Goal: Task Accomplishment & Management: Manage account settings

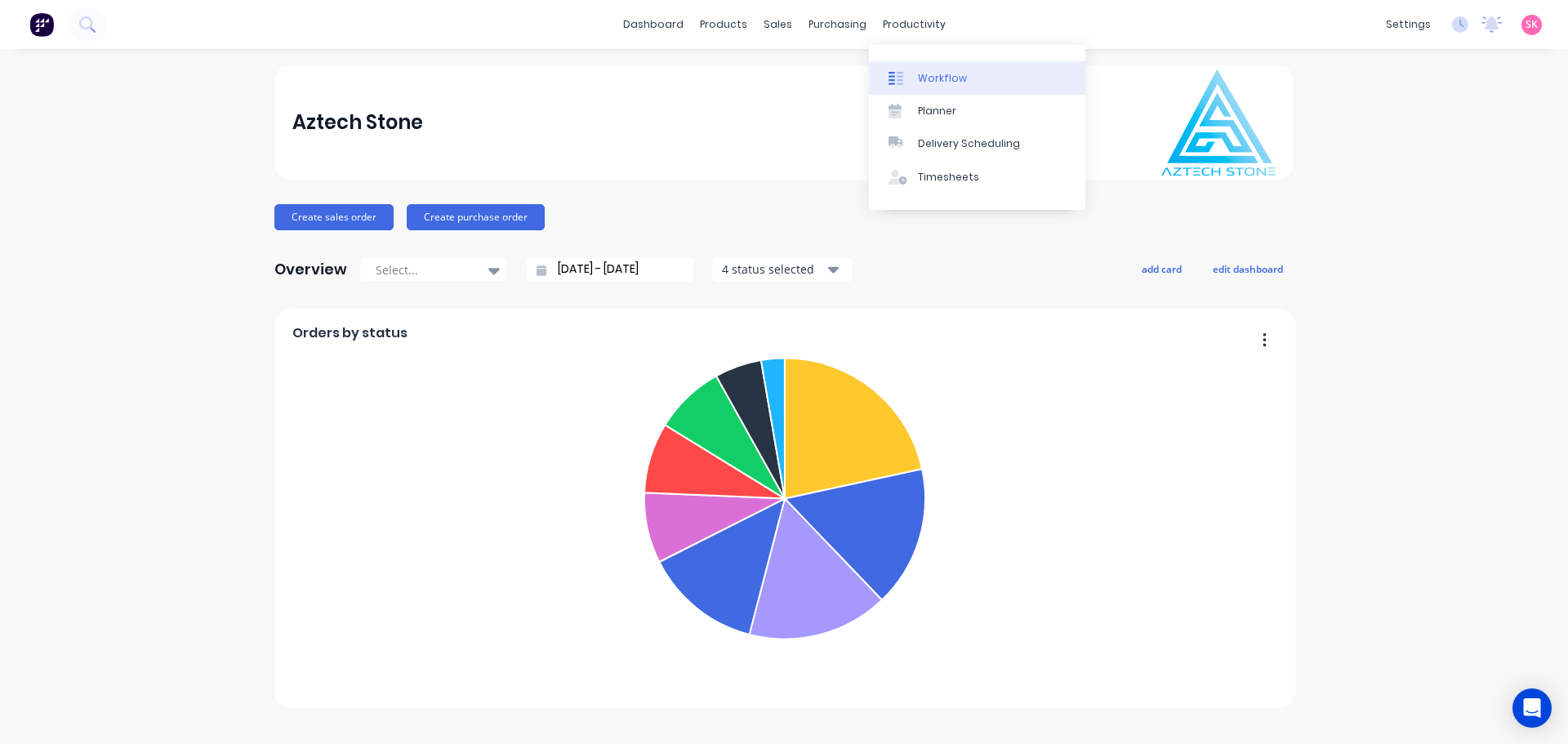
click at [926, 78] on div "Workflow" at bounding box center [942, 78] width 49 height 15
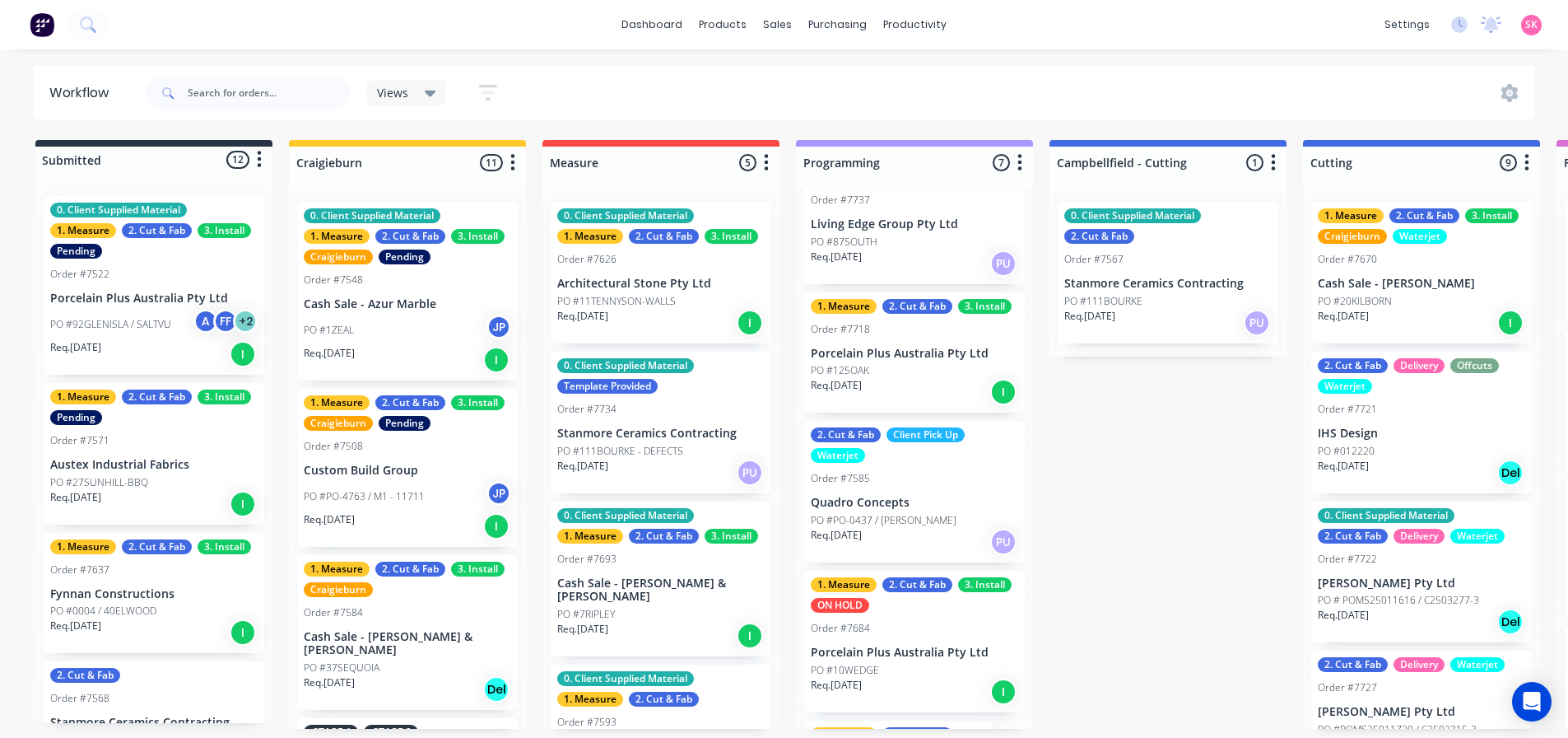
scroll to position [444, 0]
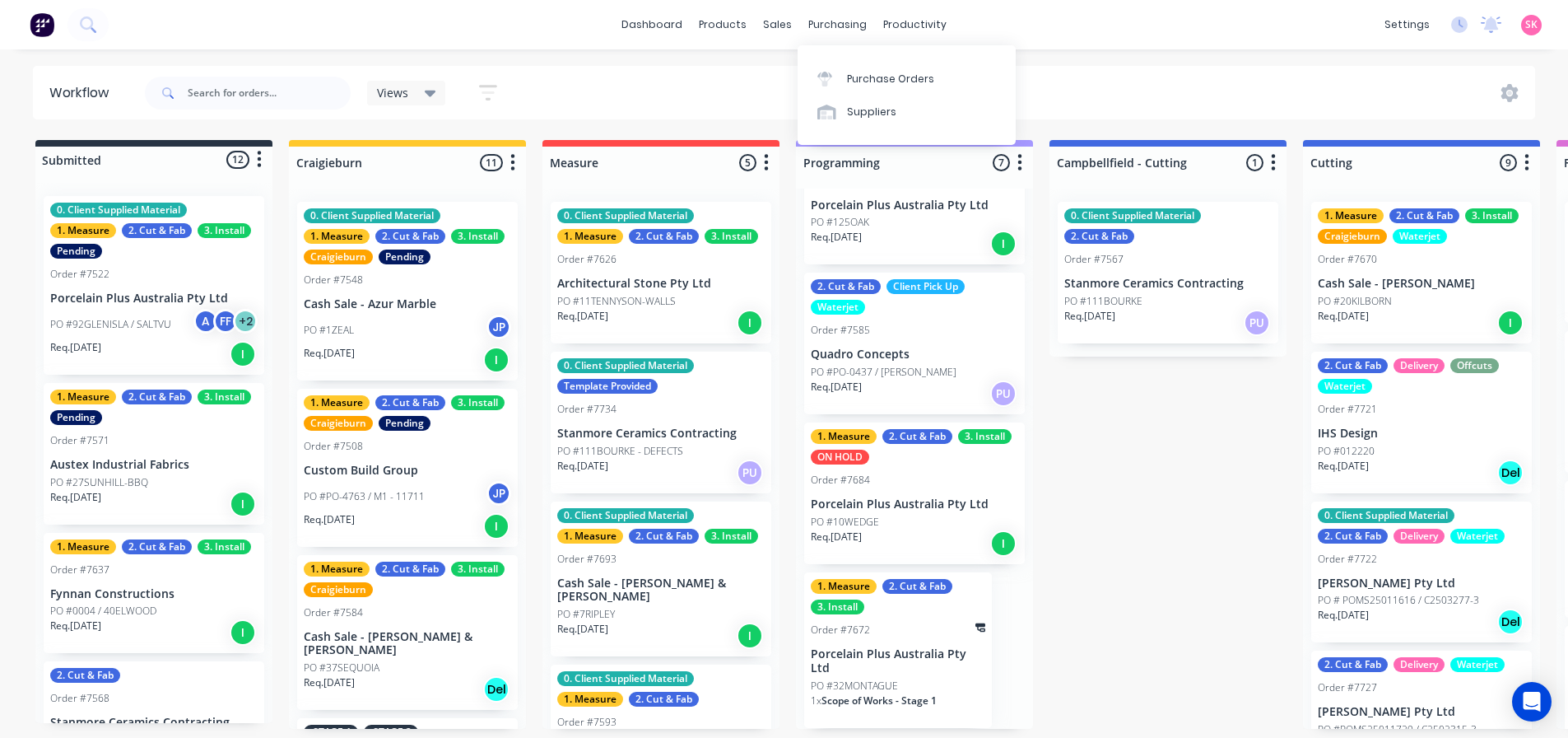
click at [912, 703] on span "Scope of Works - Stage 1" at bounding box center [880, 700] width 115 height 14
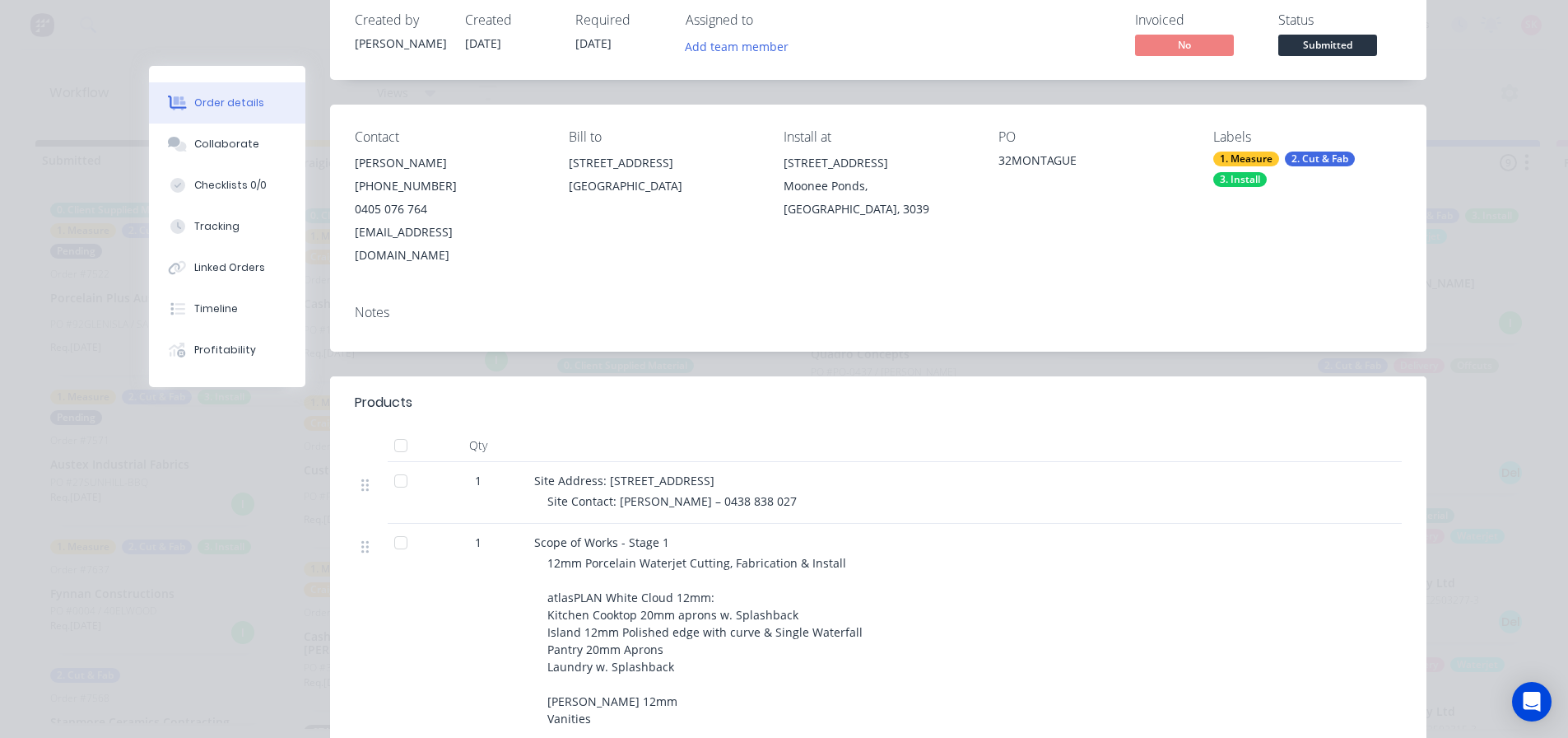
scroll to position [0, 0]
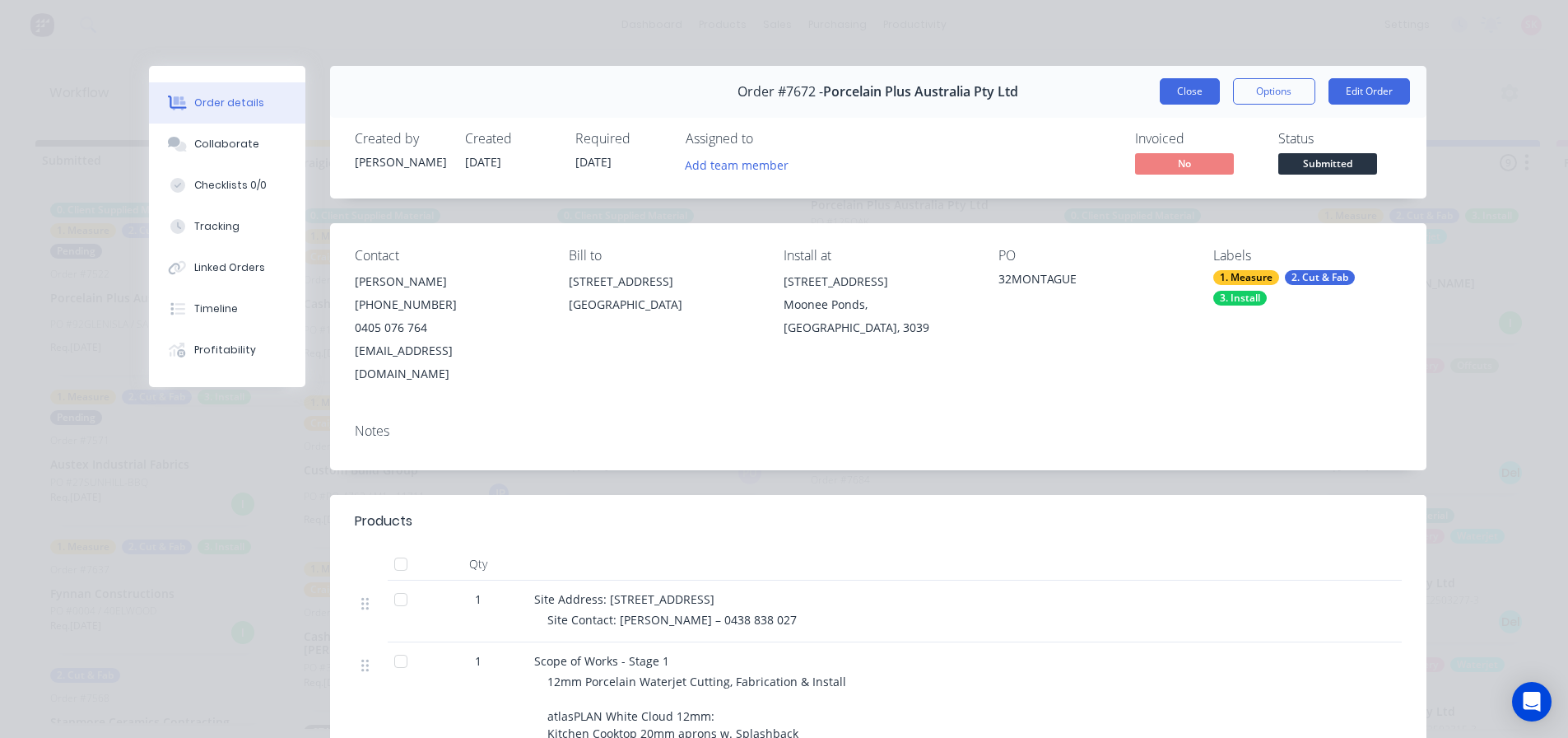
click at [1174, 93] on button "Close" at bounding box center [1190, 92] width 60 height 26
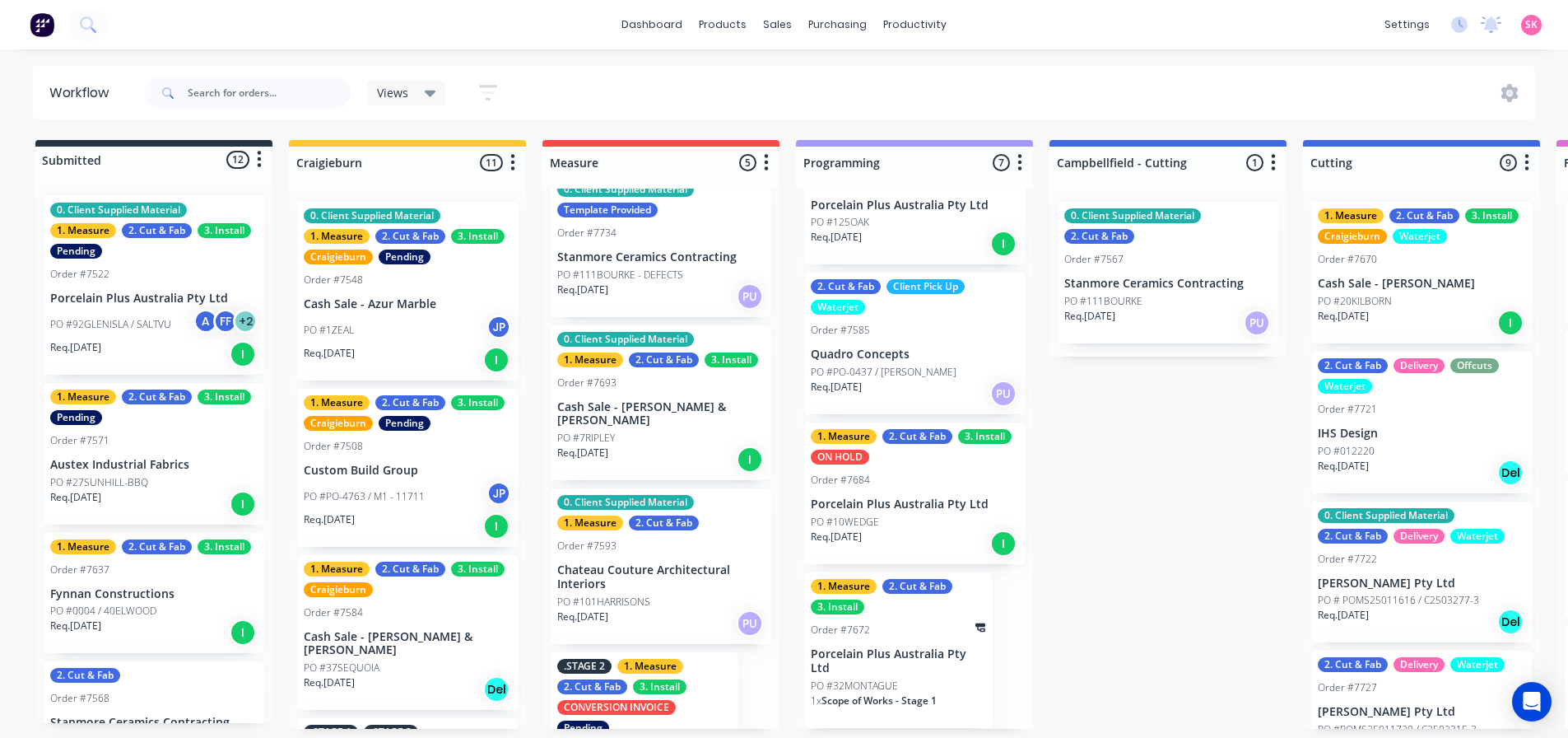
scroll to position [298, 0]
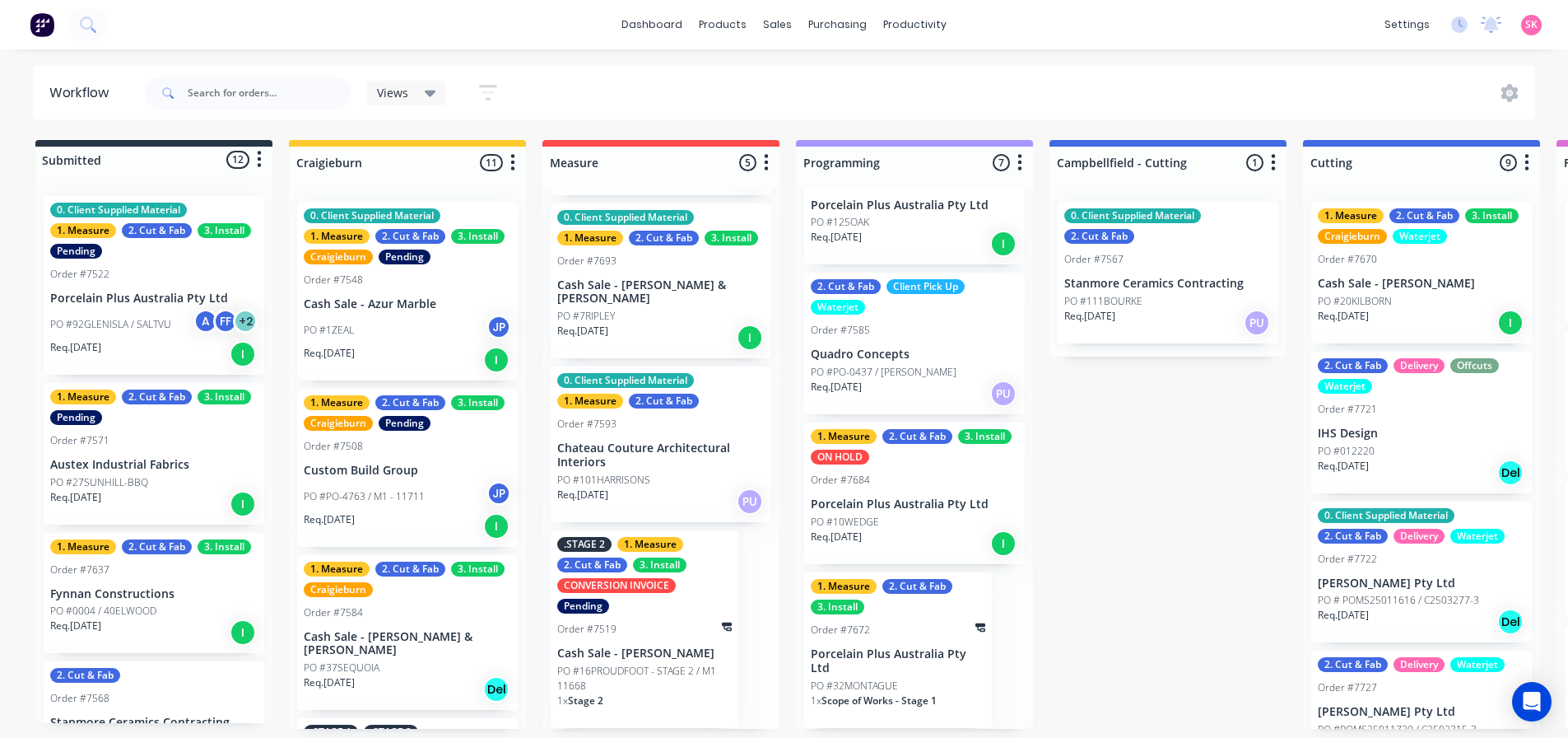
click at [885, 665] on p "Porcelain Plus Australia Pty Ltd" at bounding box center [899, 661] width 175 height 28
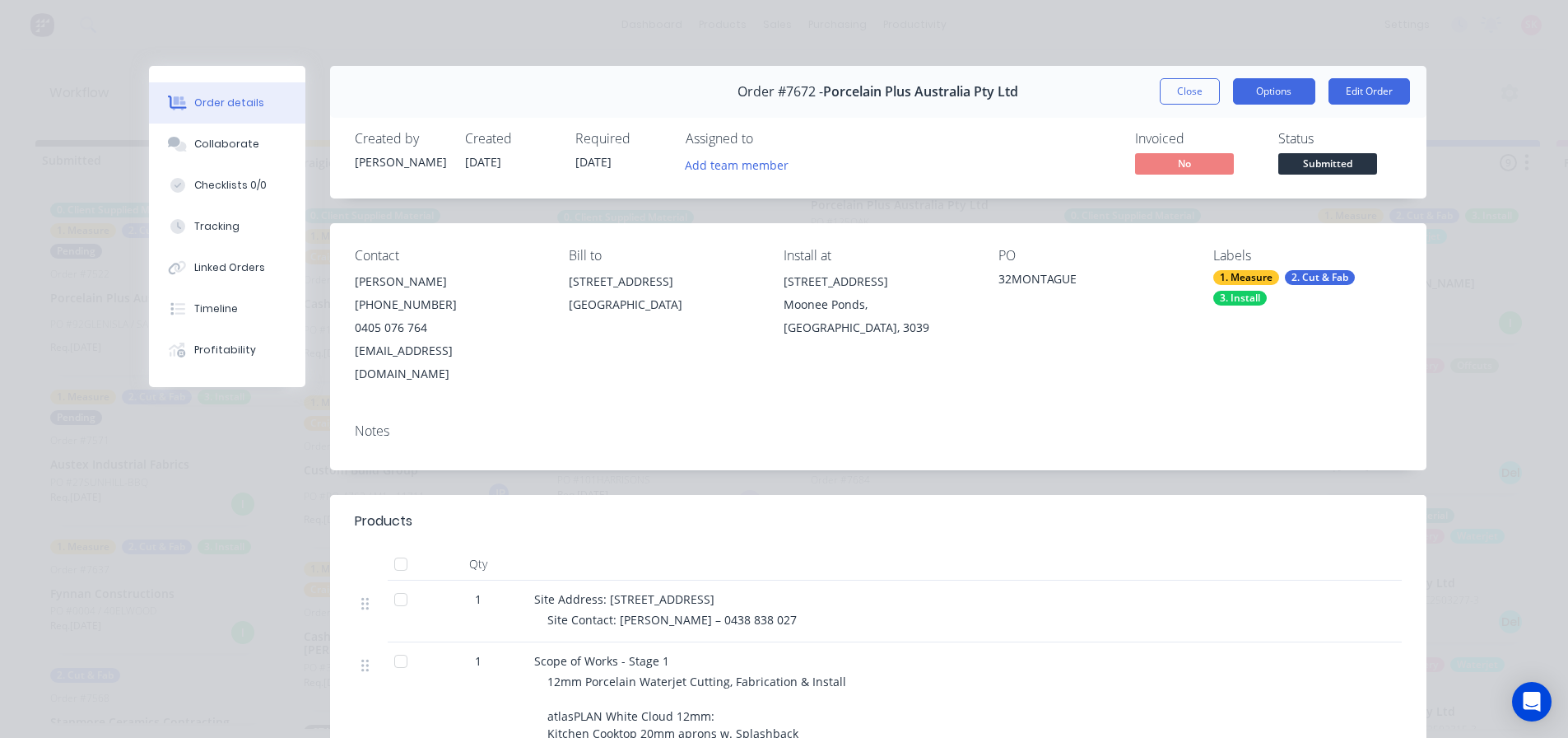
click at [1272, 88] on button "Options" at bounding box center [1275, 92] width 82 height 26
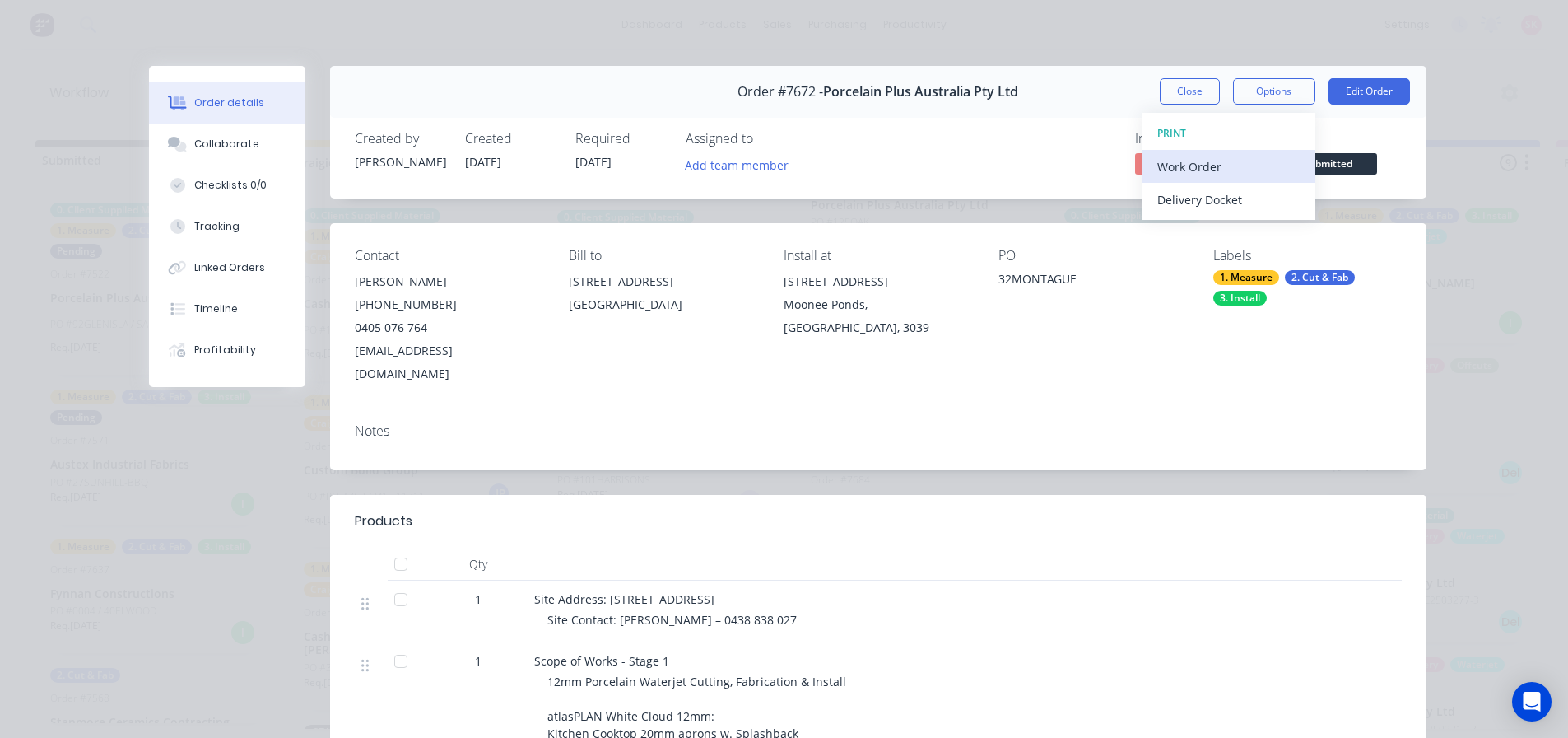
click at [1259, 171] on div "Work Order" at bounding box center [1229, 167] width 143 height 24
click at [1256, 224] on div "Custom" at bounding box center [1229, 233] width 143 height 24
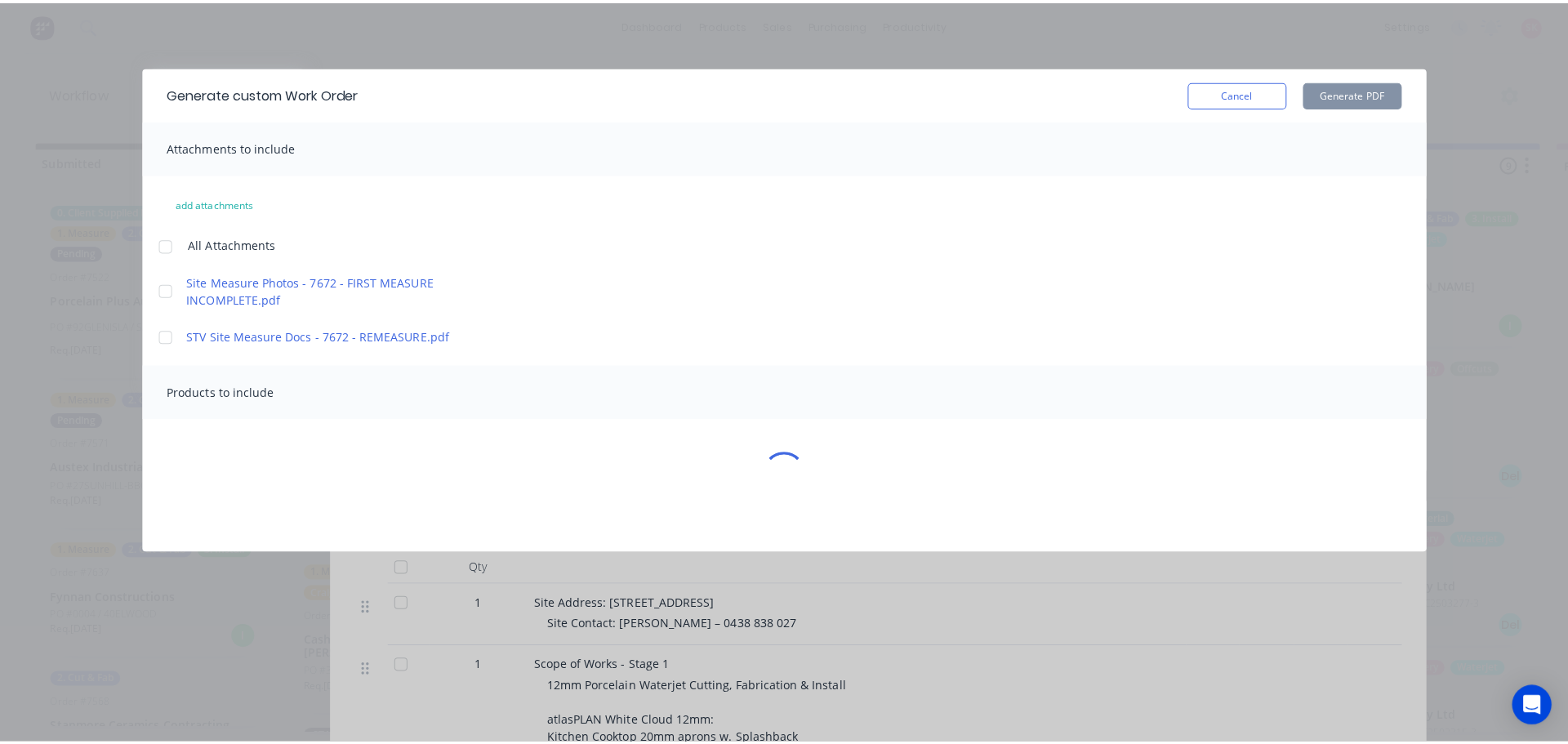
scroll to position [0, 0]
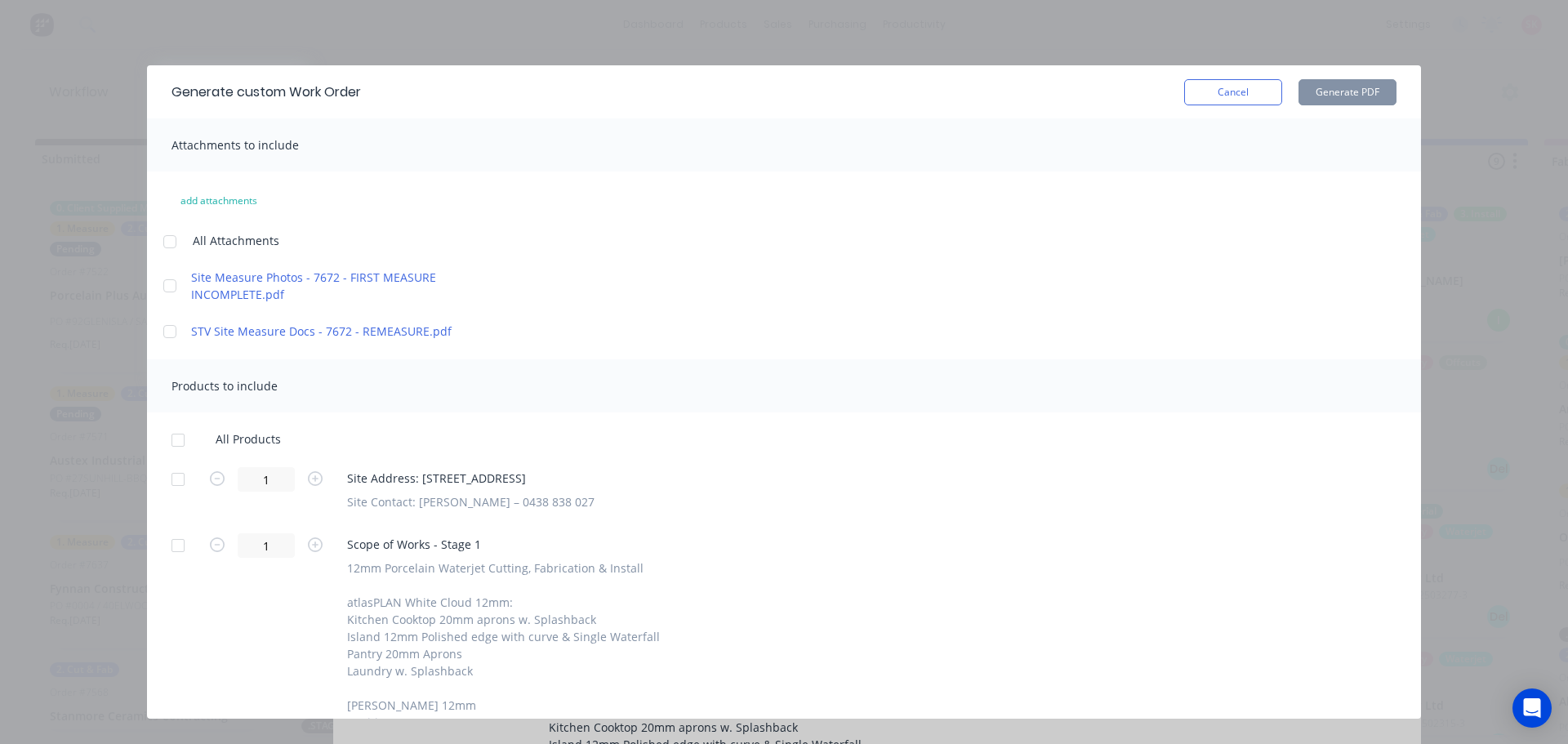
click at [181, 541] on div at bounding box center [178, 545] width 33 height 33
click at [180, 484] on div at bounding box center [178, 479] width 33 height 33
click at [1348, 86] on button "Generate PDF" at bounding box center [1348, 92] width 98 height 26
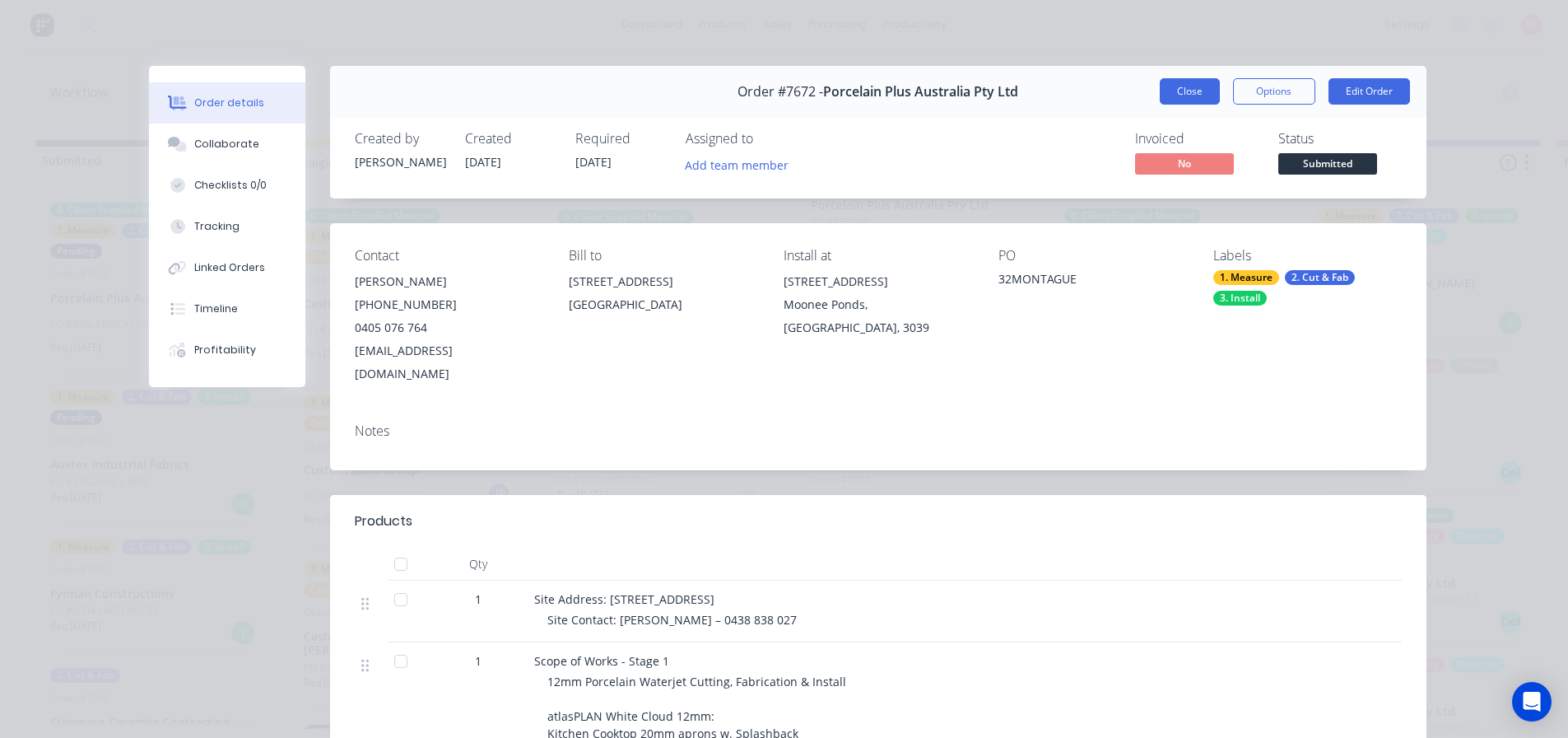
click at [1202, 93] on button "Close" at bounding box center [1190, 92] width 60 height 26
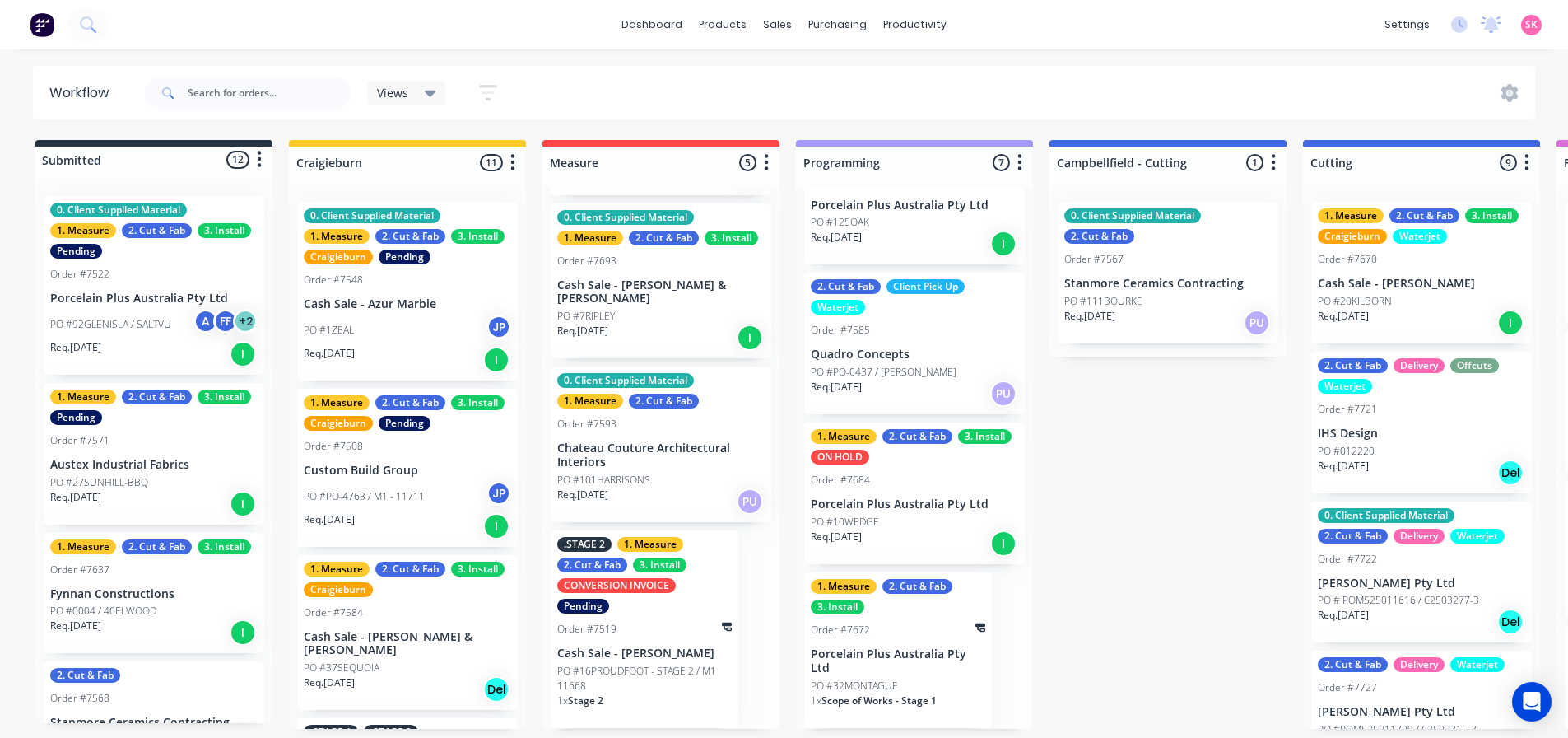
click at [951, 640] on div "1. Measure 2. Cut & Fab 3. Install Order #7672 Porcelain Plus Australia Pty Ltd…" at bounding box center [899, 650] width 188 height 156
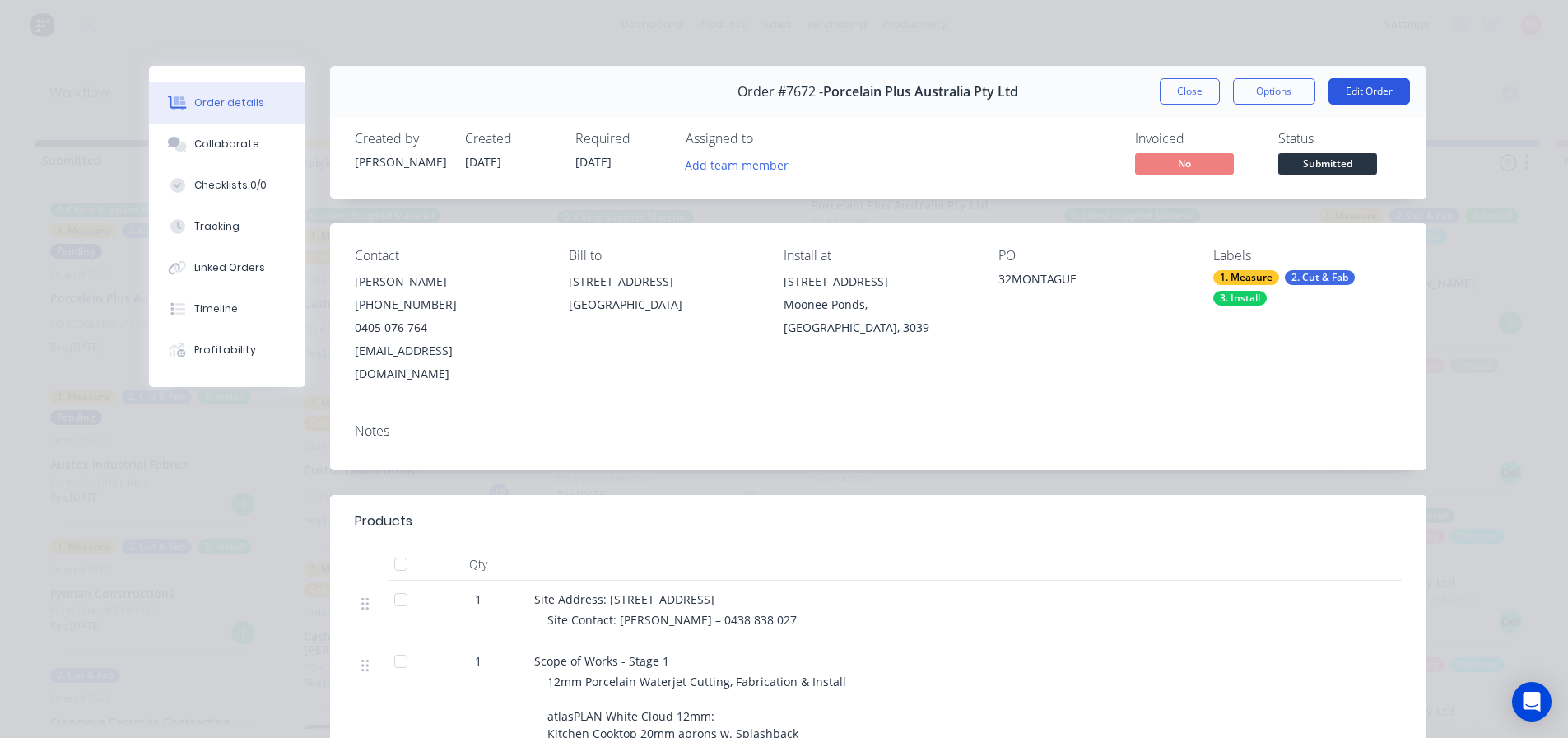
click at [1370, 89] on button "Edit Order" at bounding box center [1369, 92] width 82 height 26
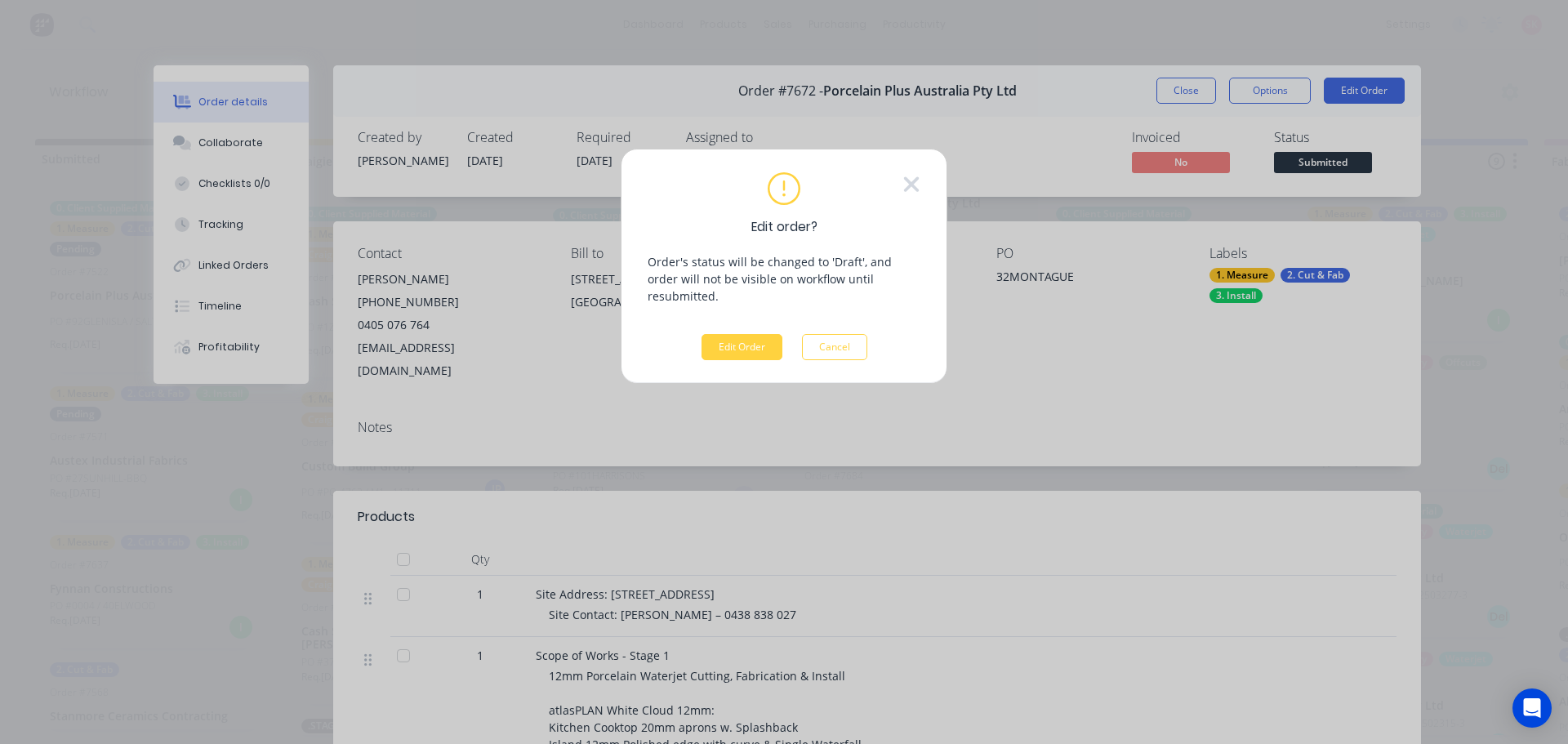
click at [752, 313] on div "Edit order? Order's status will be changed to 'Draft', and order will not be vi…" at bounding box center [784, 267] width 273 height 188
click at [750, 334] on button "Edit Order" at bounding box center [742, 347] width 81 height 26
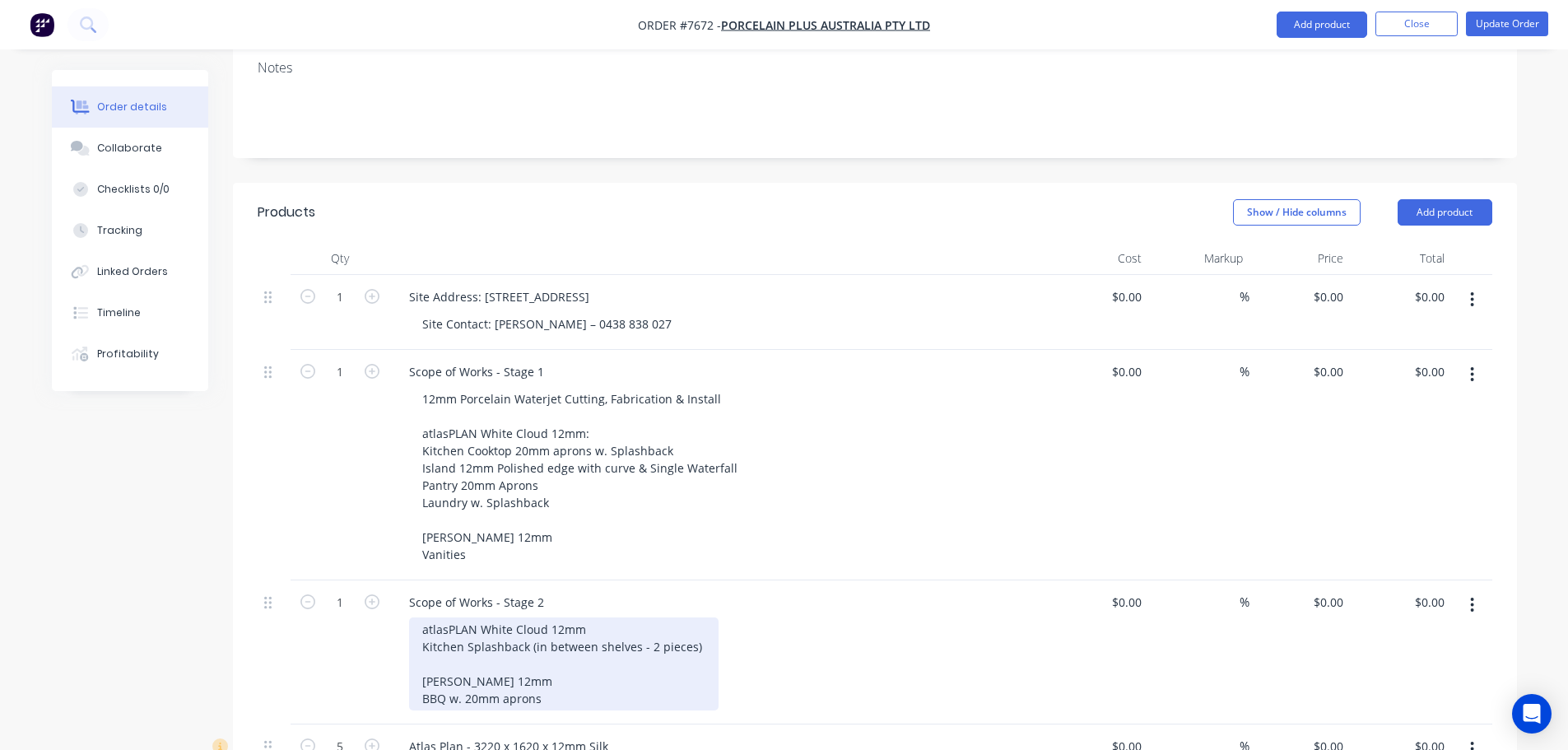
scroll to position [494, 0]
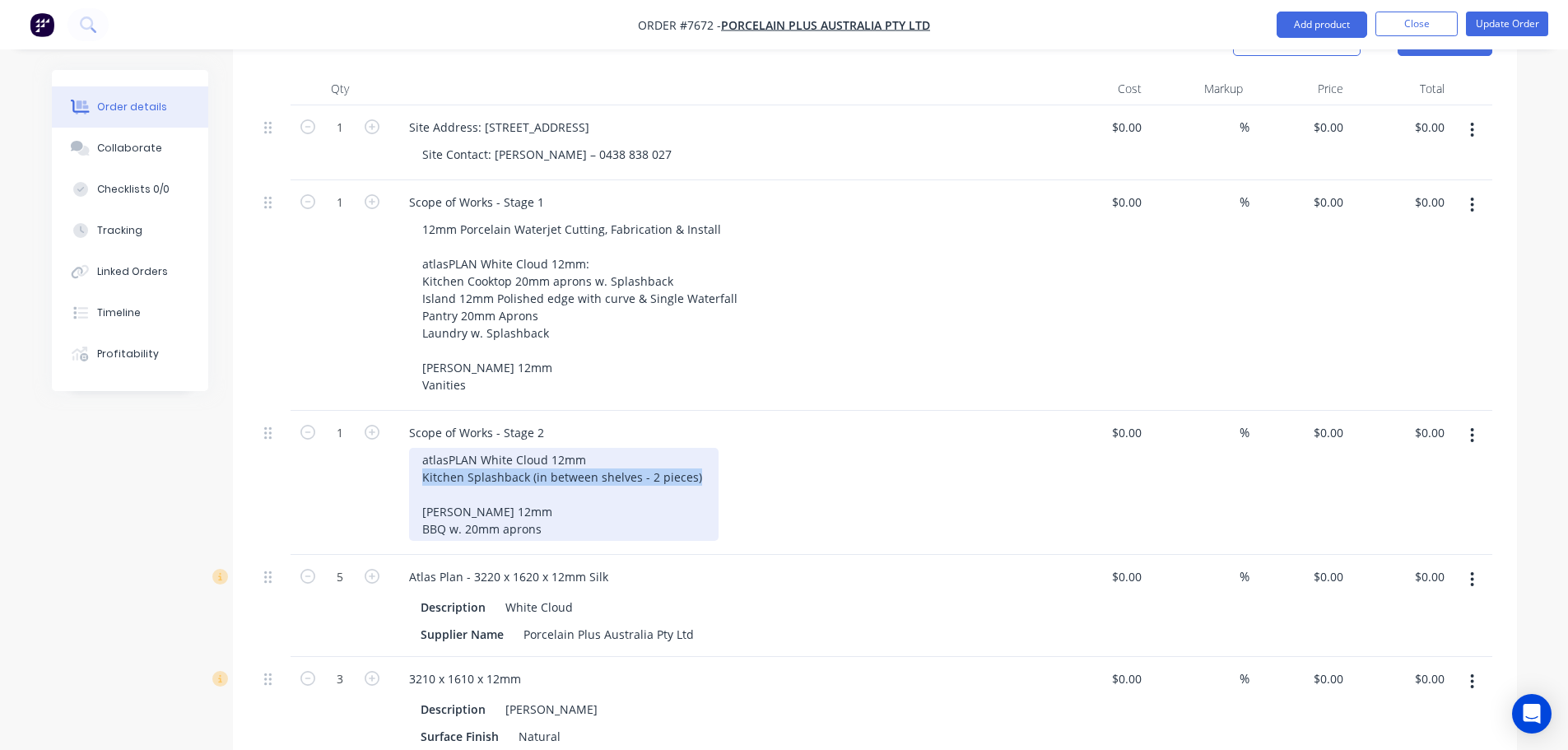
drag, startPoint x: 692, startPoint y: 454, endPoint x: 401, endPoint y: 447, distance: 291.1
click at [401, 447] on div "Scope of Works - Stage 2 atlasPLAN White Cloud 12mm Kitchen Splashback (in betw…" at bounding box center [718, 482] width 659 height 144
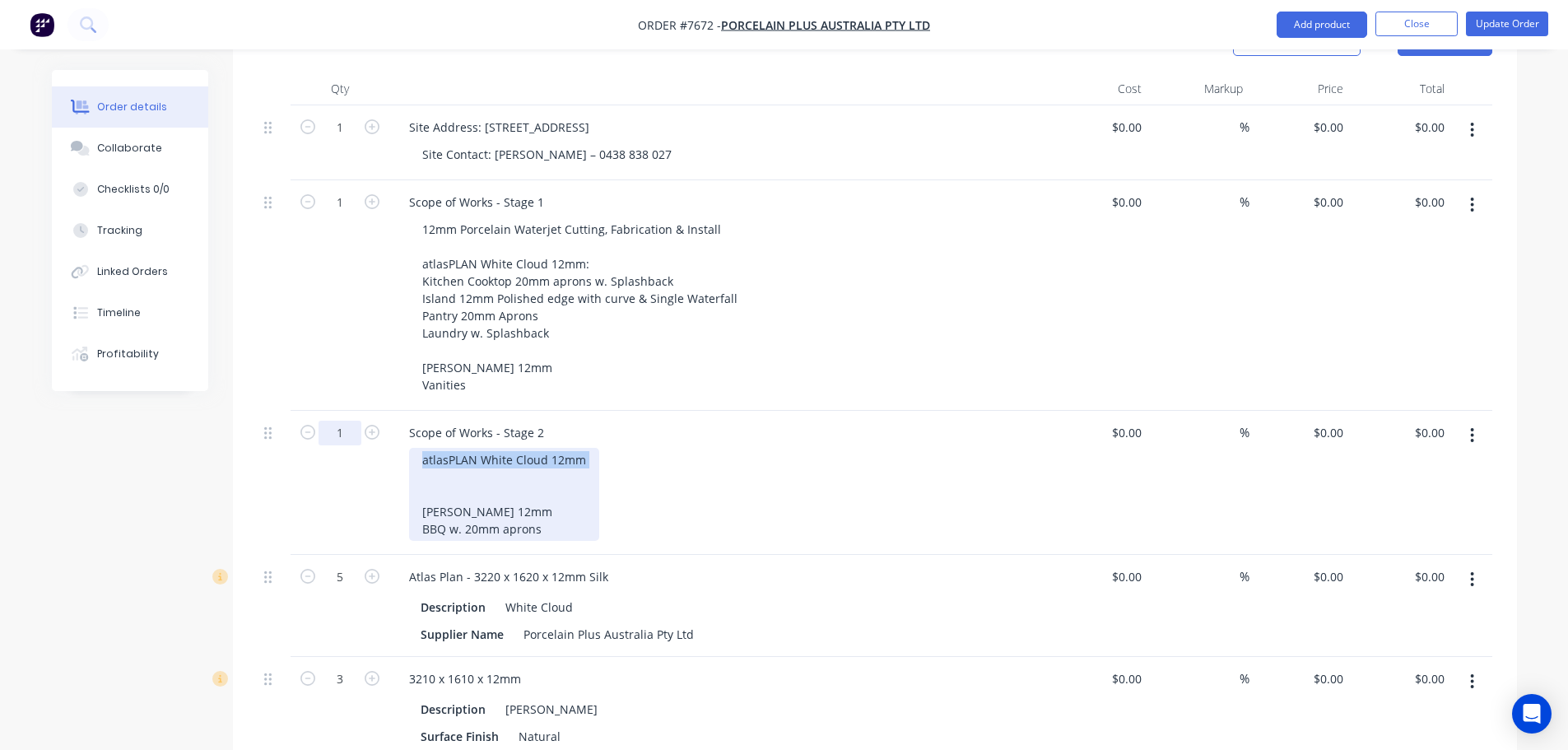
drag, startPoint x: 491, startPoint y: 458, endPoint x: 336, endPoint y: 416, distance: 160.6
click at [337, 416] on div "1 Scope of Works - Stage 2 atlasPLAN White Cloud 12mm Vasari Amedeo 12mm BBQ w.…" at bounding box center [876, 482] width 1235 height 144
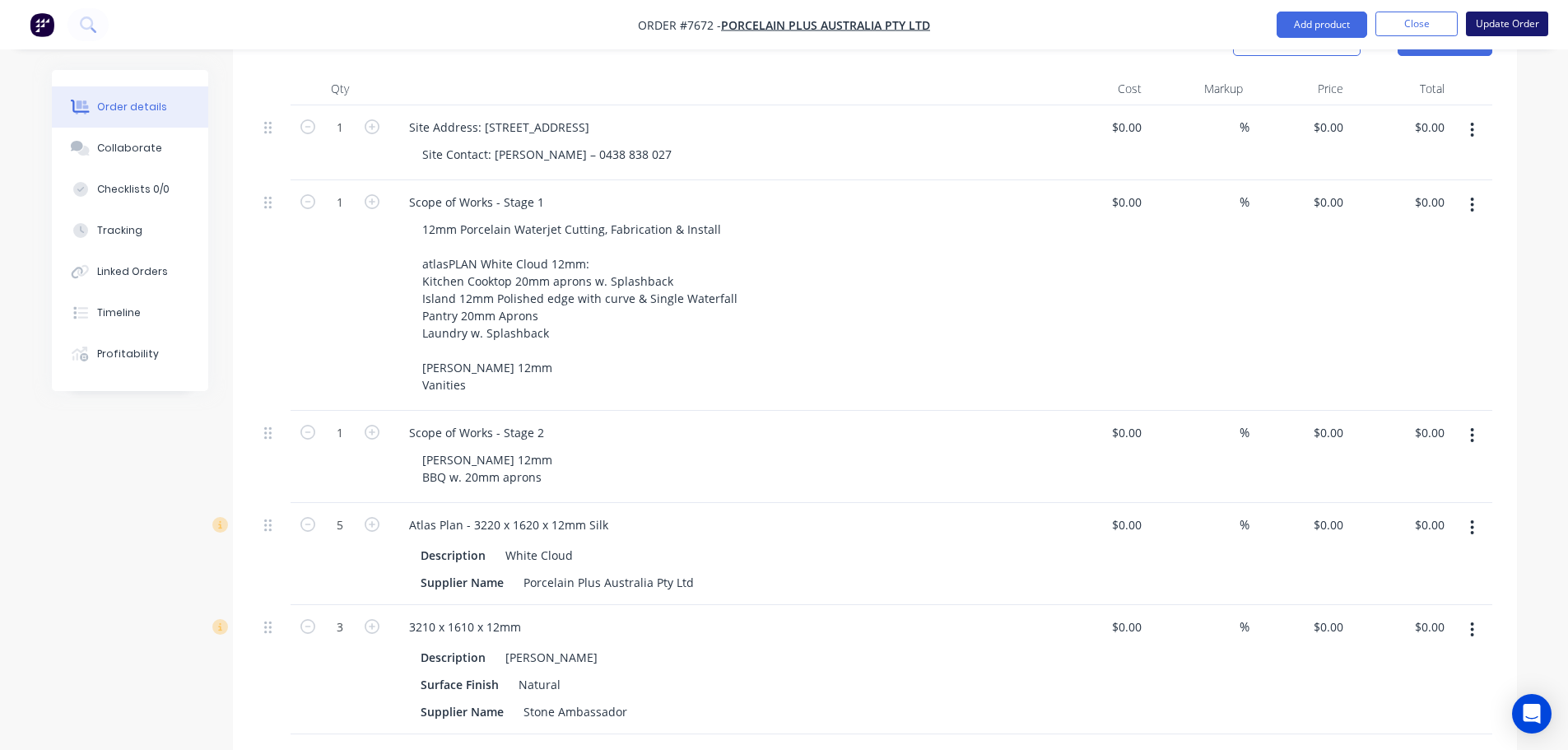
click at [1507, 30] on button "Update Order" at bounding box center [1508, 24] width 82 height 25
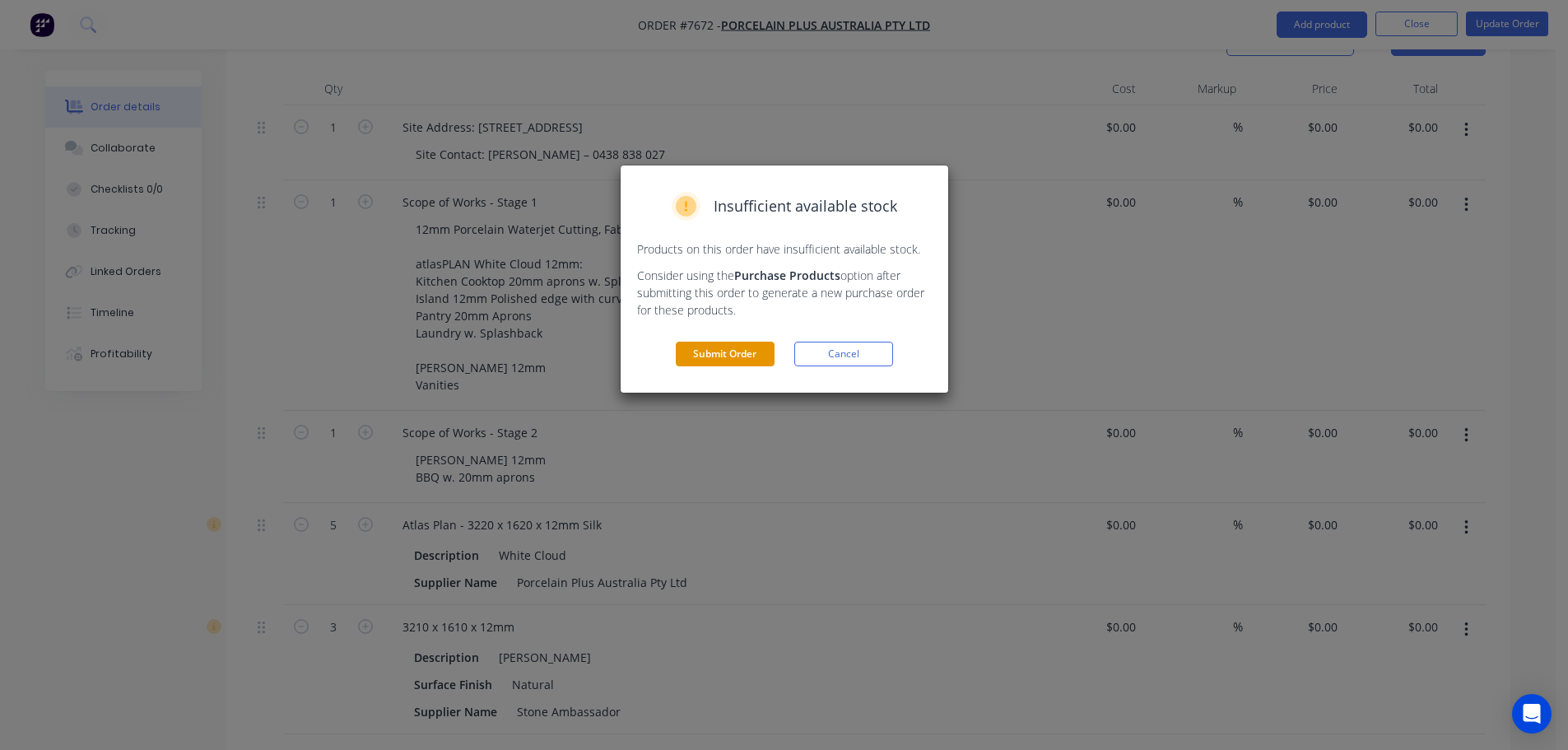
click at [714, 359] on button "Submit Order" at bounding box center [725, 354] width 99 height 25
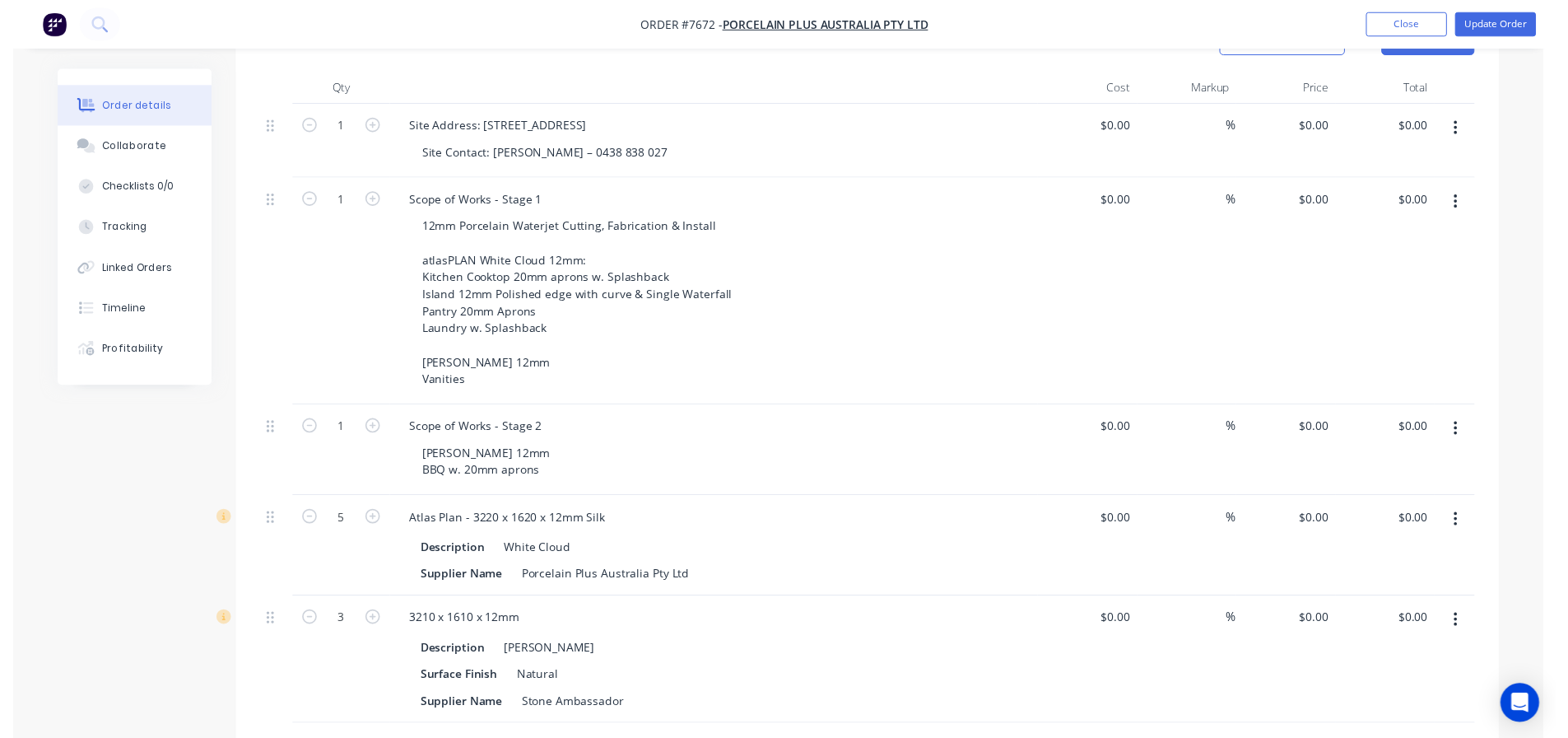
scroll to position [0, 0]
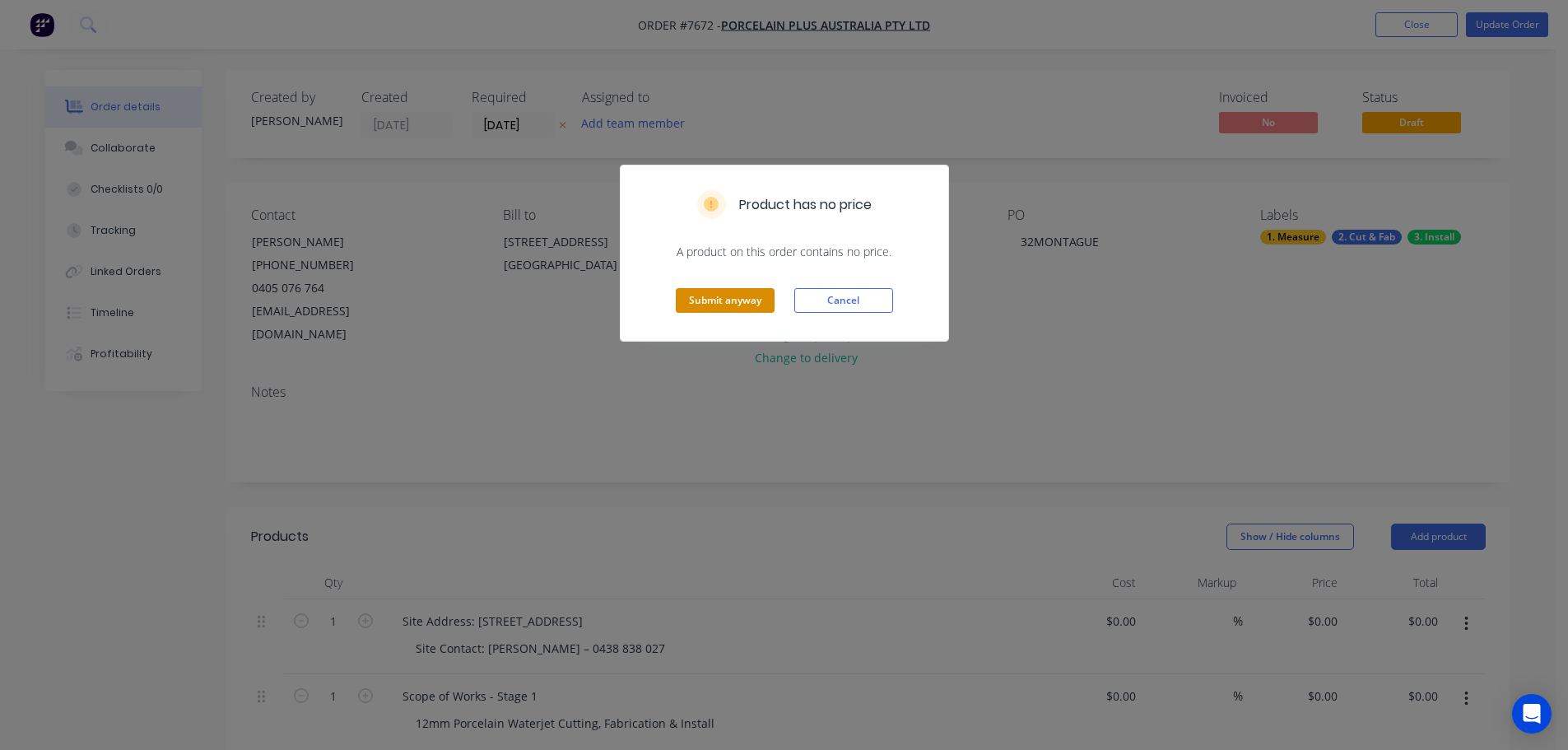
click at [721, 298] on button "Submit anyway" at bounding box center [725, 301] width 99 height 25
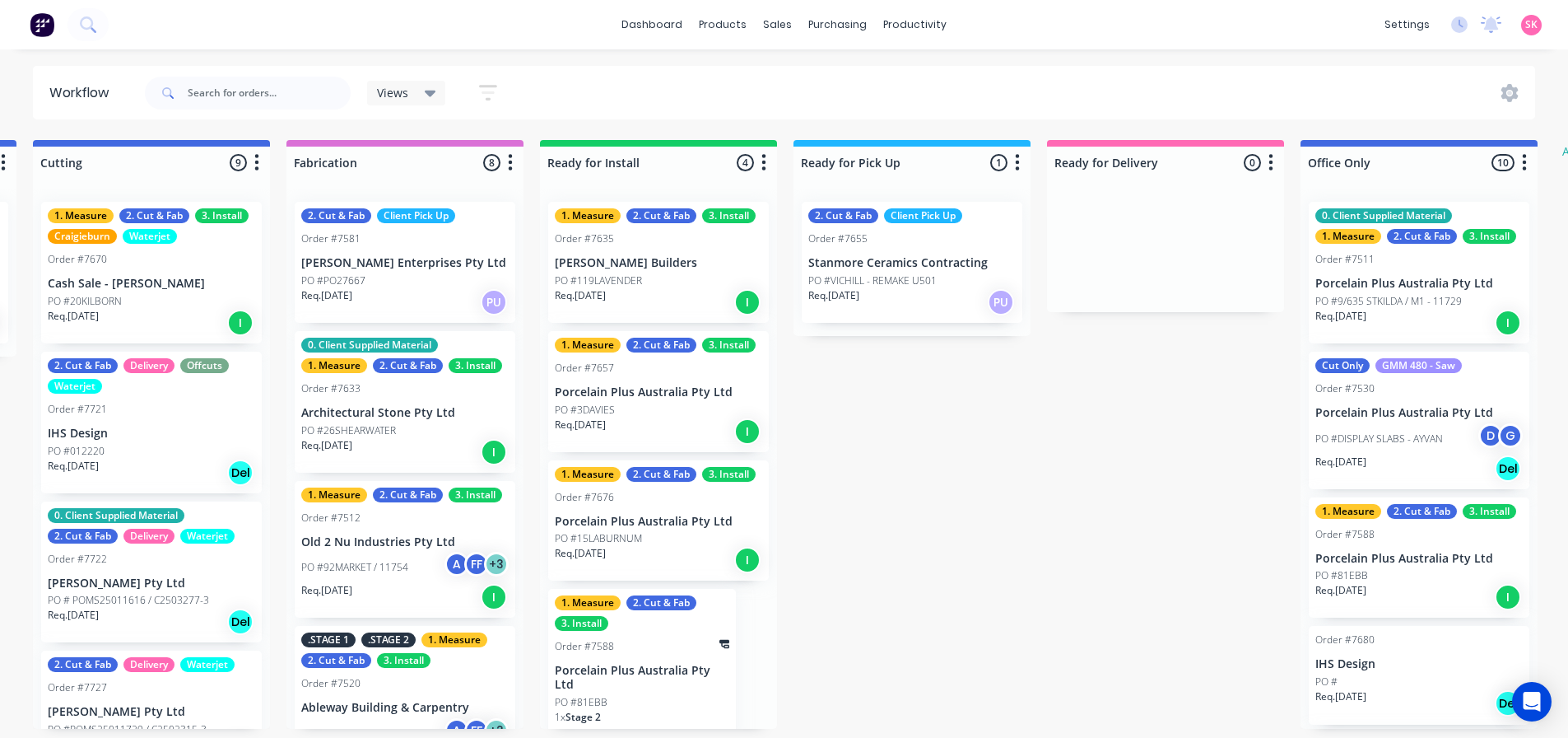
scroll to position [0, 1269]
click at [212, 93] on input "text" at bounding box center [270, 93] width 163 height 33
type input "metro"
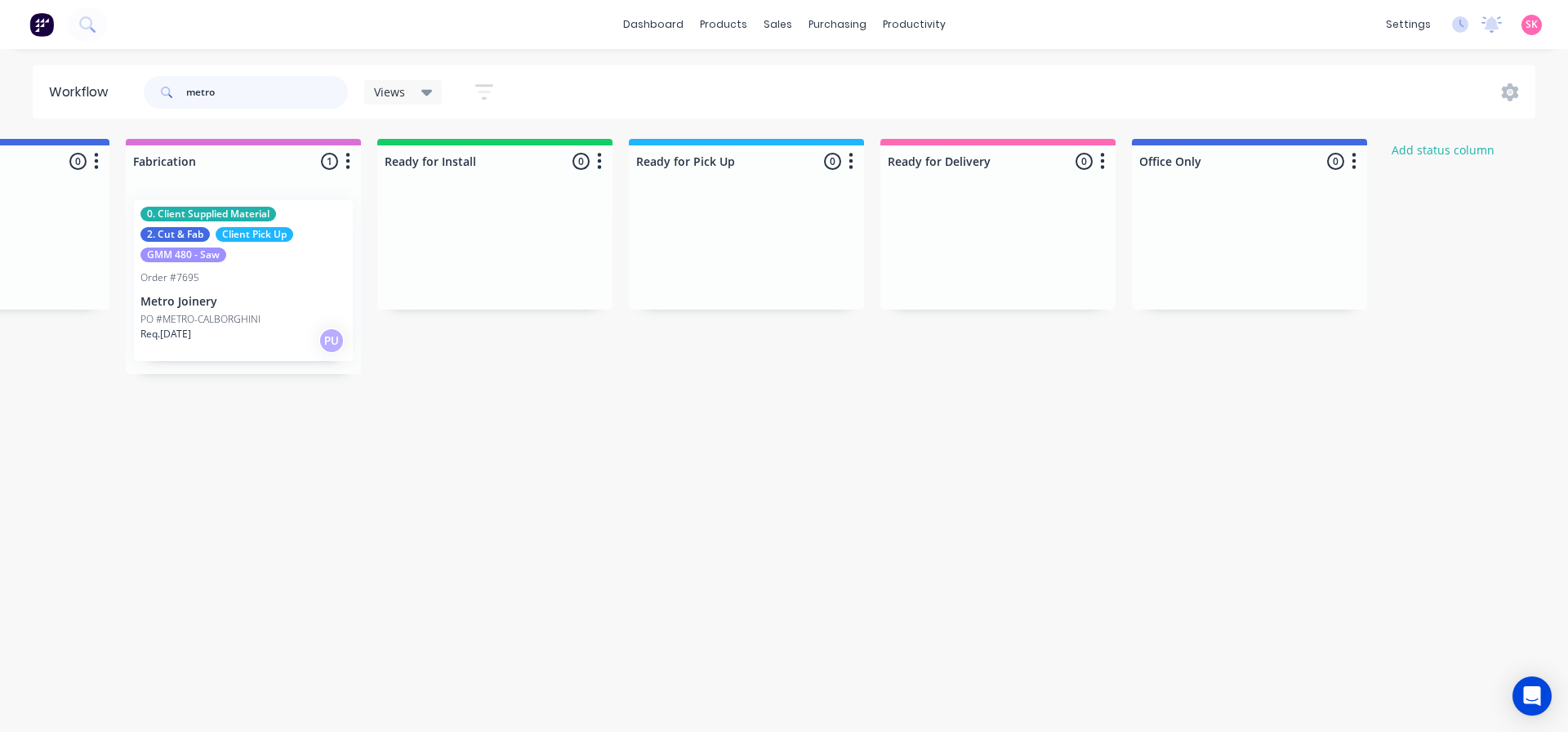
scroll to position [0, 1411]
click at [232, 284] on div "Order #7695" at bounding box center [252, 278] width 206 height 15
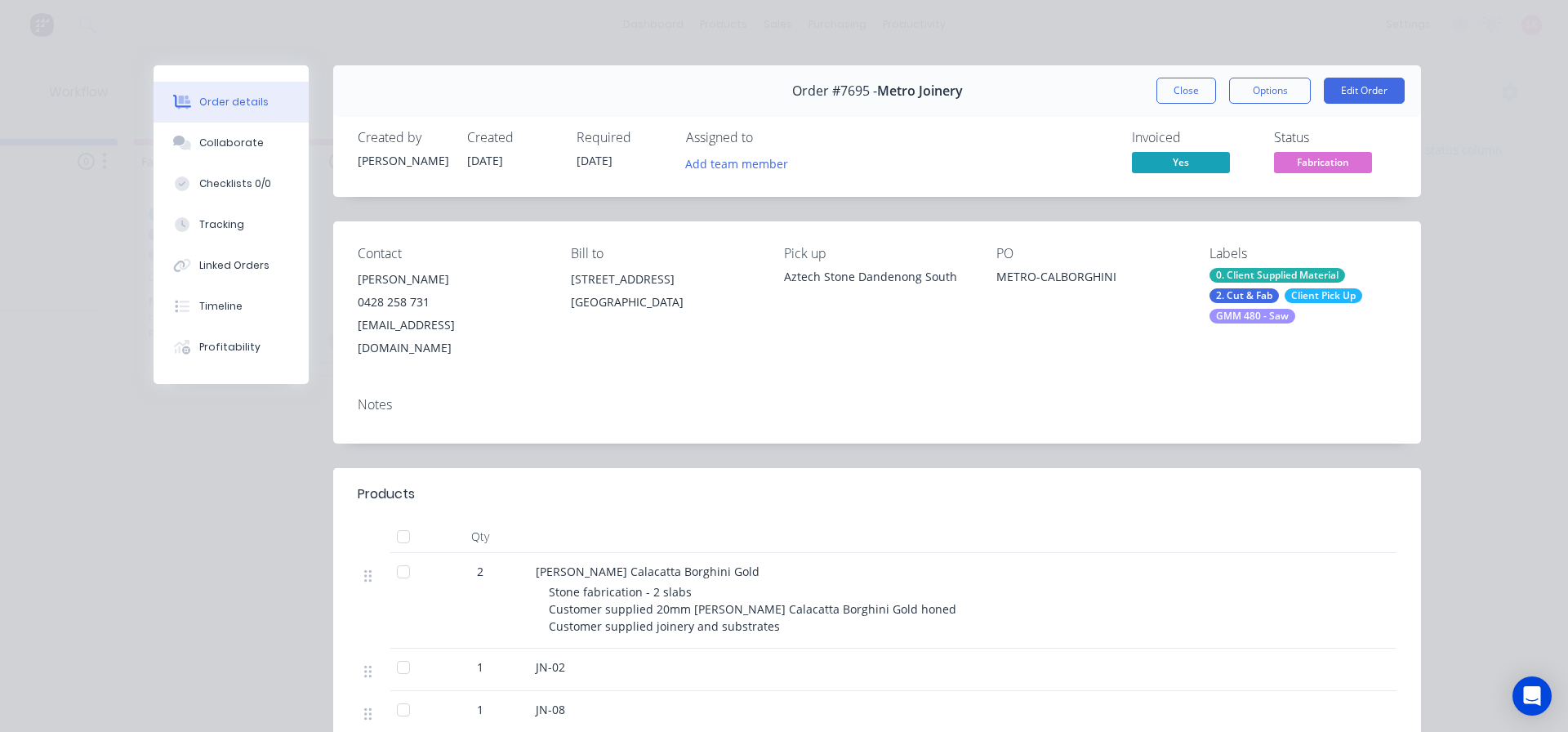
click at [910, 94] on span "Metro Joinery" at bounding box center [920, 91] width 86 height 16
click at [1157, 97] on button "Close" at bounding box center [1186, 91] width 60 height 26
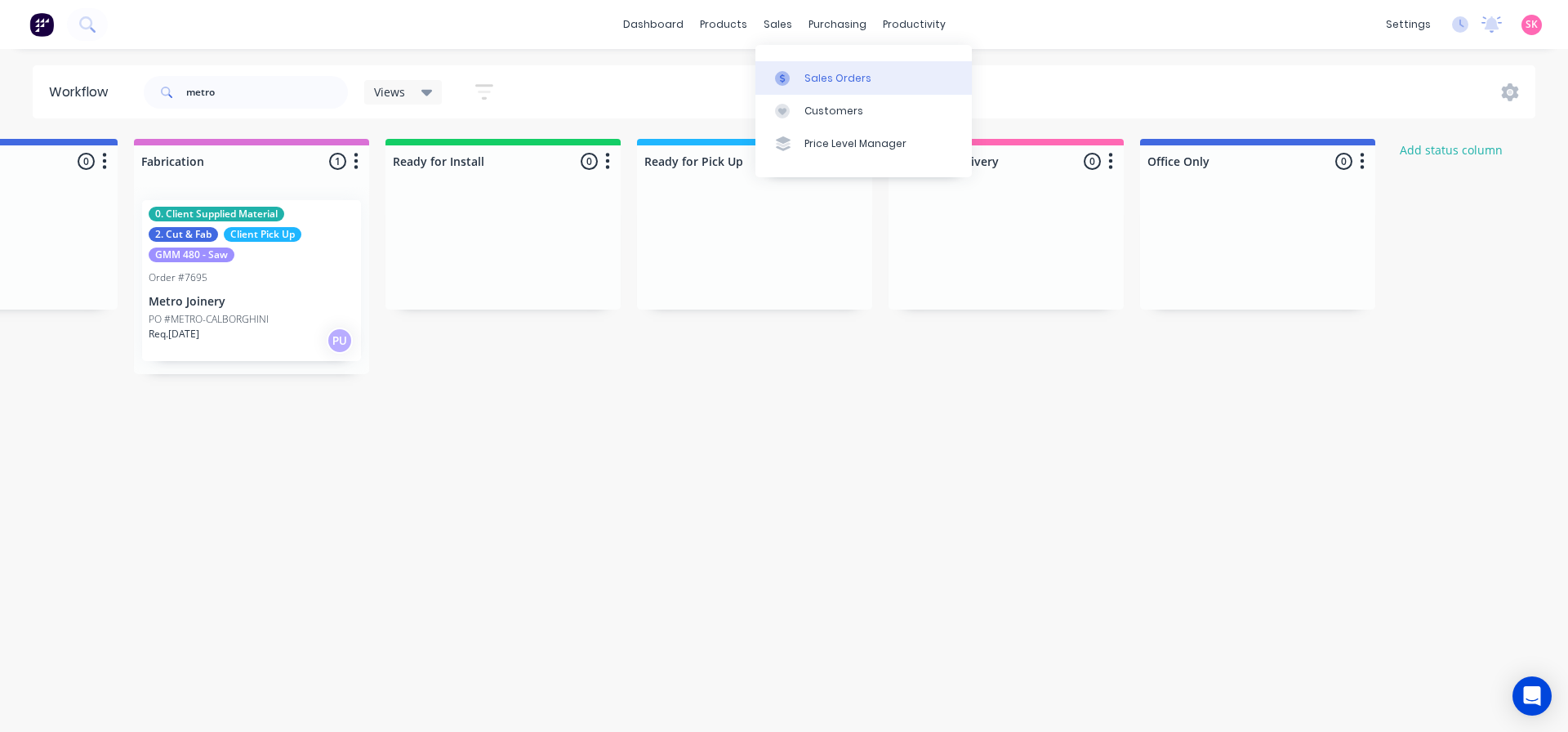
drag, startPoint x: 796, startPoint y: 35, endPoint x: 788, endPoint y: 68, distance: 34.0
click at [788, 68] on link "Sales Orders" at bounding box center [864, 78] width 217 height 33
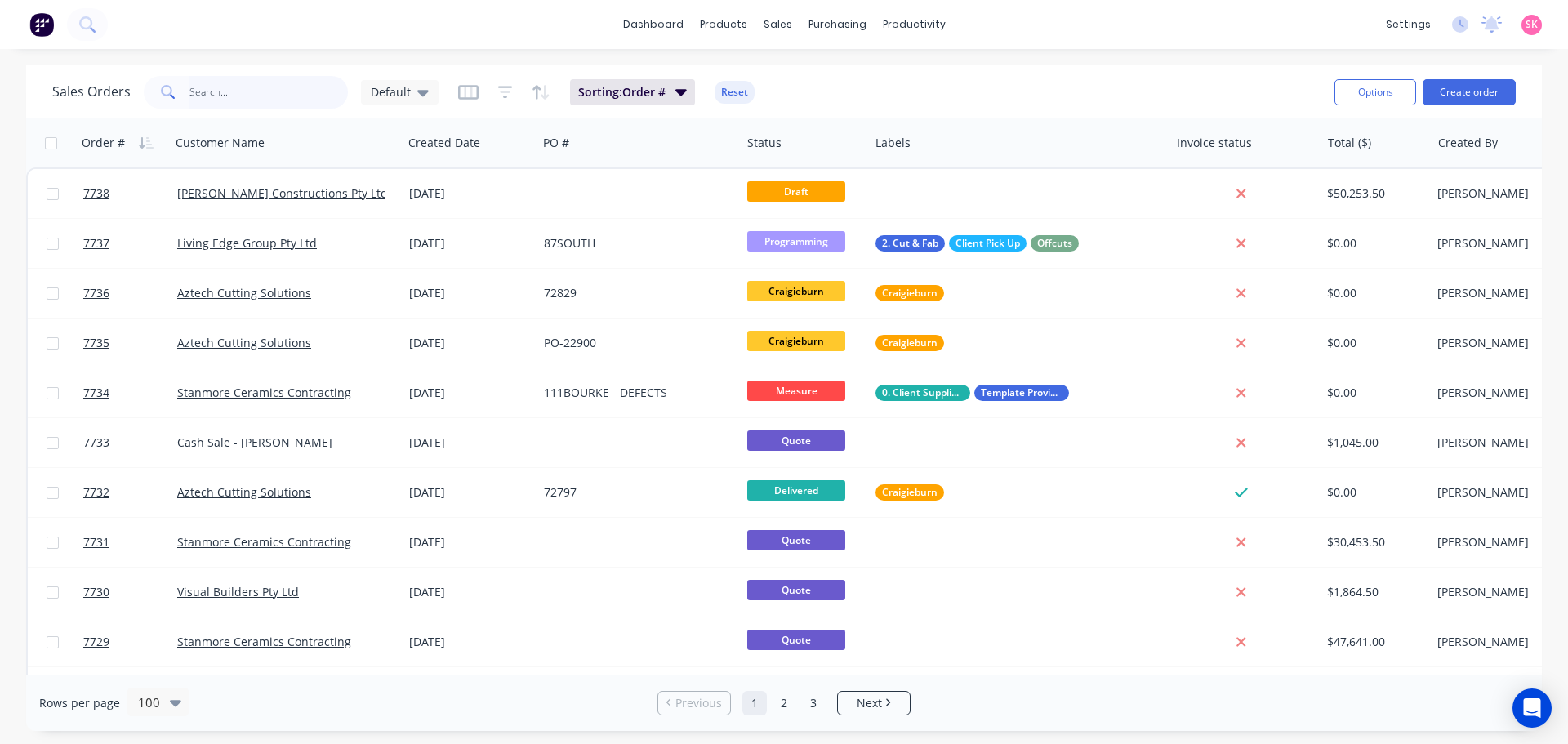
click at [281, 100] on input "text" at bounding box center [269, 92] width 159 height 33
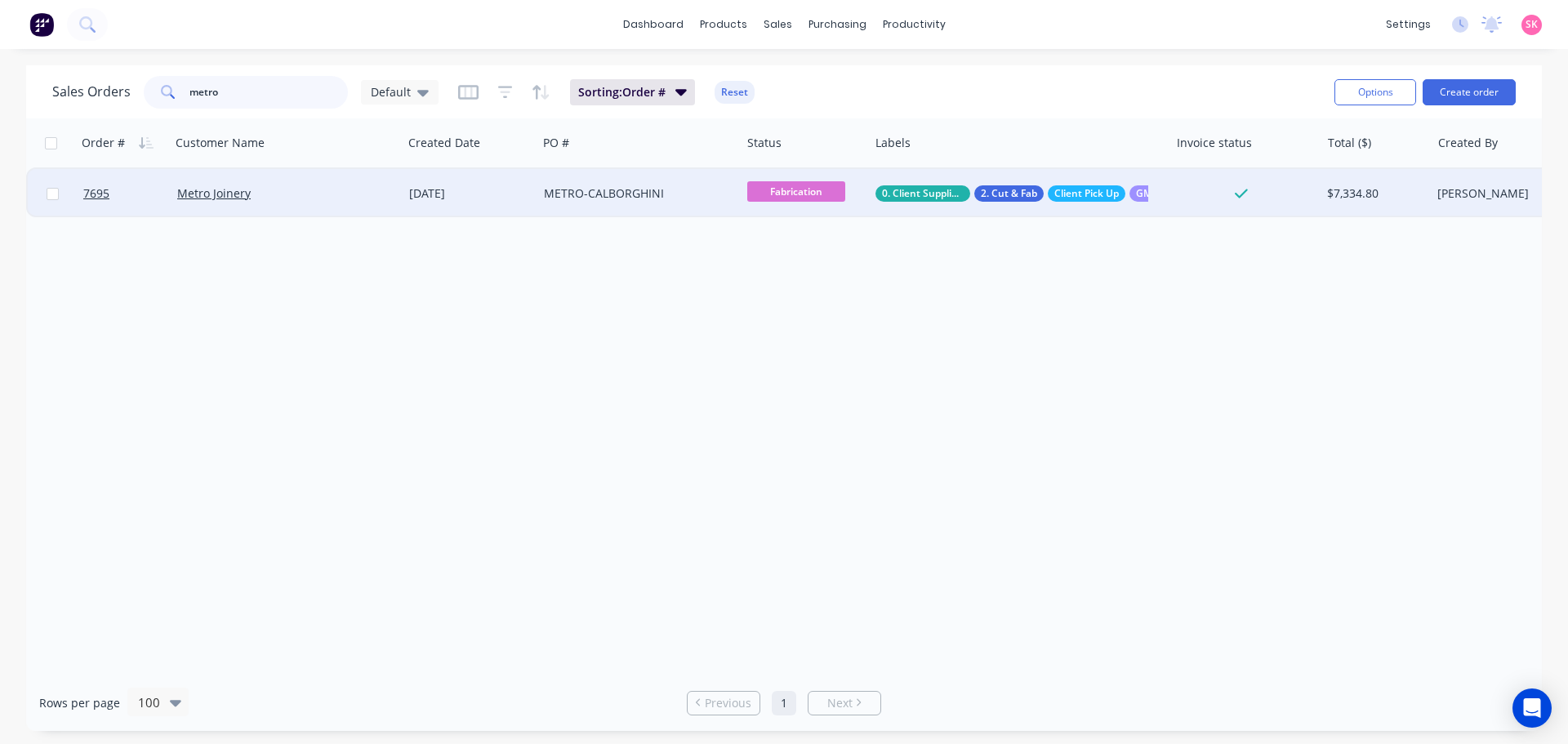
type input "metro"
click at [304, 181] on div "Metro Joinery" at bounding box center [287, 194] width 232 height 49
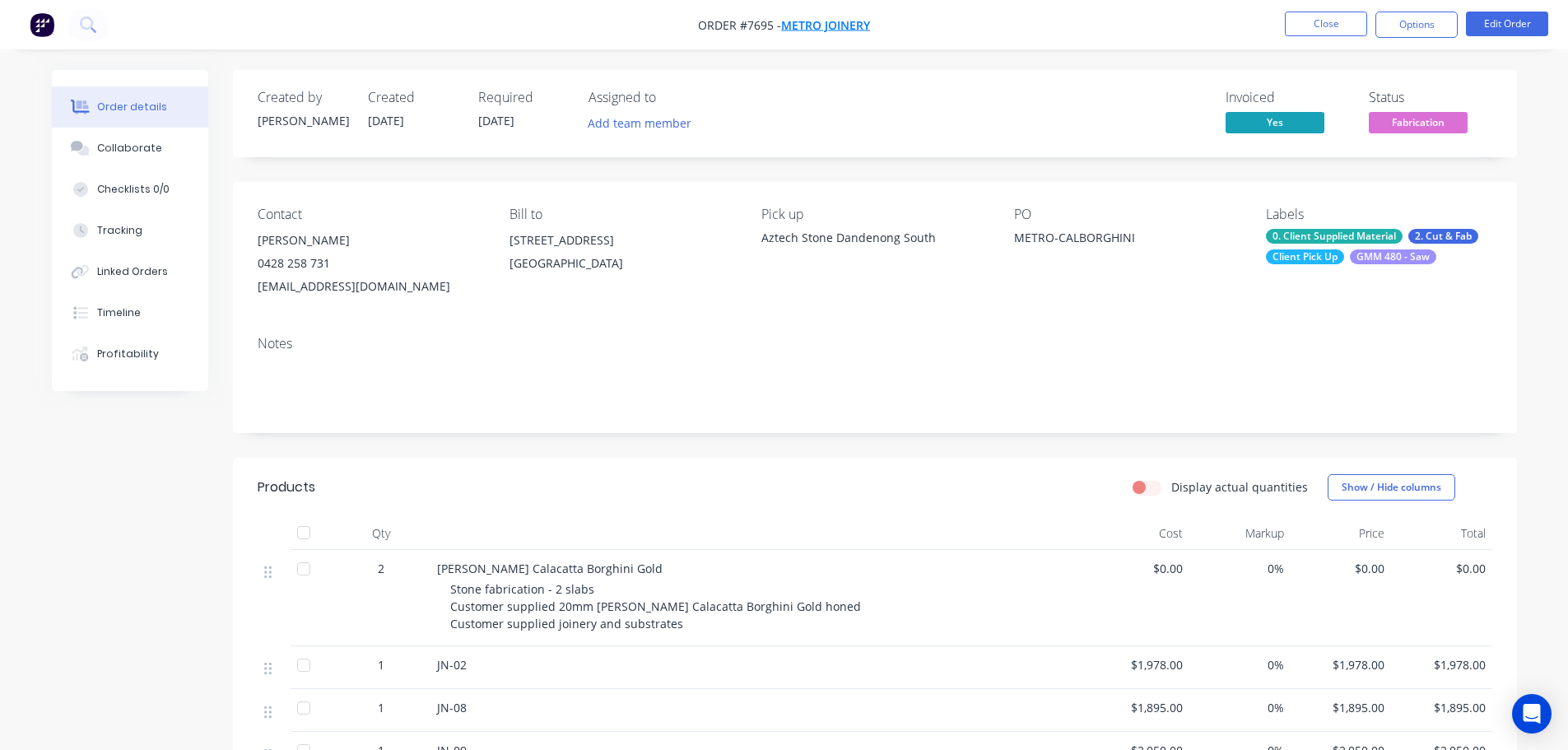
click at [828, 17] on span "Metro Joinery" at bounding box center [826, 25] width 89 height 16
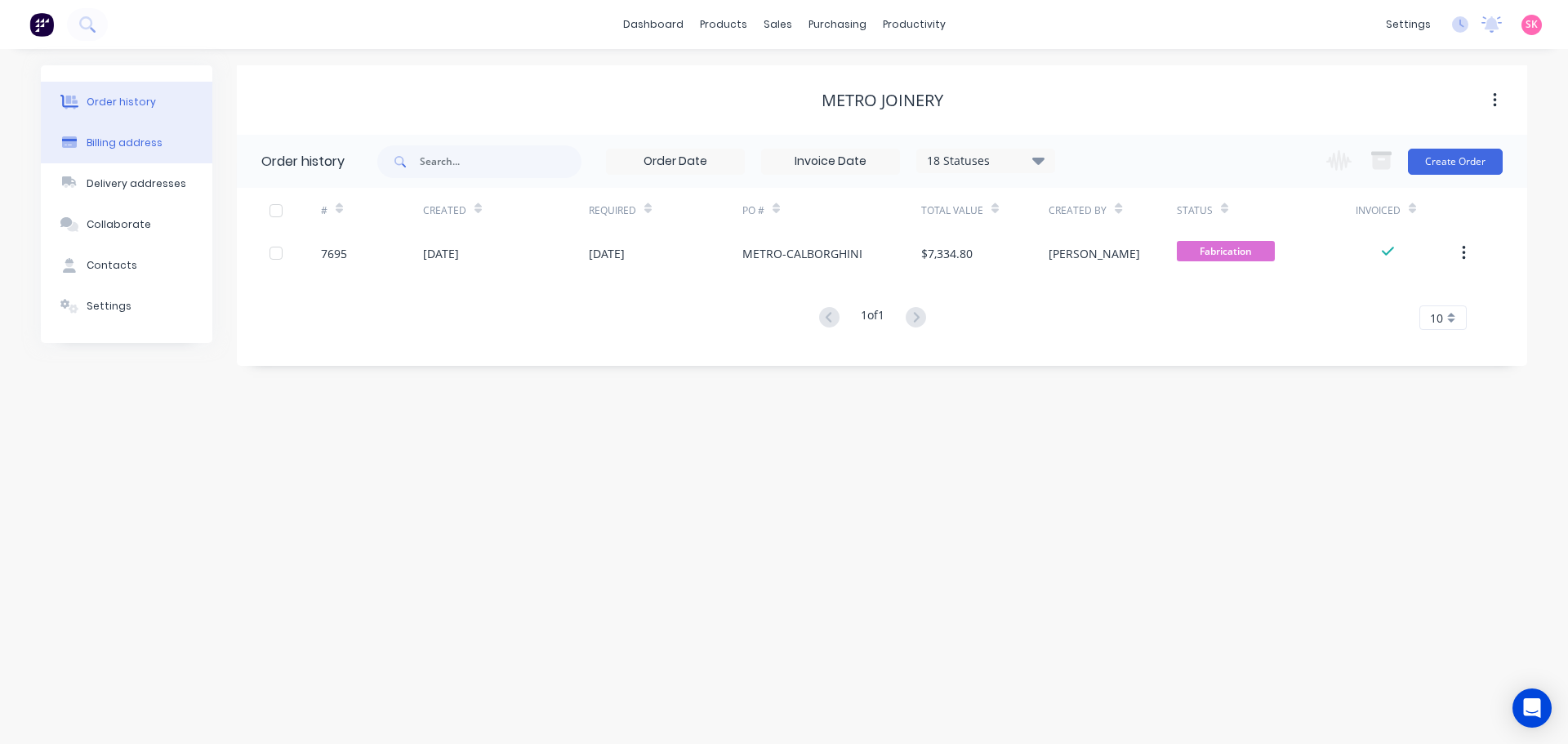
click at [113, 150] on button "Billing address" at bounding box center [127, 143] width 172 height 41
select select "AU"
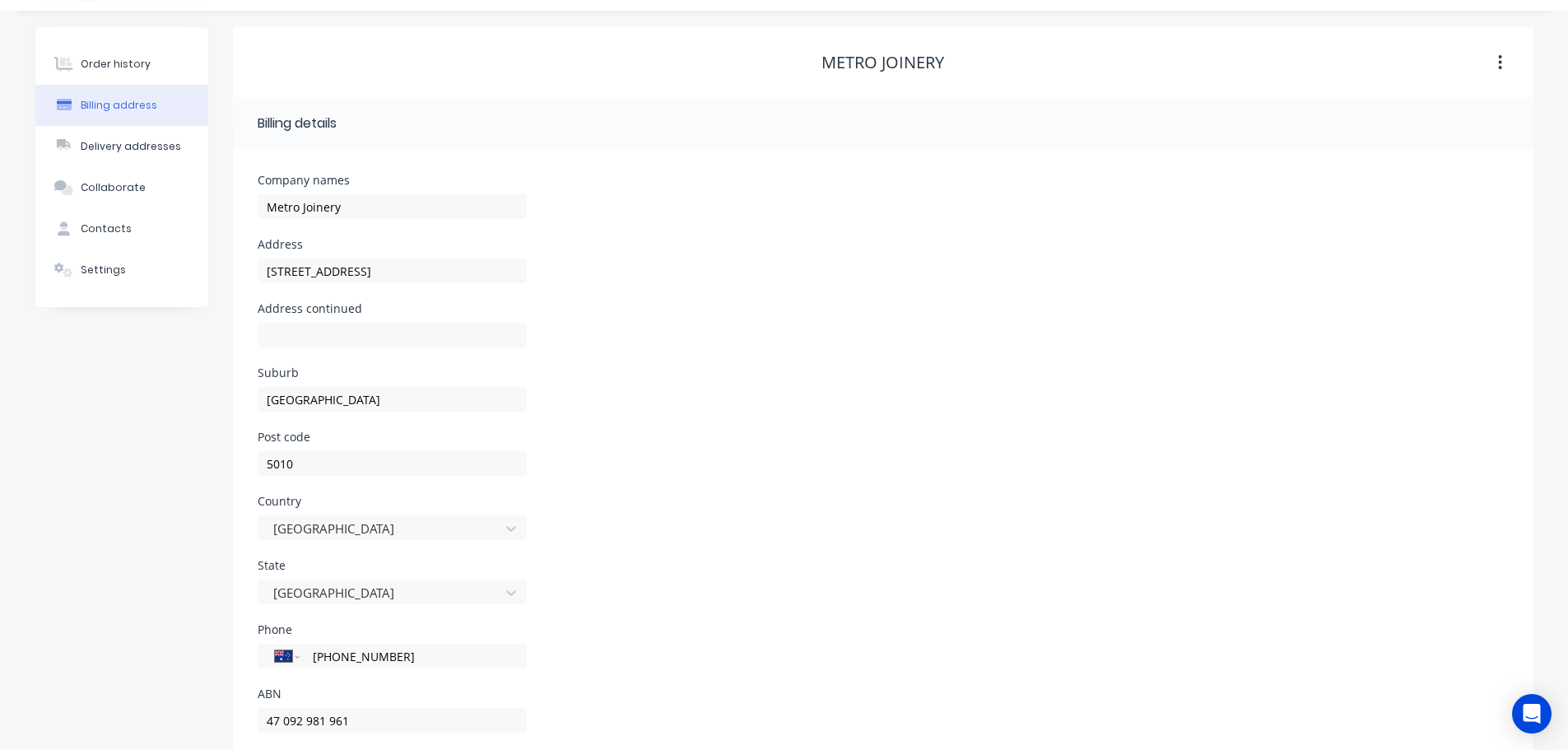
scroll to position [74, 0]
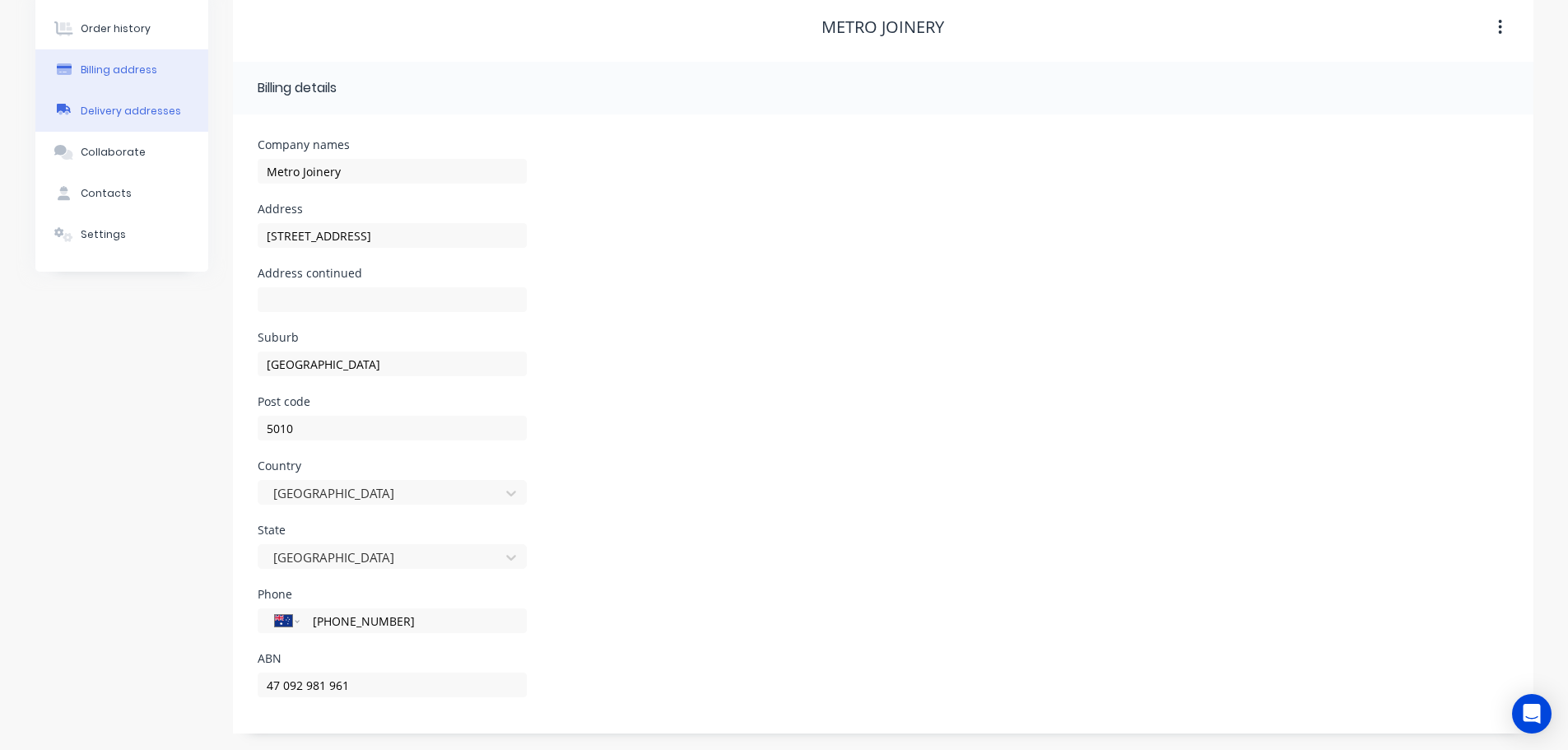
click at [157, 108] on div "Delivery addresses" at bounding box center [131, 111] width 101 height 15
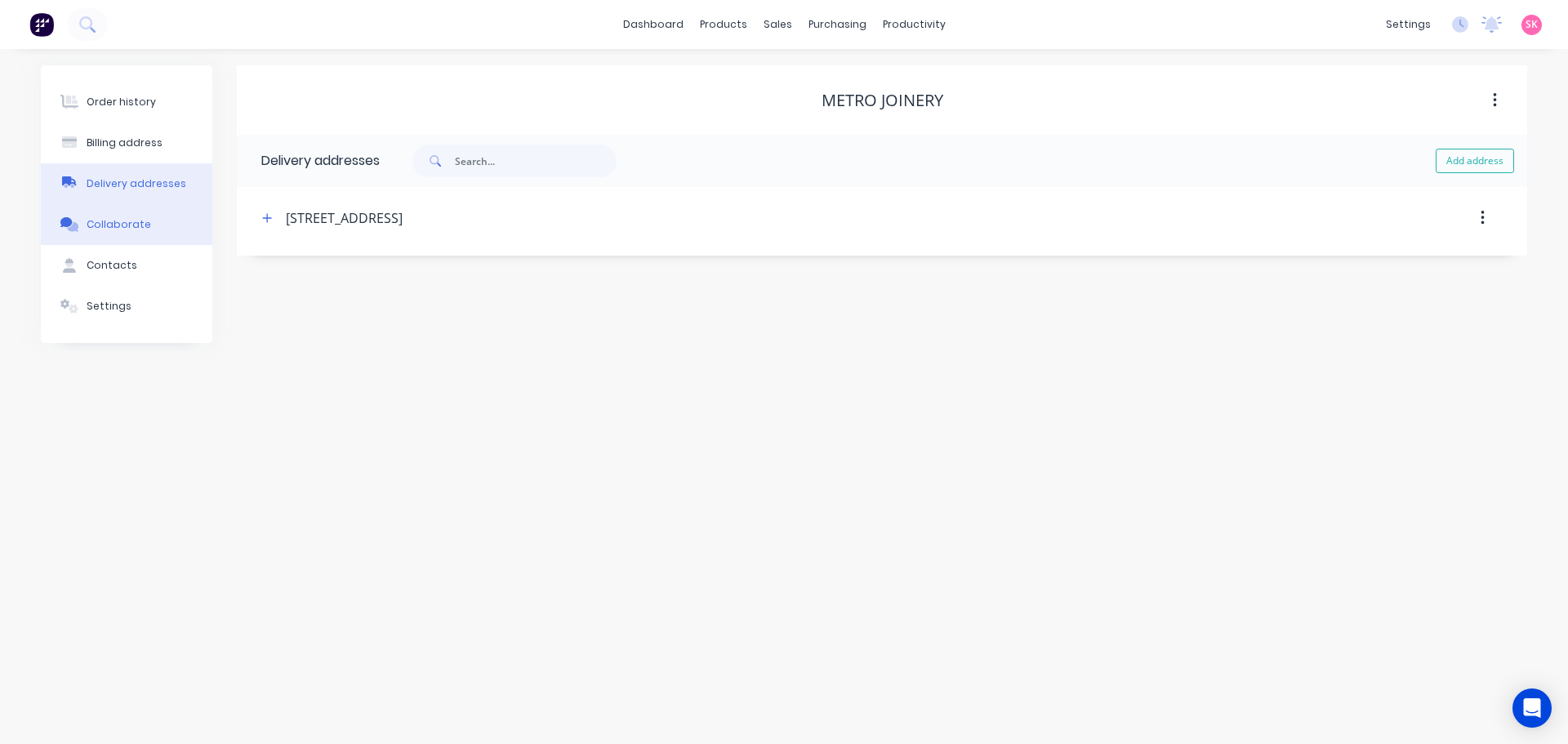
click at [96, 217] on div "Collaborate" at bounding box center [119, 225] width 65 height 15
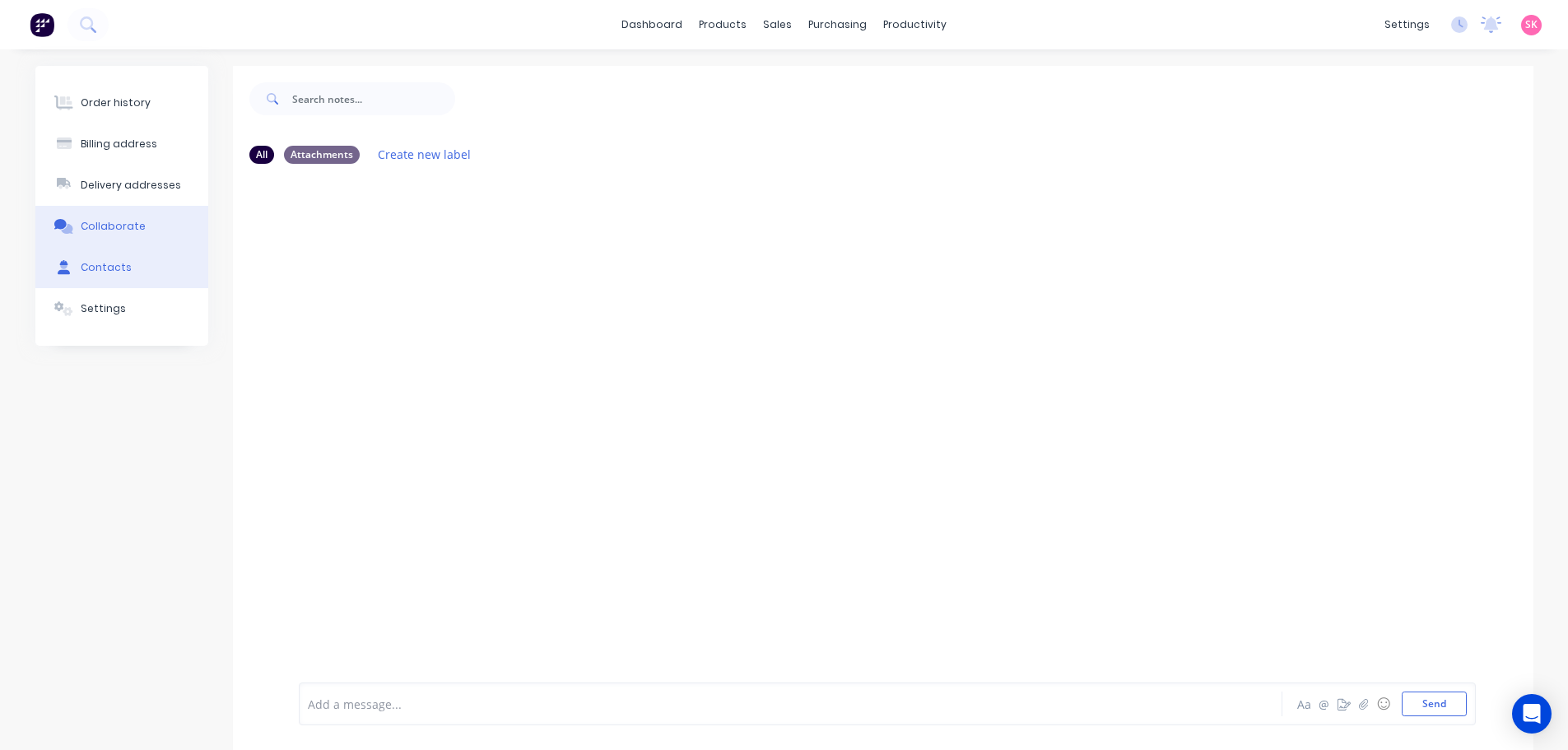
click at [135, 269] on button "Contacts" at bounding box center [122, 268] width 173 height 41
select select "AU"
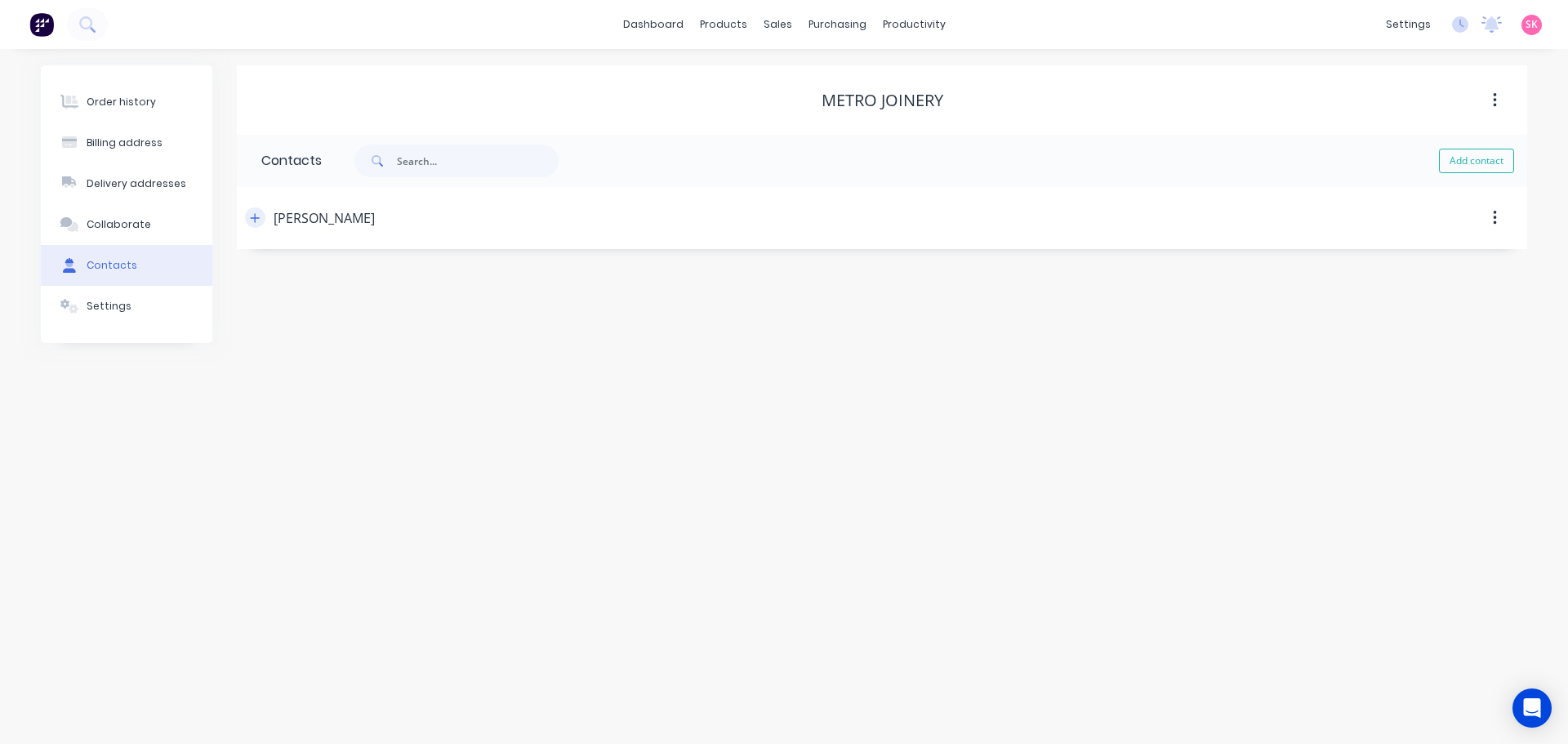
click at [249, 217] on button "button" at bounding box center [255, 217] width 20 height 20
click at [337, 472] on input "0428 258 731" at bounding box center [413, 471] width 196 height 19
type input "0438 258 731"
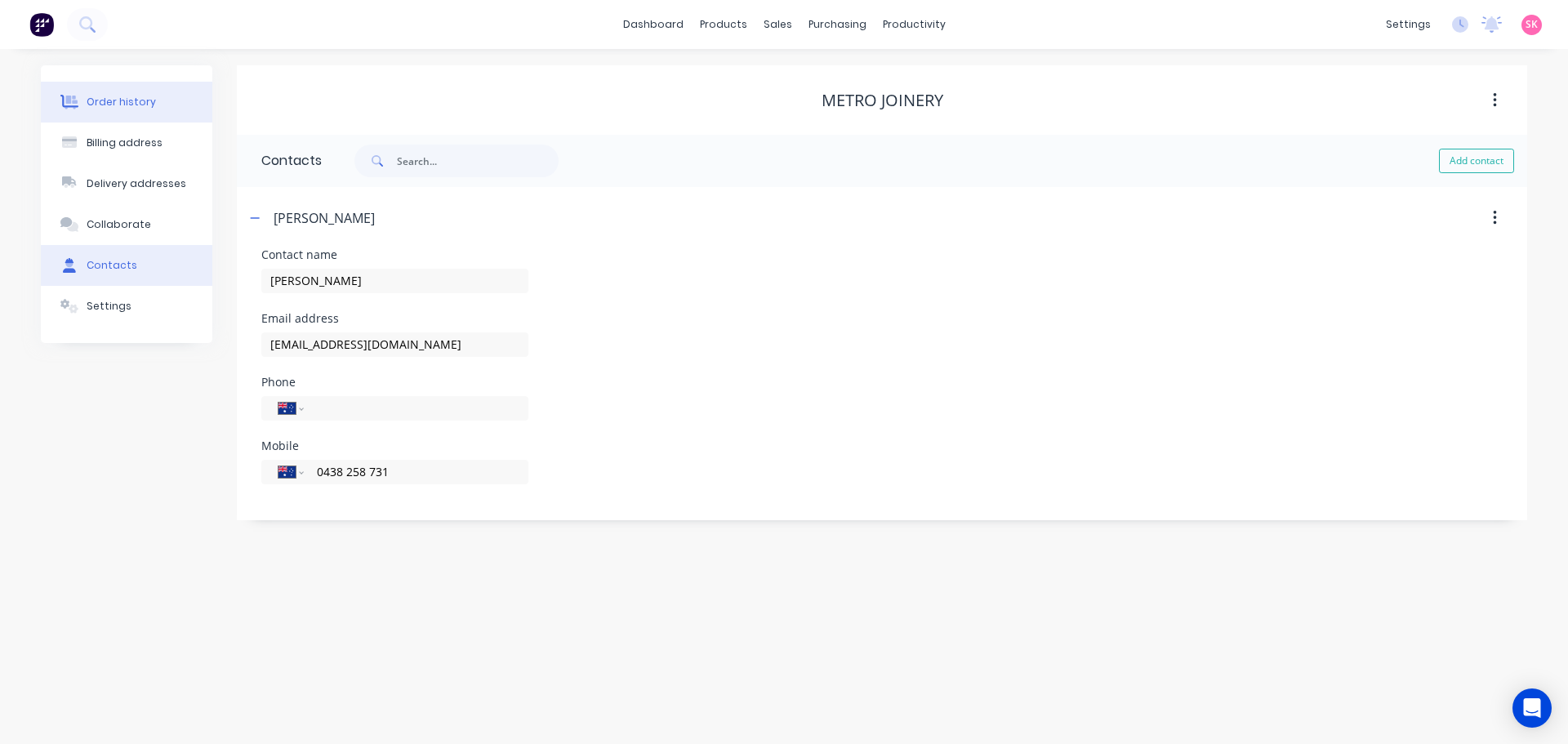
click at [133, 103] on div "Order history" at bounding box center [121, 102] width 70 height 15
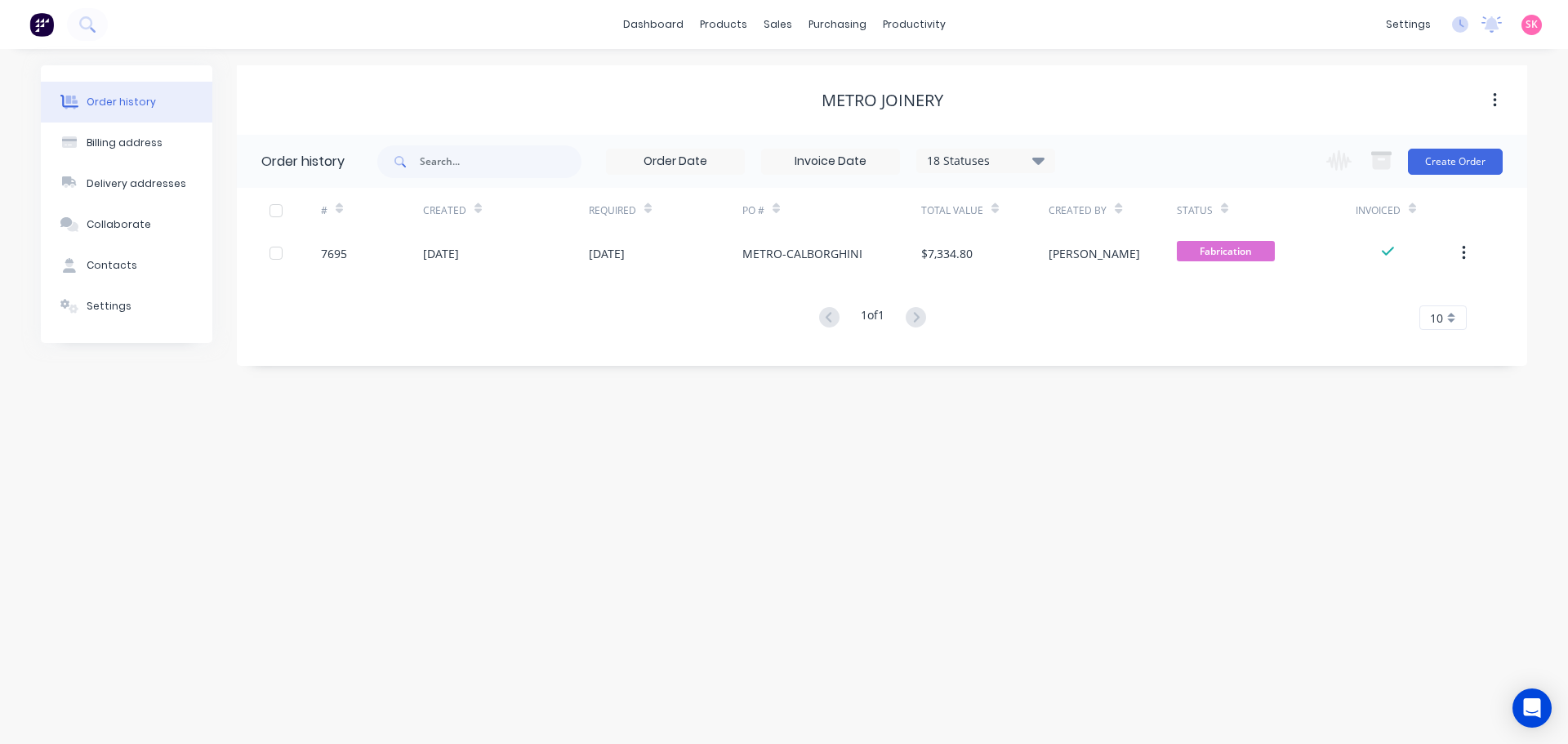
click at [518, 351] on div "Order history 18 Statuses Invoice Status Invoiced Not Invoiced Partial Order St…" at bounding box center [883, 250] width 1291 height 231
click at [120, 148] on div "Billing address" at bounding box center [124, 143] width 76 height 15
select select "AU"
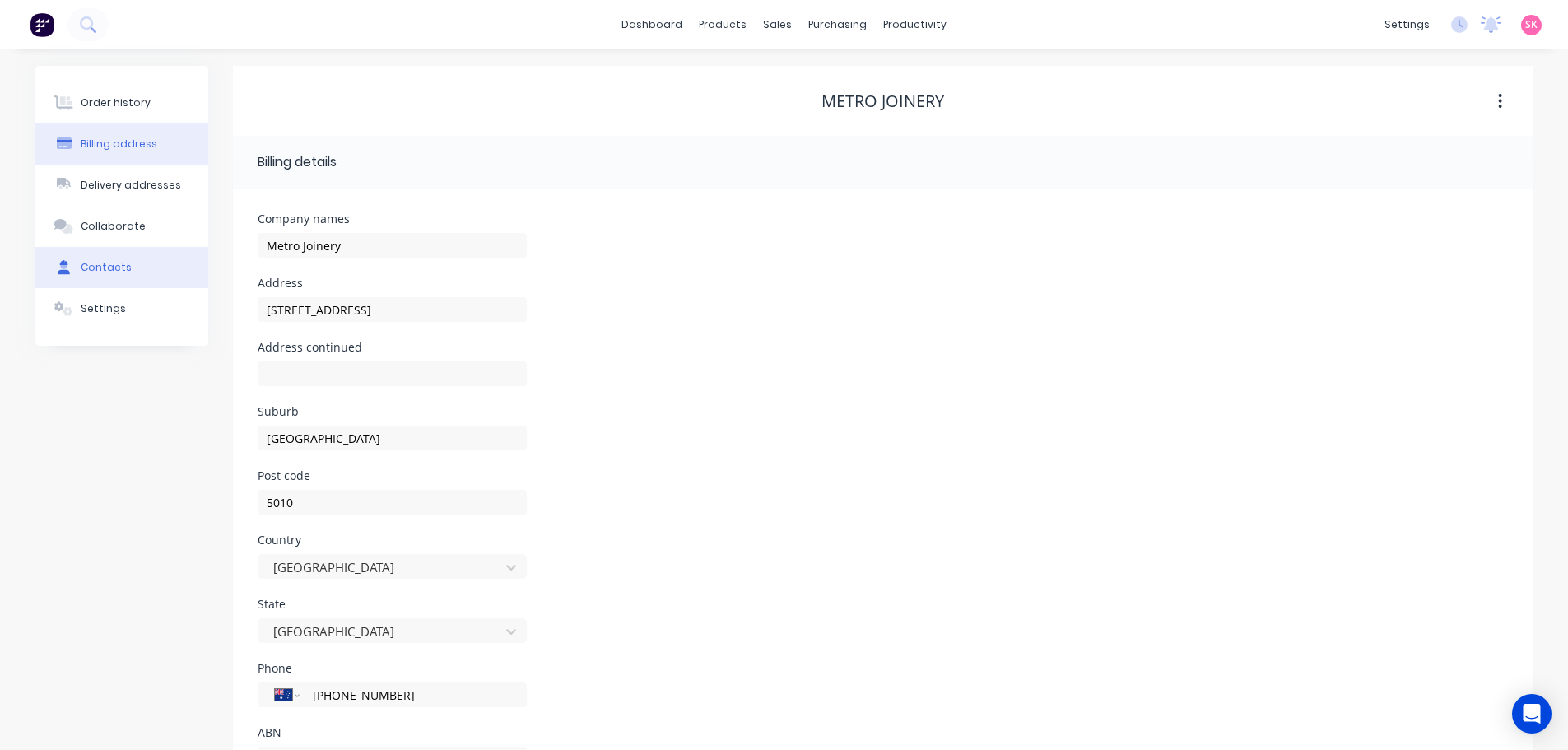
click at [127, 251] on button "Contacts" at bounding box center [122, 268] width 173 height 41
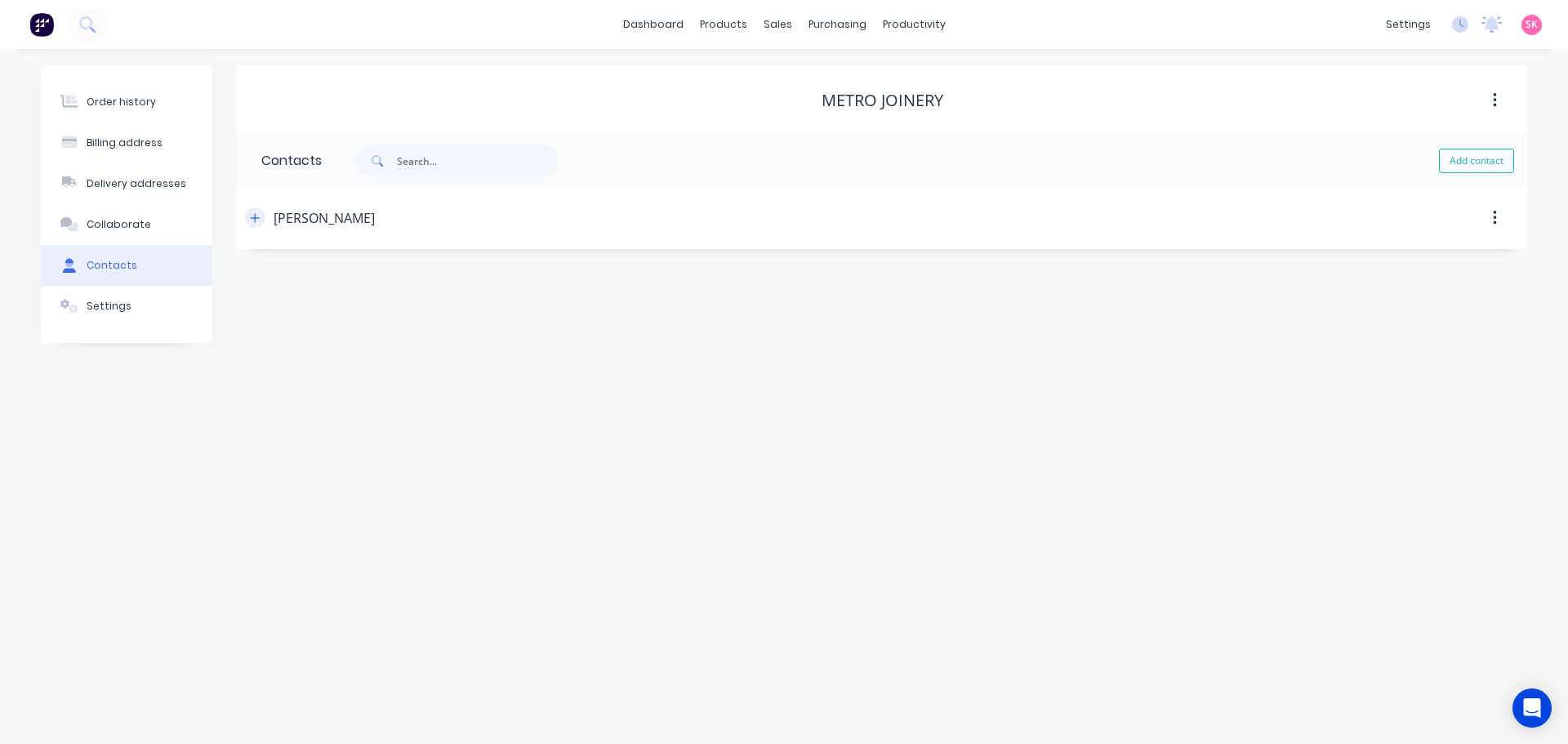
click at [253, 216] on icon "button" at bounding box center [255, 218] width 10 height 11
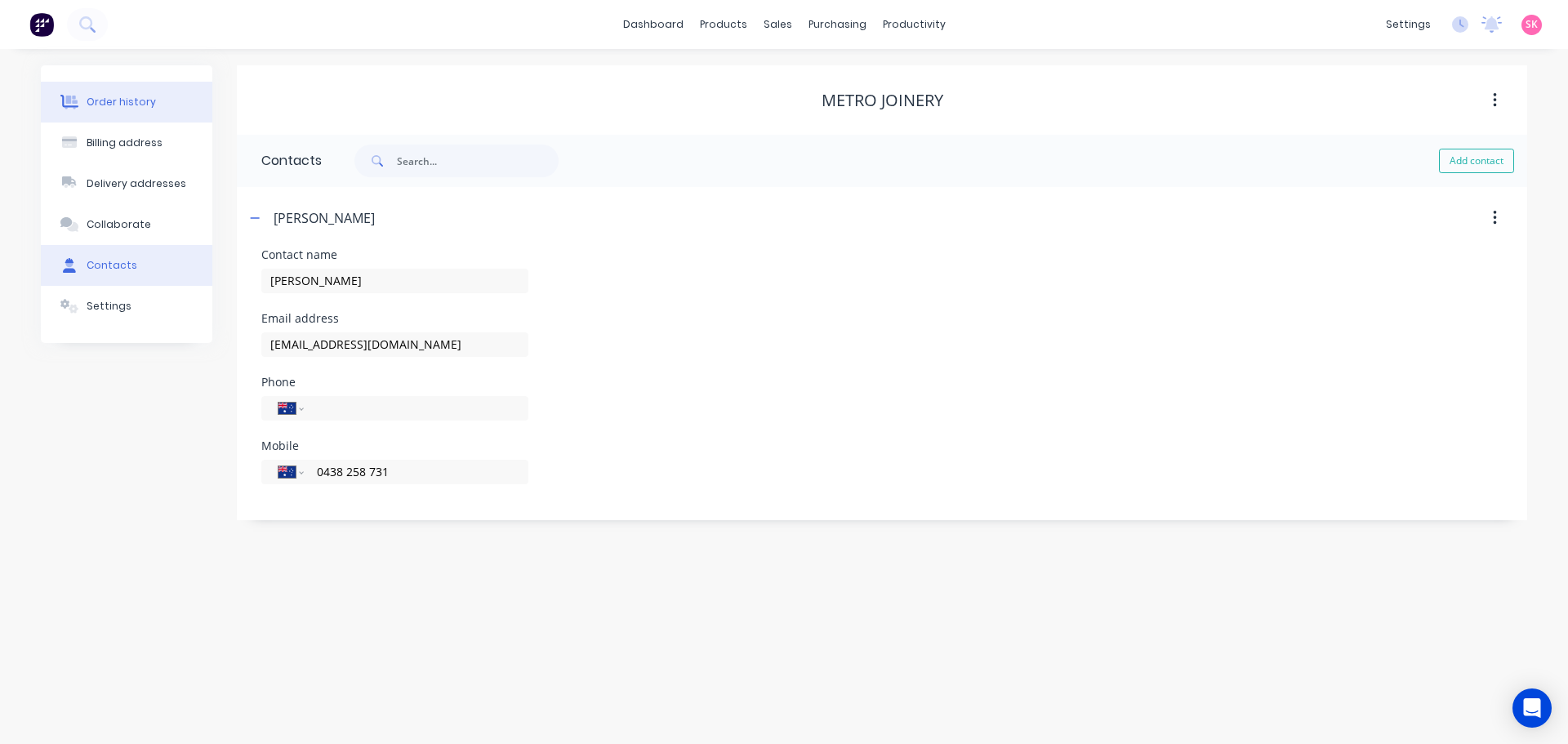
click at [145, 99] on div "Order history" at bounding box center [121, 102] width 70 height 15
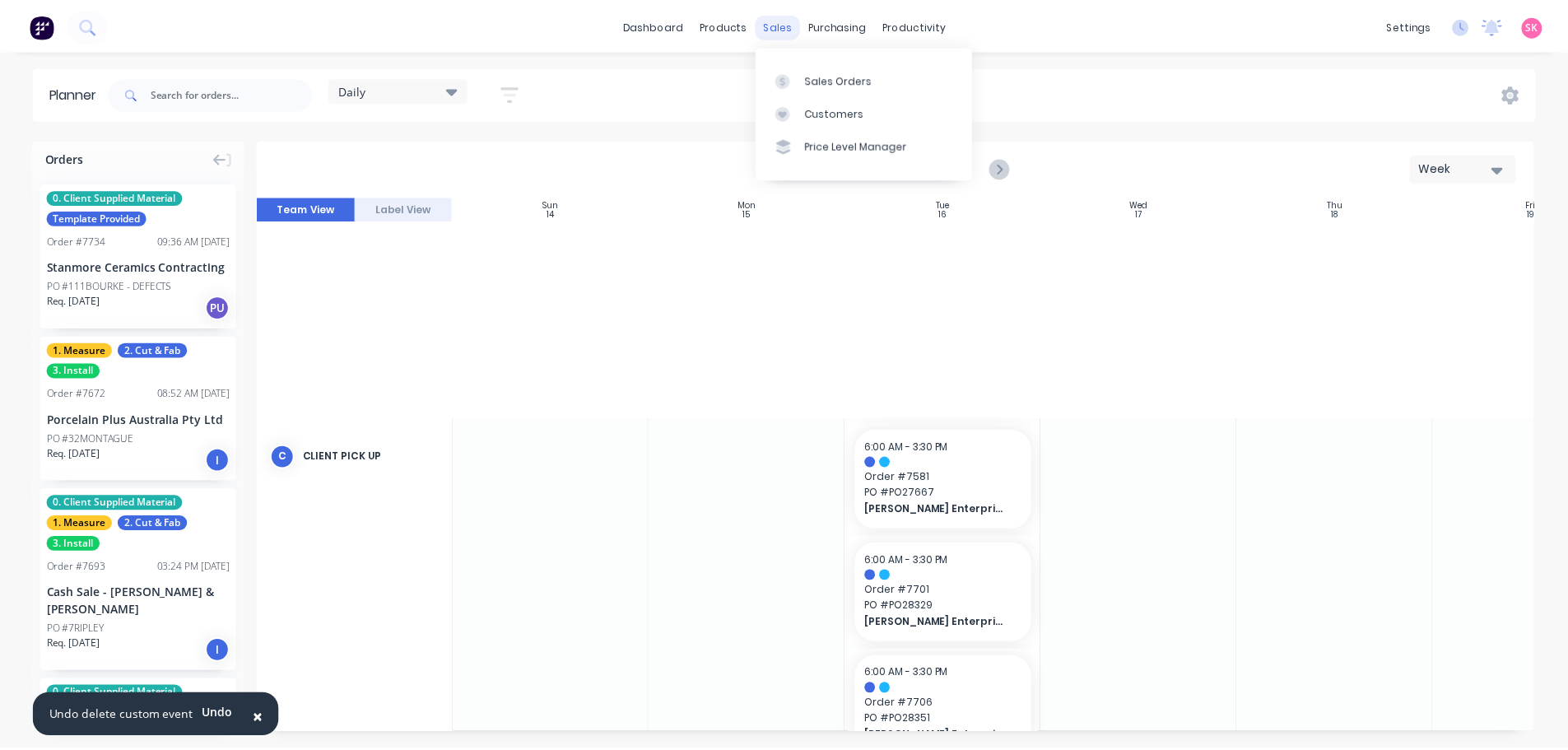
scroll to position [851, 300]
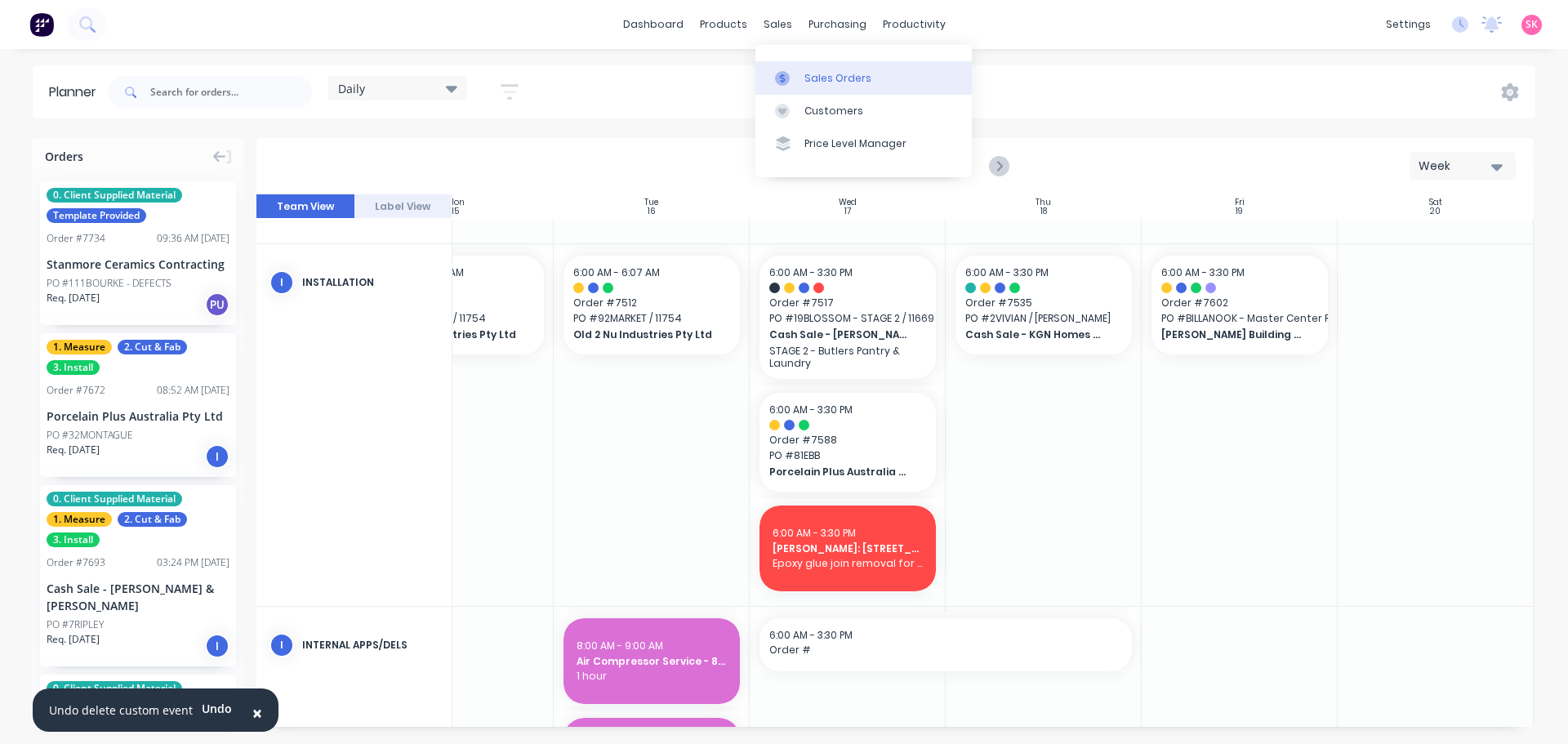
click at [805, 83] on div "Sales Orders" at bounding box center [838, 78] width 67 height 15
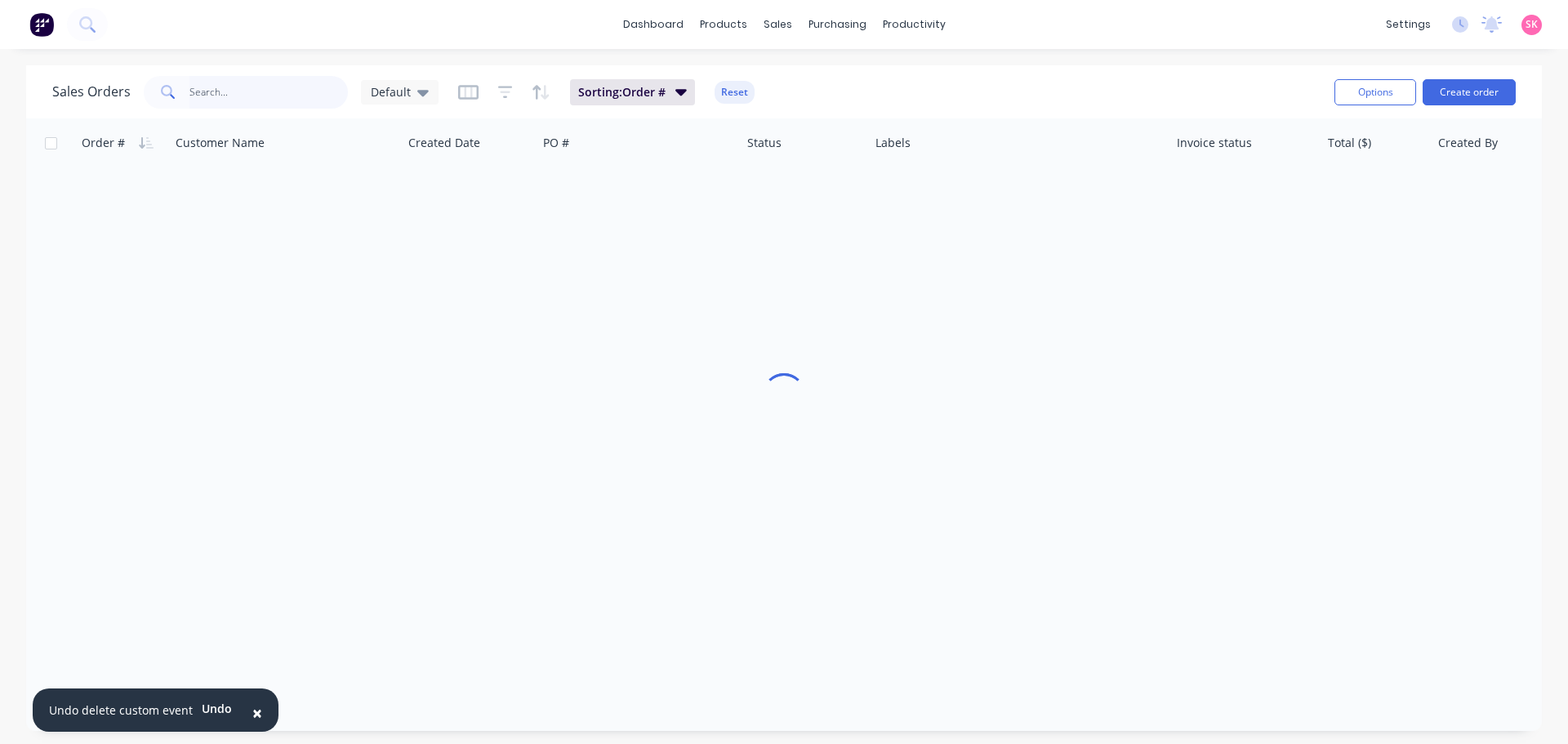
click at [233, 96] on input "text" at bounding box center [269, 92] width 159 height 33
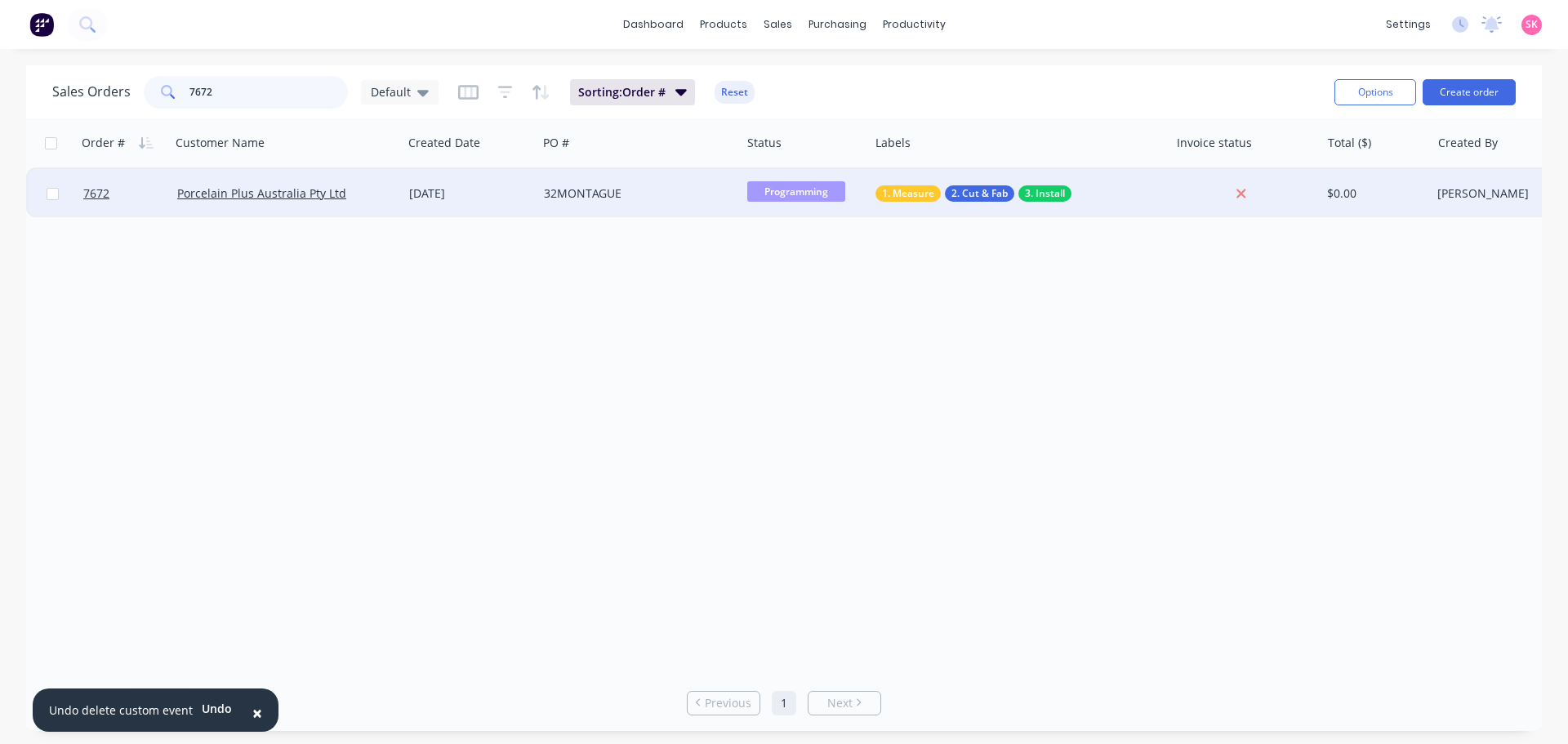
type input "7672"
click at [475, 183] on div "18 Aug 2025" at bounding box center [470, 194] width 135 height 49
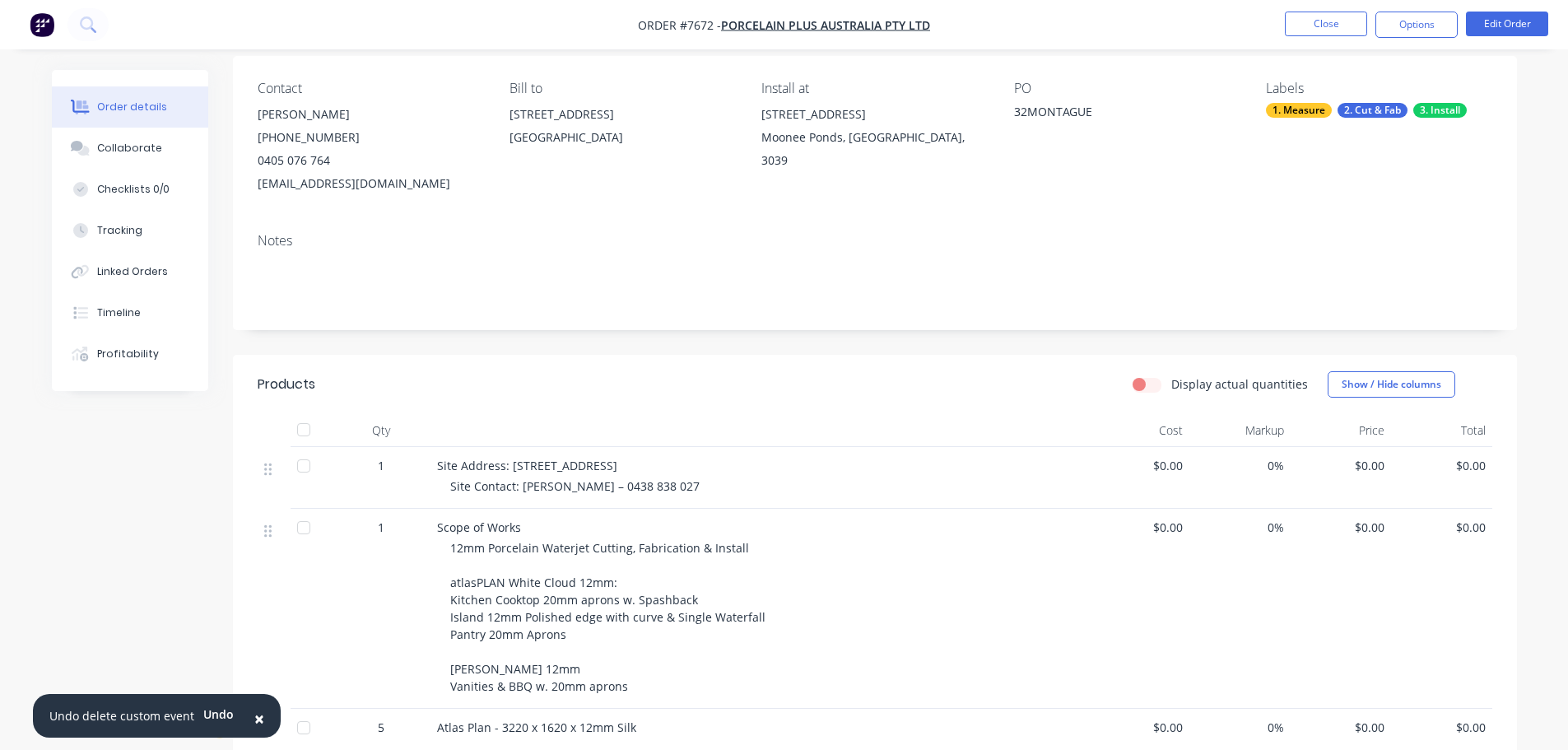
scroll to position [411, 0]
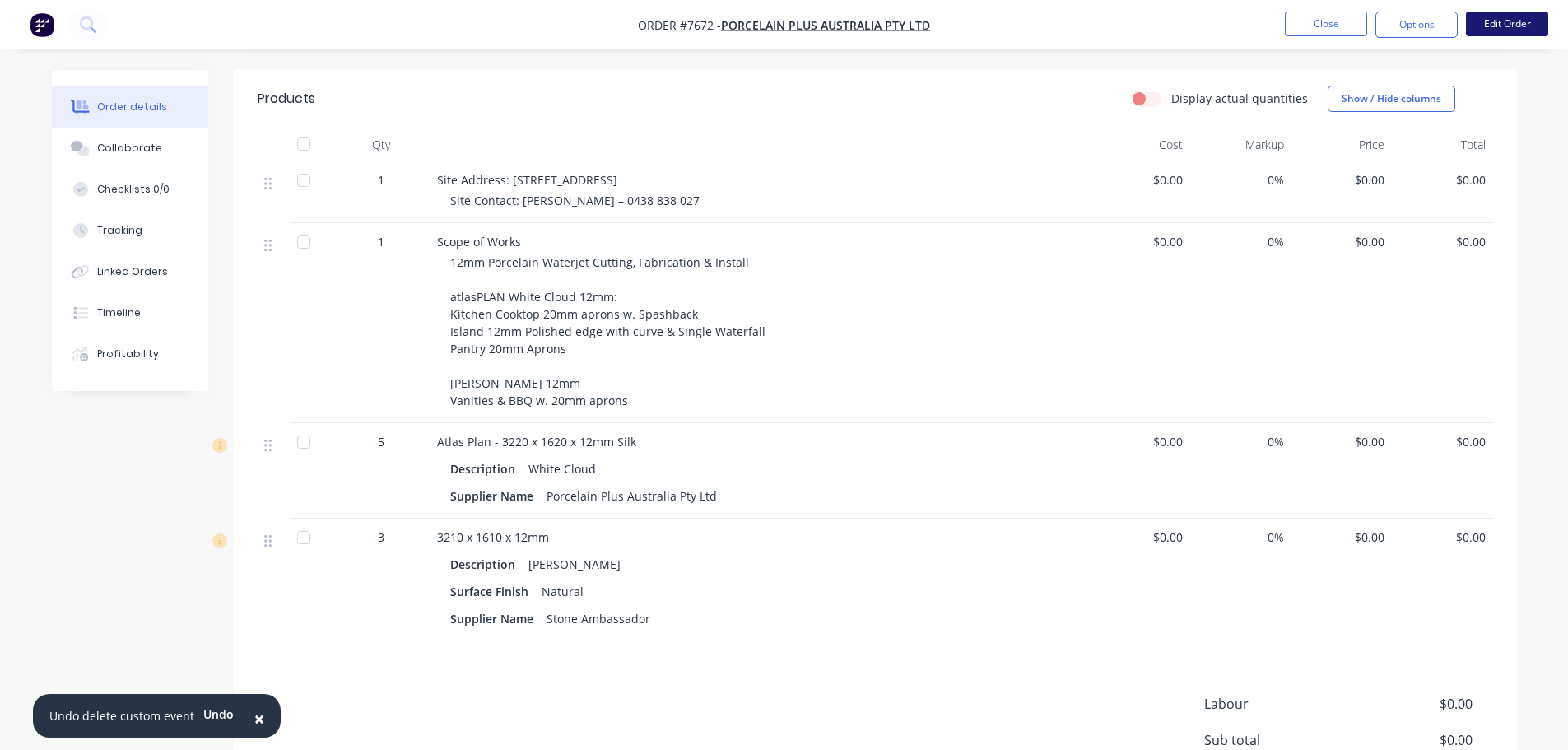
click at [1541, 15] on button "Edit Order" at bounding box center [1508, 24] width 82 height 25
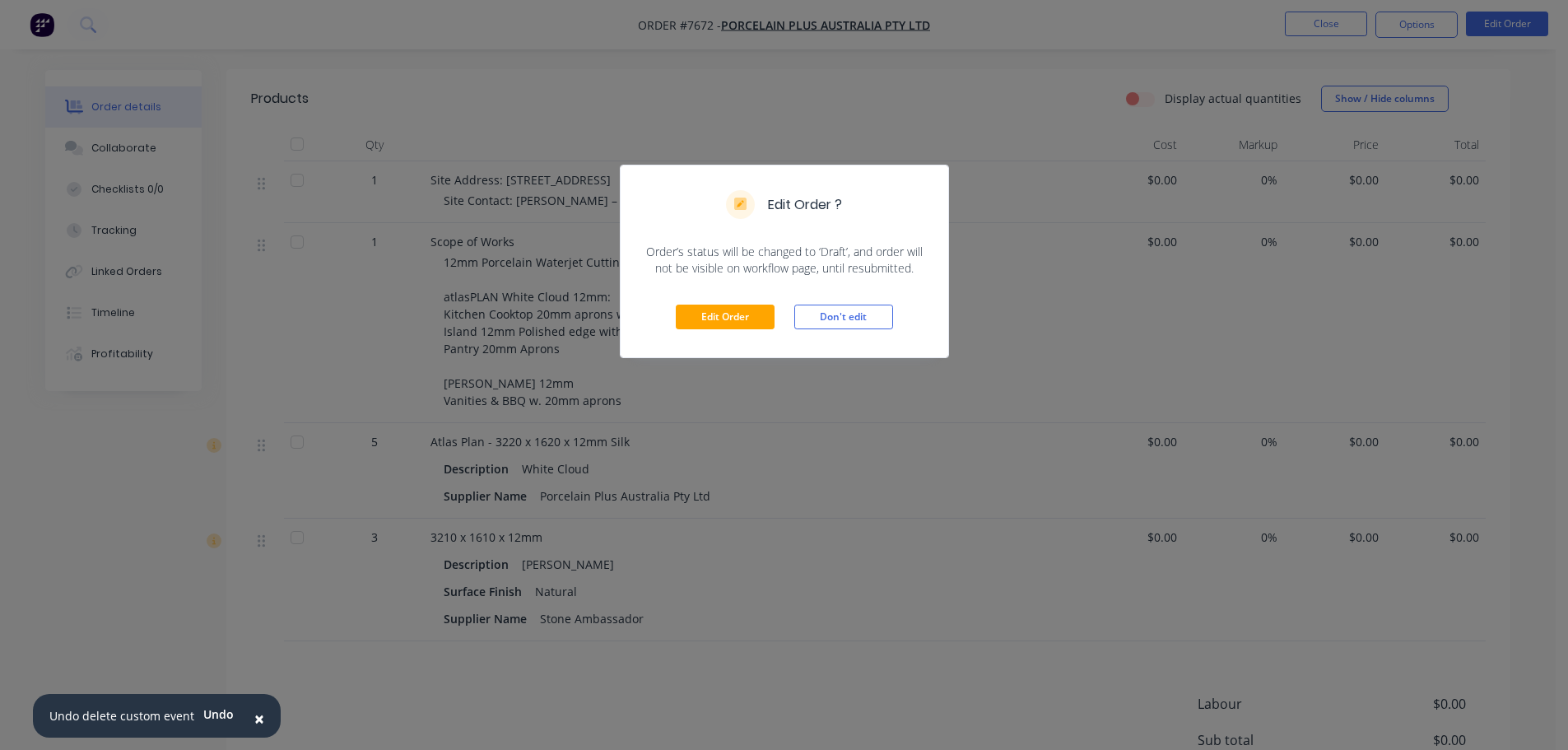
click at [756, 331] on div "Edit Order Don't edit" at bounding box center [784, 317] width 327 height 81
click at [752, 312] on button "Edit Order" at bounding box center [725, 316] width 99 height 25
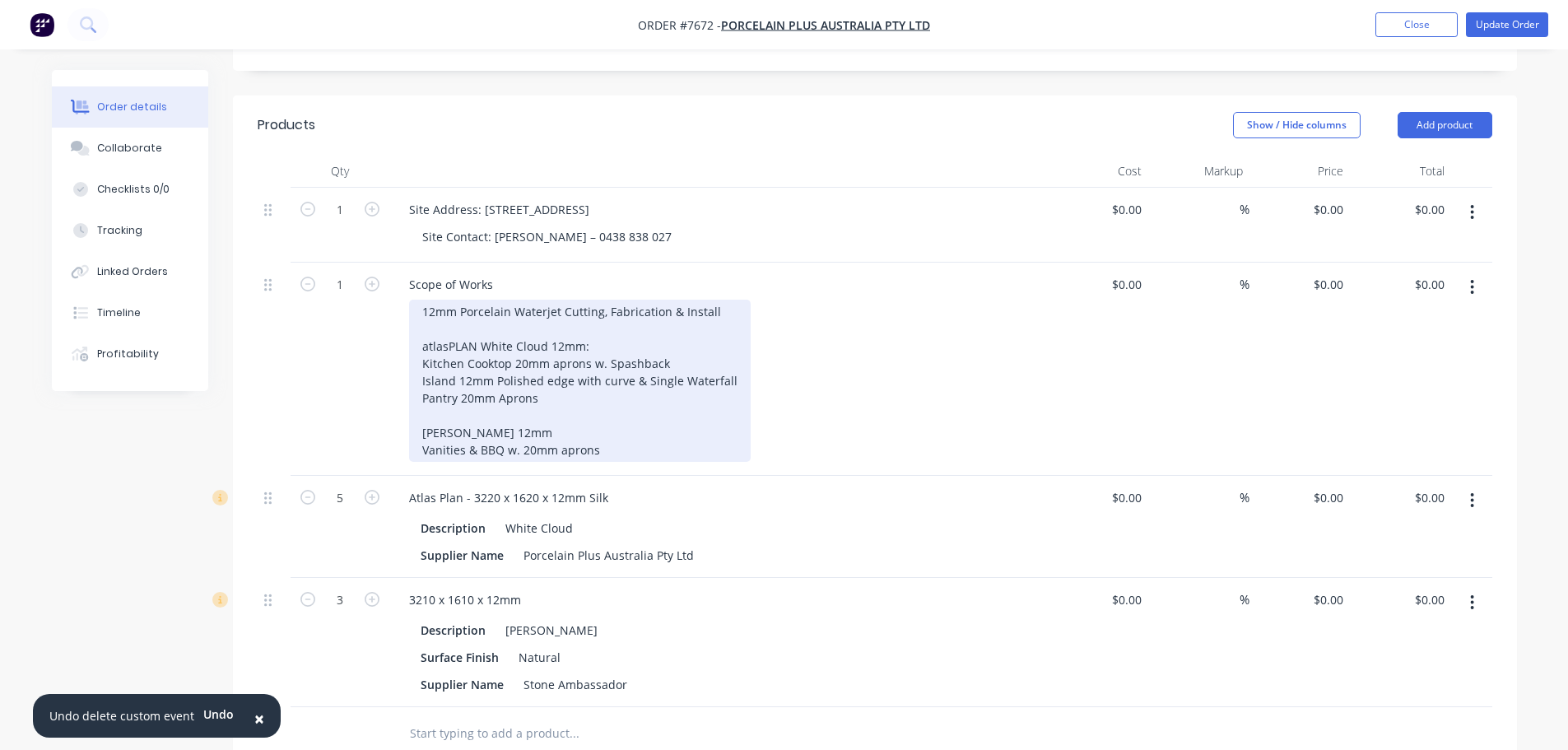
click at [569, 344] on div "12mm Porcelain Waterjet Cutting, Fabrication & Install atlasPLAN White Cloud 12…" at bounding box center [580, 381] width 341 height 162
click at [606, 404] on div "12mm Porcelain Waterjet Cutting, Fabrication & Install atlasPLAN White Cloud 12…" at bounding box center [580, 381] width 341 height 162
drag, startPoint x: 640, startPoint y: 338, endPoint x: 609, endPoint y: 338, distance: 31.0
click at [609, 338] on div "12mm Porcelain Waterjet Cutting, Fabrication & Install atlasPLAN White Cloud 12…" at bounding box center [580, 381] width 341 height 162
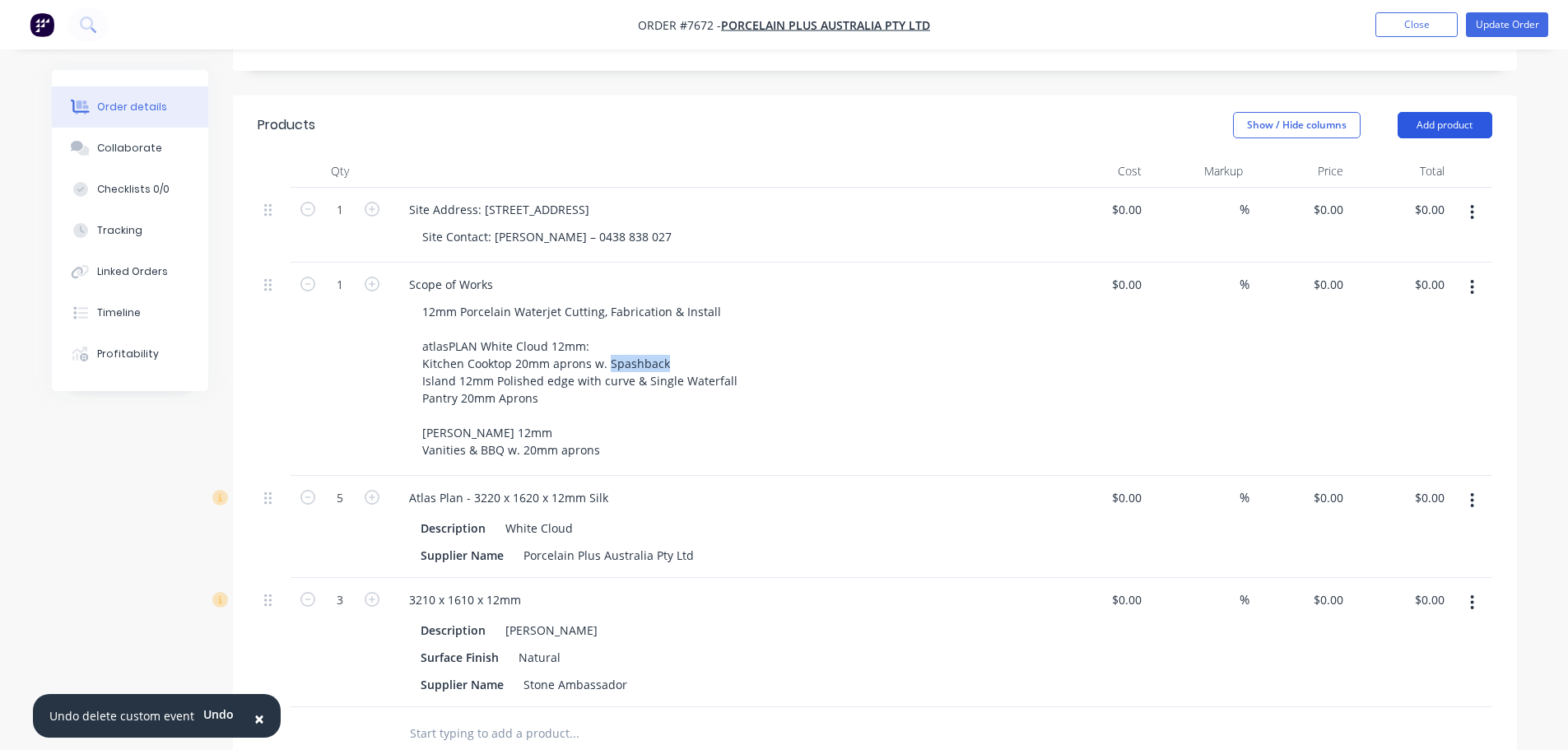
click at [1426, 112] on button "Add product" at bounding box center [1445, 125] width 95 height 26
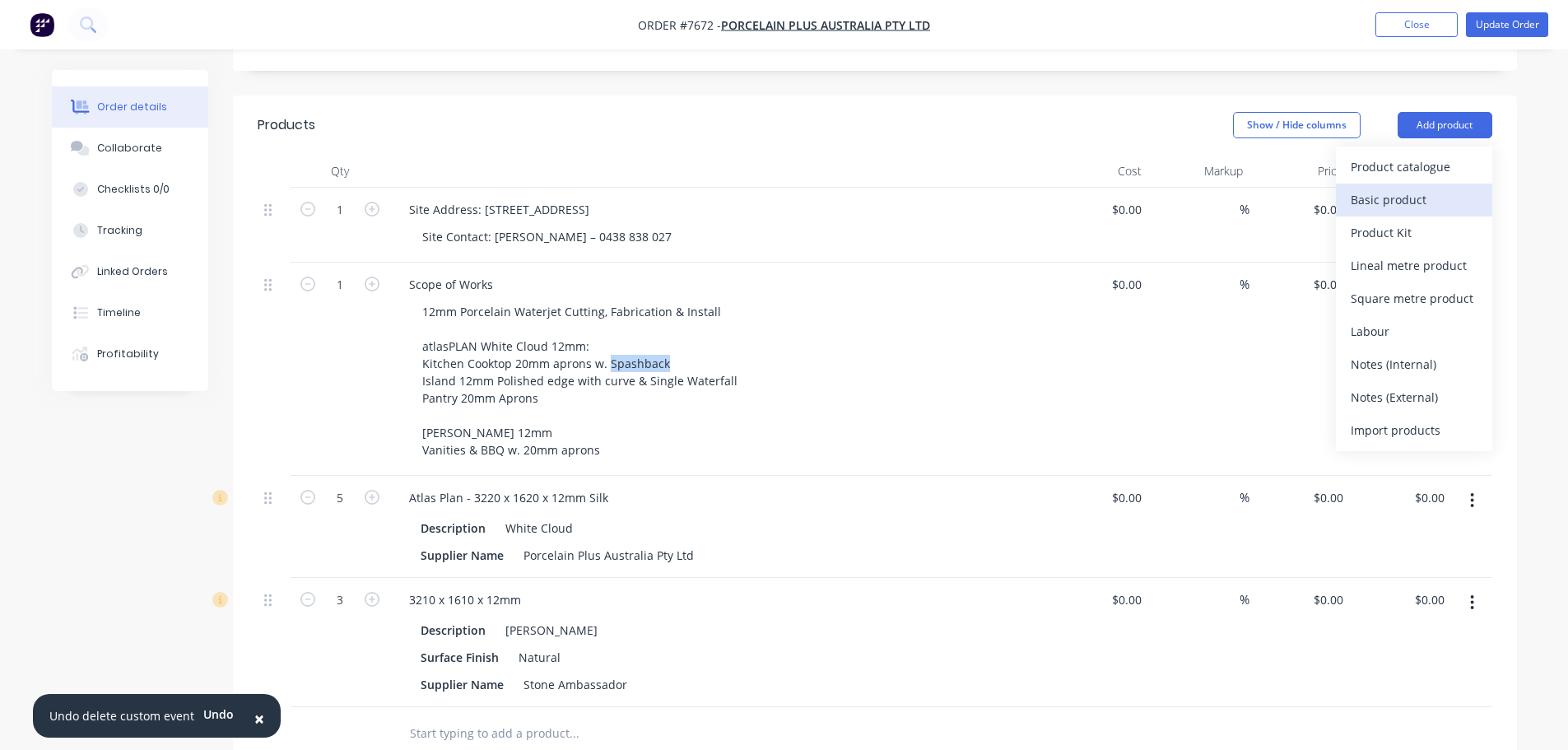
click at [1411, 188] on div "Basic product" at bounding box center [1415, 199] width 127 height 24
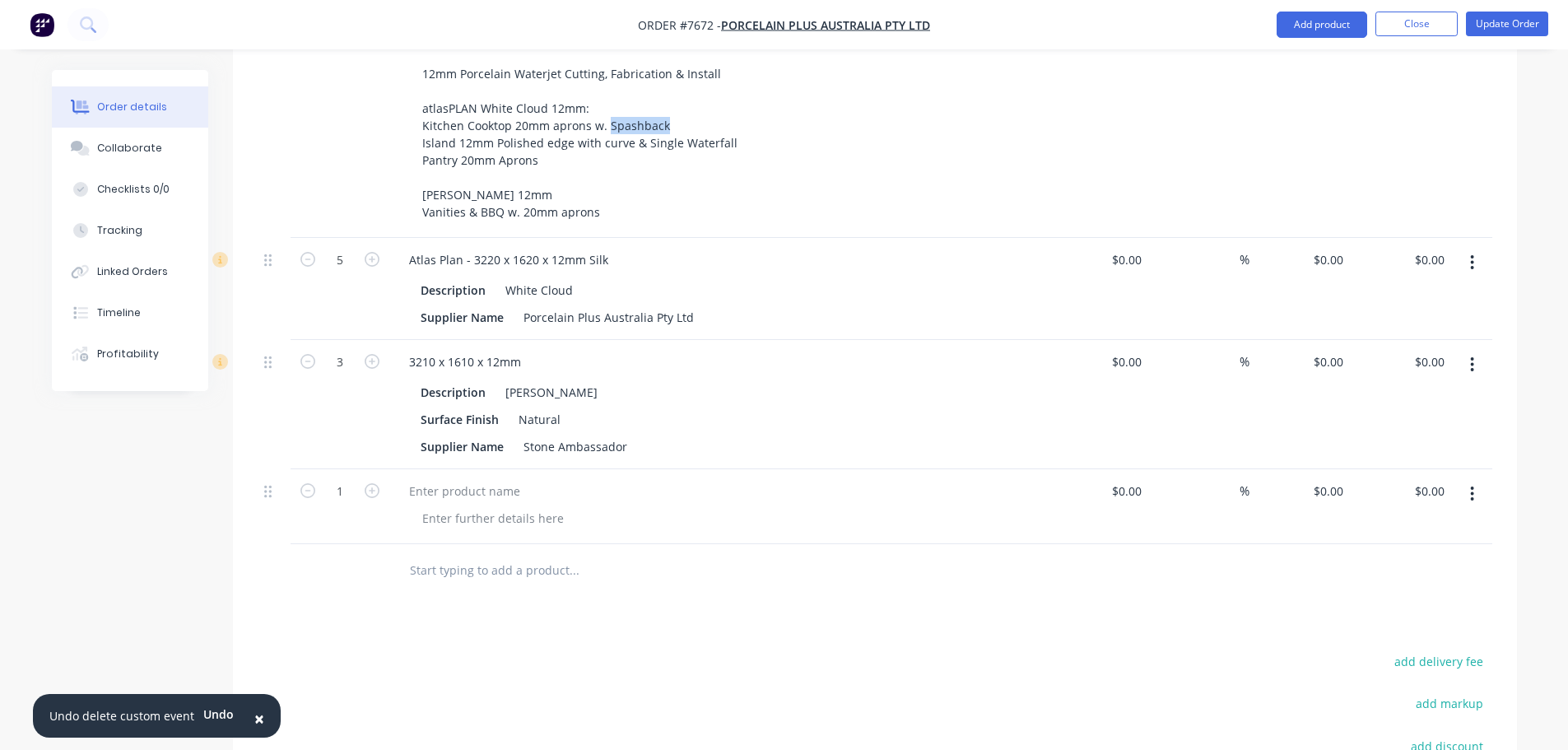
scroll to position [659, 0]
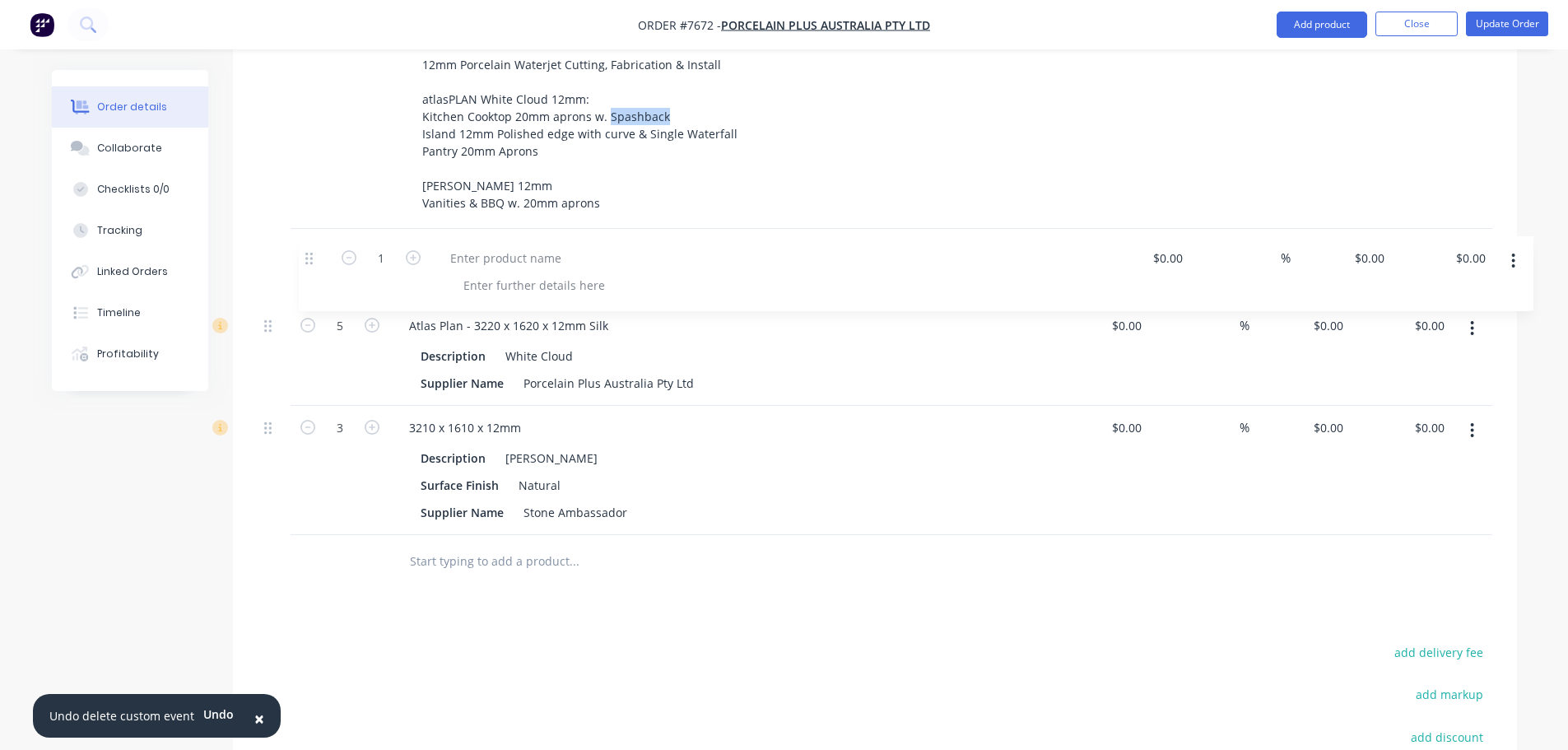
drag, startPoint x: 270, startPoint y: 465, endPoint x: 319, endPoint y: 239, distance: 231.3
click at [318, 245] on div "1 Site Address: 32 Montague Street, Moonee Ponds Site Contact: Sneza Jovanovic …" at bounding box center [876, 237] width 1235 height 594
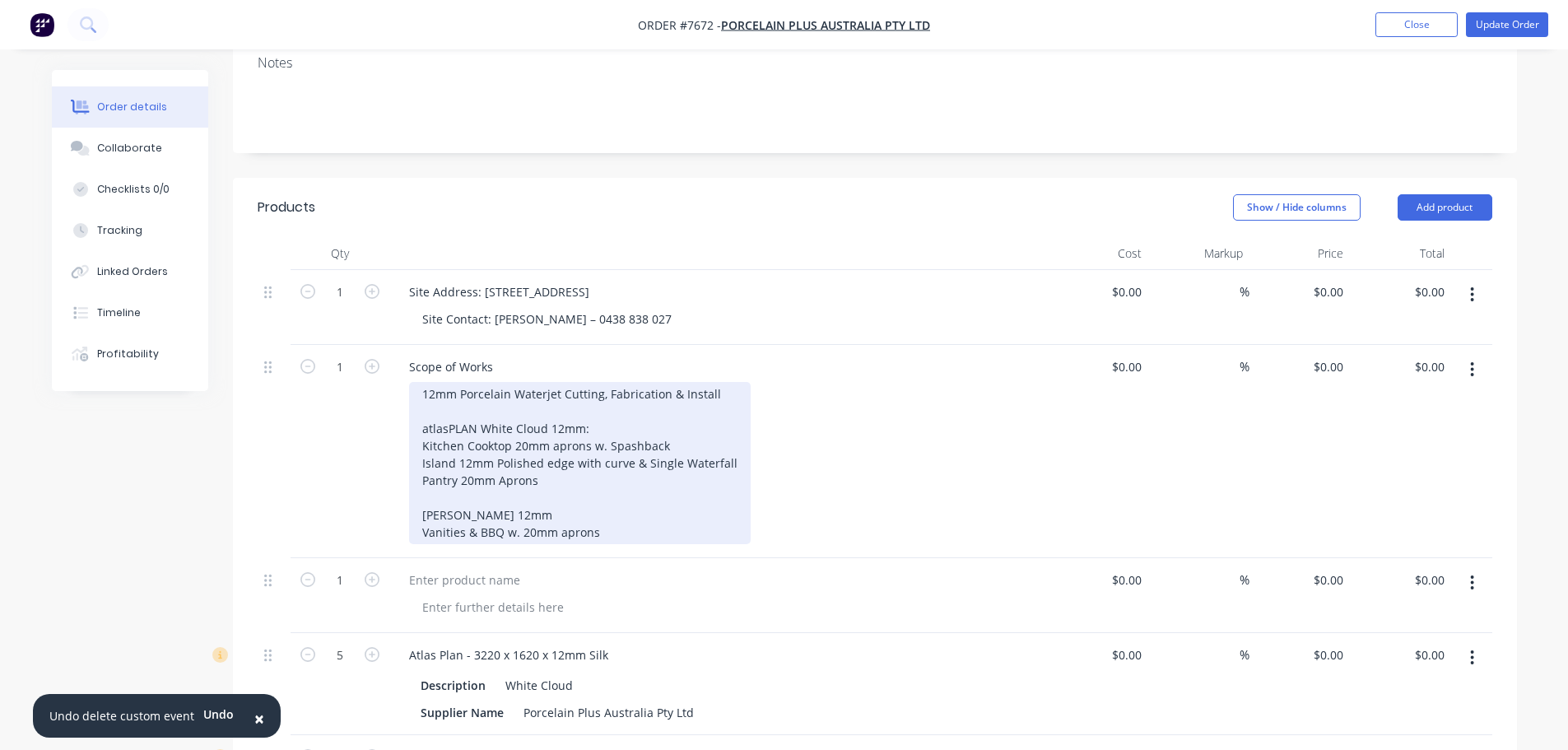
click at [462, 382] on div "12mm Porcelain Waterjet Cutting, Fabrication & Install atlasPLAN White Cloud 12…" at bounding box center [580, 462] width 341 height 162
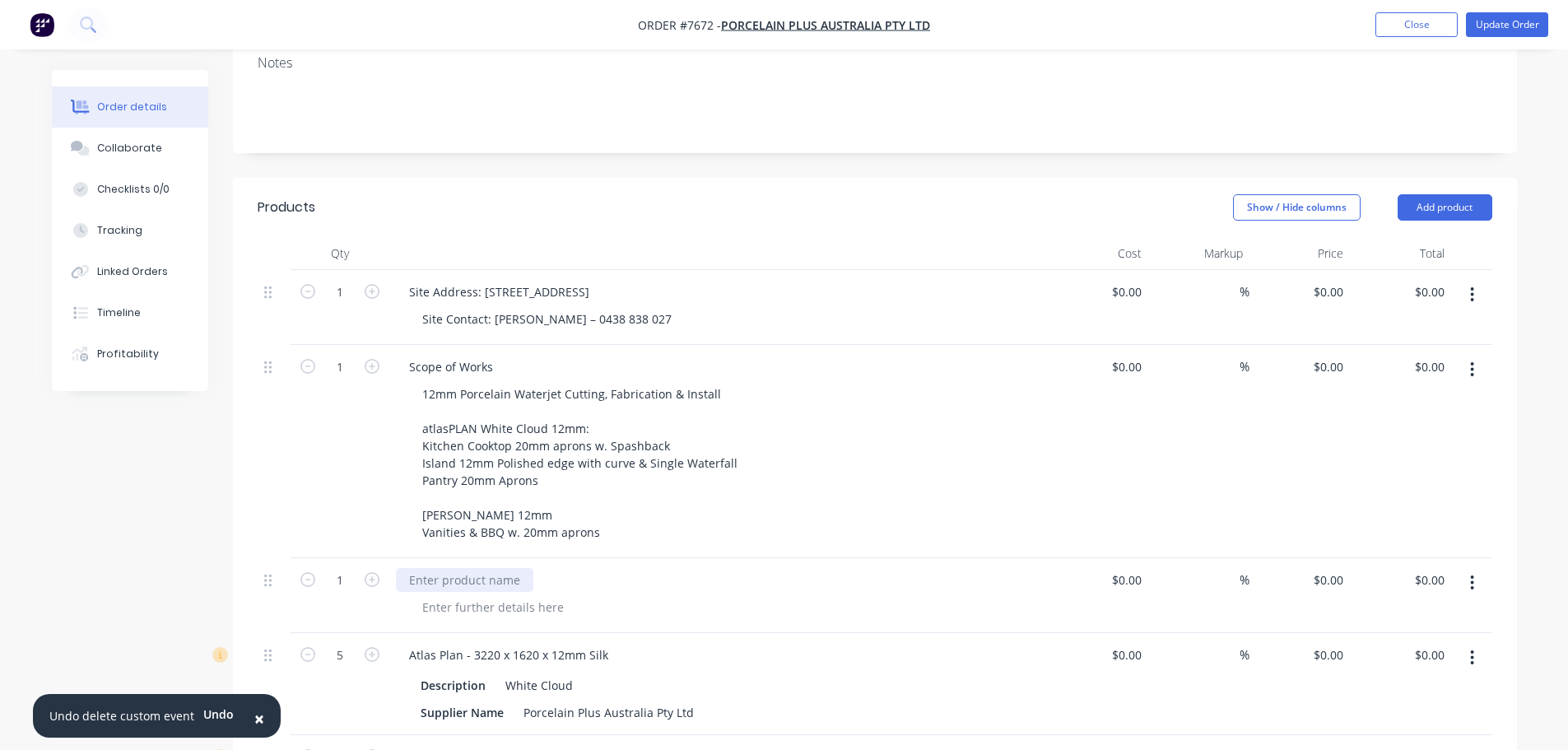
click at [496, 568] on div at bounding box center [464, 579] width 138 height 24
click at [498, 354] on div "Scope of Works" at bounding box center [451, 366] width 110 height 24
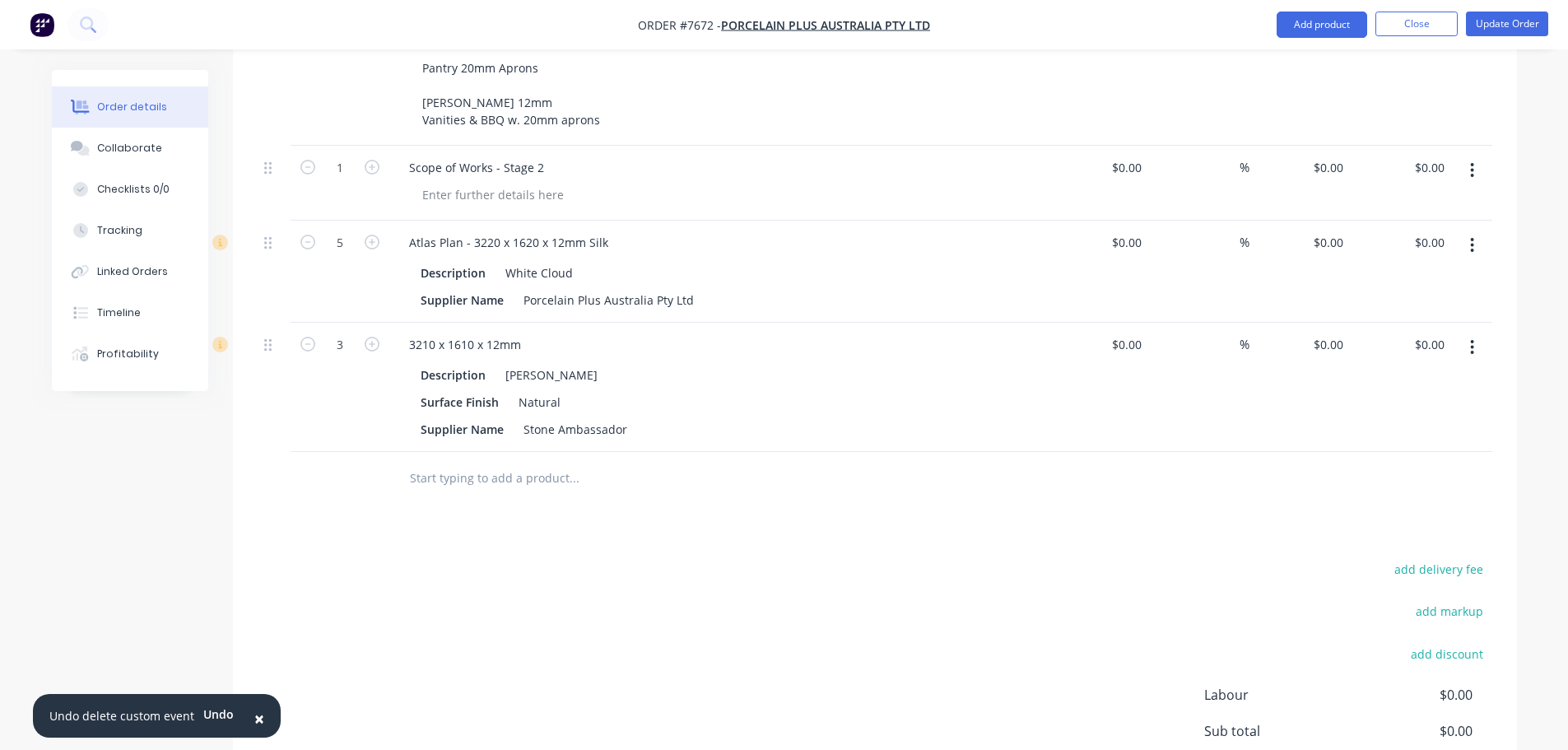
scroll to position [400, 0]
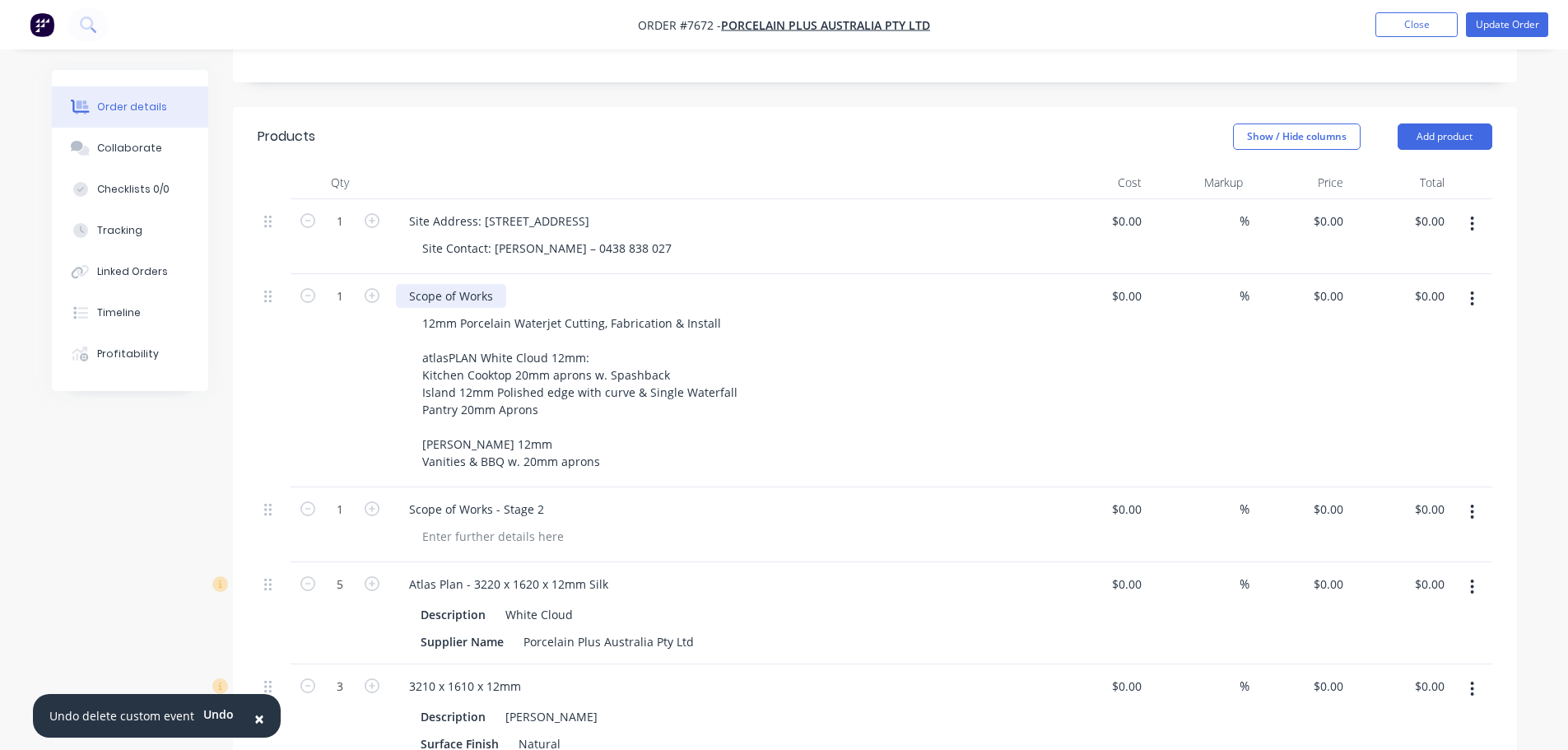
click at [500, 284] on div "Scope of Works" at bounding box center [451, 296] width 110 height 24
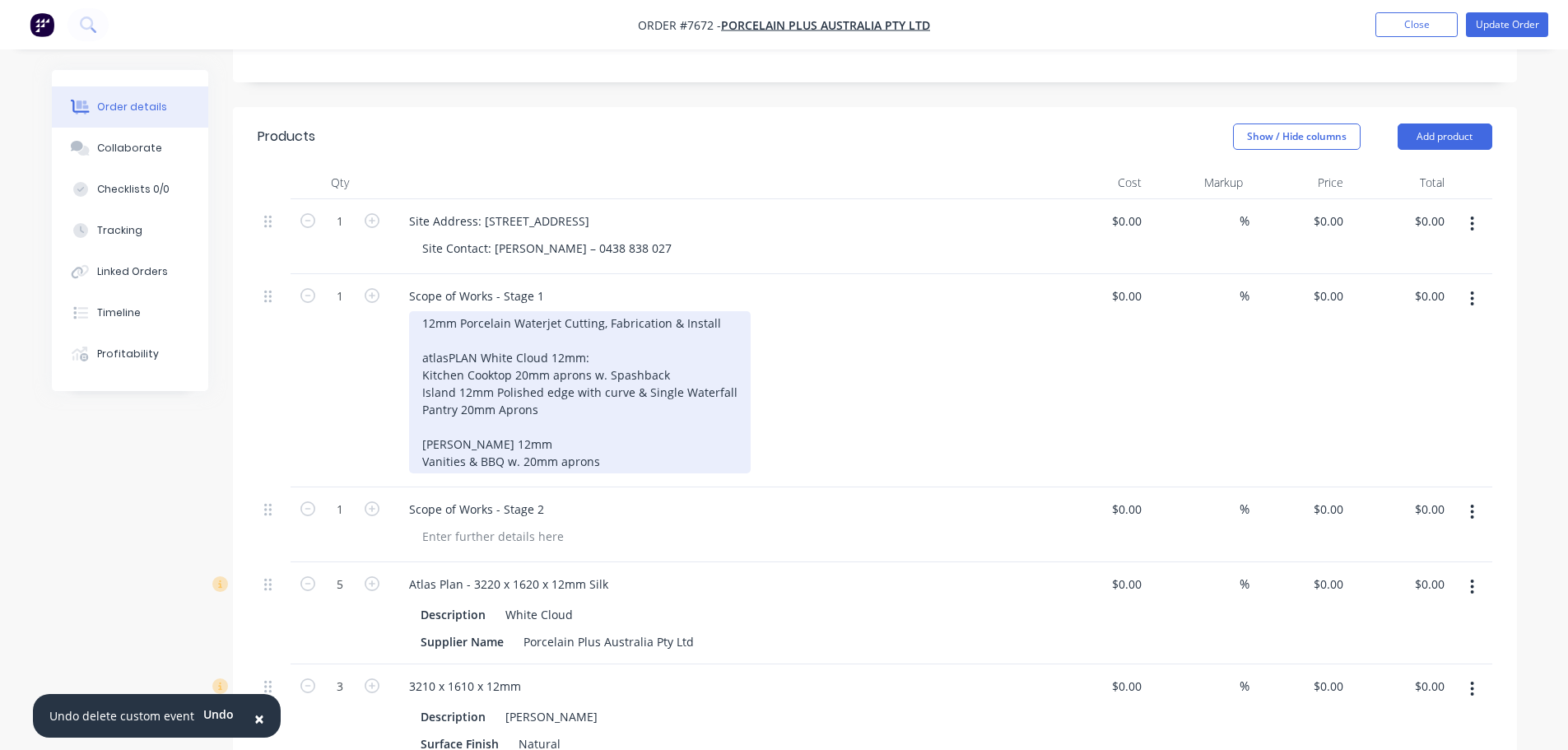
click at [510, 331] on div "12mm Porcelain Waterjet Cutting, Fabrication & Install atlasPLAN White Cloud 12…" at bounding box center [580, 391] width 341 height 162
drag, startPoint x: 677, startPoint y: 351, endPoint x: 593, endPoint y: 355, distance: 84.1
click at [593, 355] on div "12mm Porcelain Waterjet Cutting, Fabrication & Install atlasPLAN White Cloud 12…" at bounding box center [580, 391] width 341 height 162
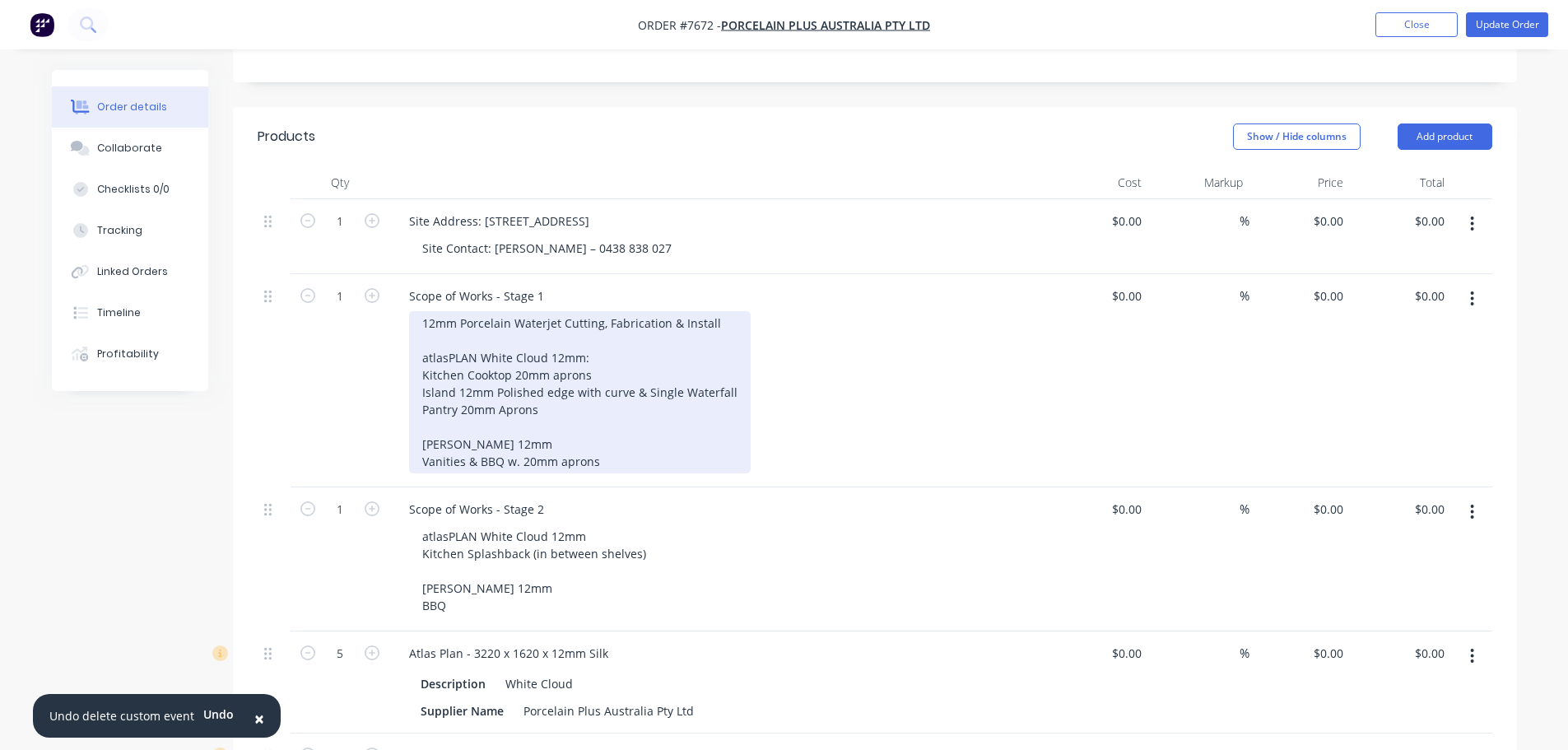
click at [589, 345] on div "12mm Porcelain Waterjet Cutting, Fabrication & Install atlasPLAN White Cloud 12…" at bounding box center [580, 391] width 341 height 162
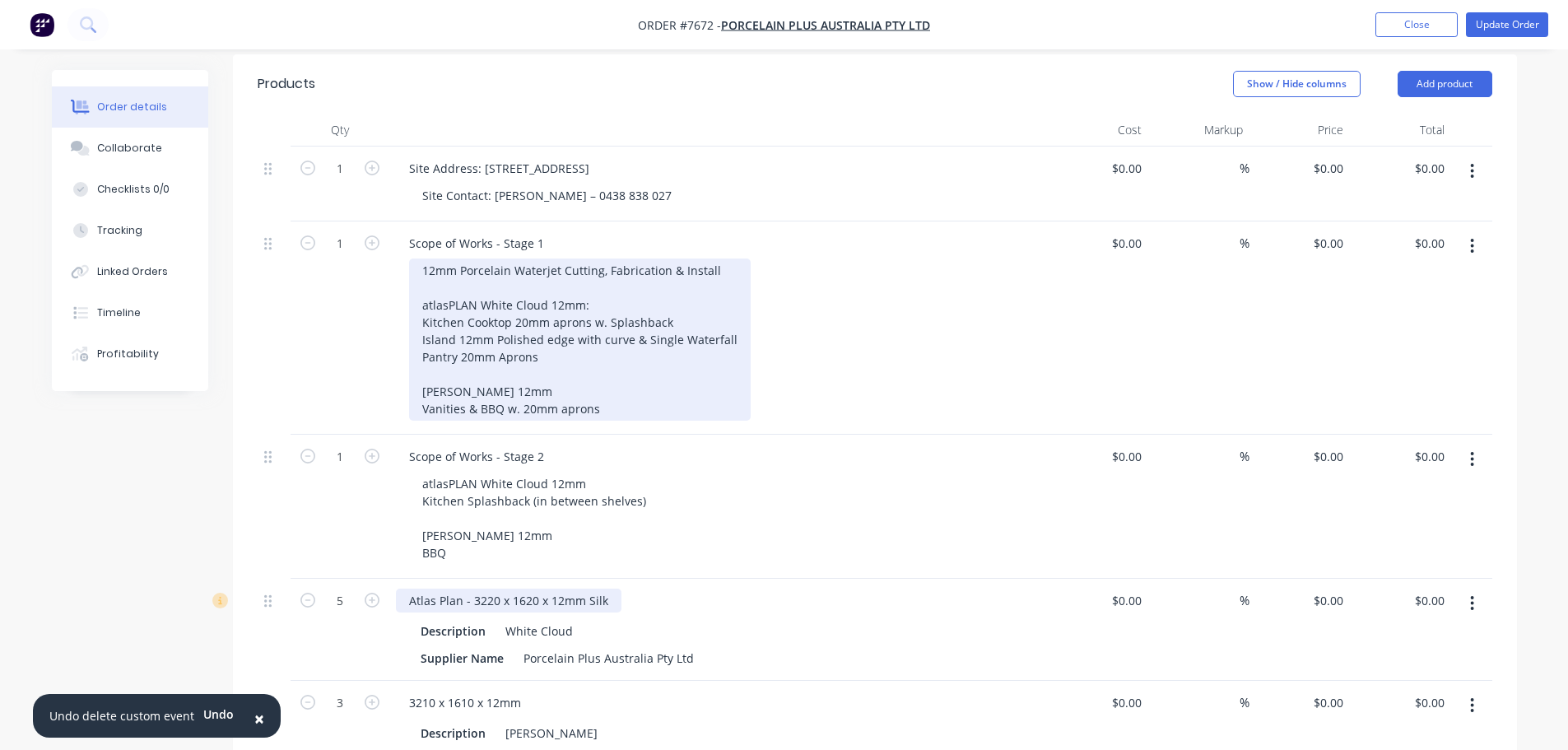
scroll to position [482, 0]
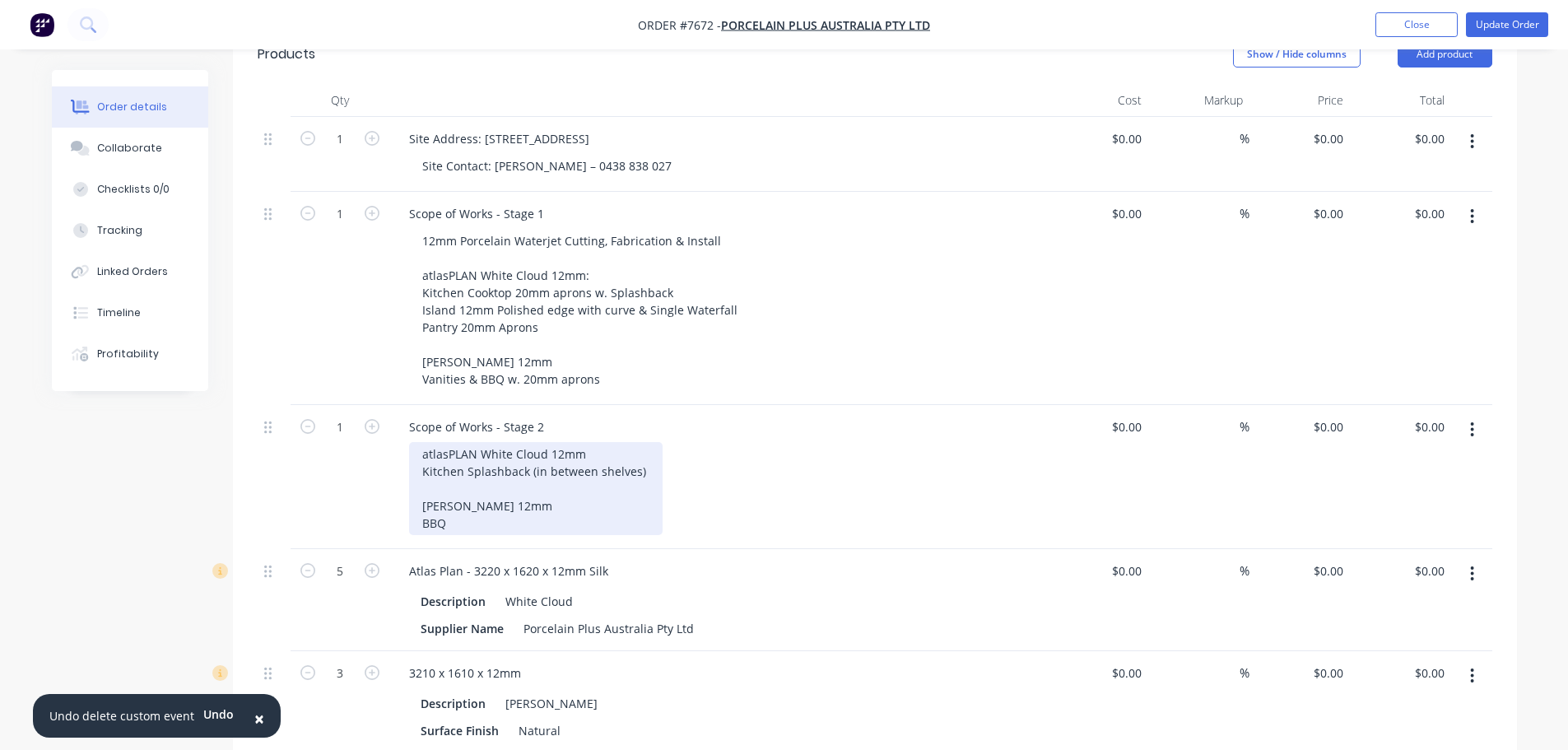
click at [631, 446] on div "atlasPLAN White Cloud 12mm Kitchen Splashback (in between shelves) Vasari Amede…" at bounding box center [536, 488] width 254 height 93
click at [566, 503] on div "atlasPLAN White Cloud 12mm Kitchen Splashback (in between shelves - 2 pieces) V…" at bounding box center [563, 488] width 309 height 93
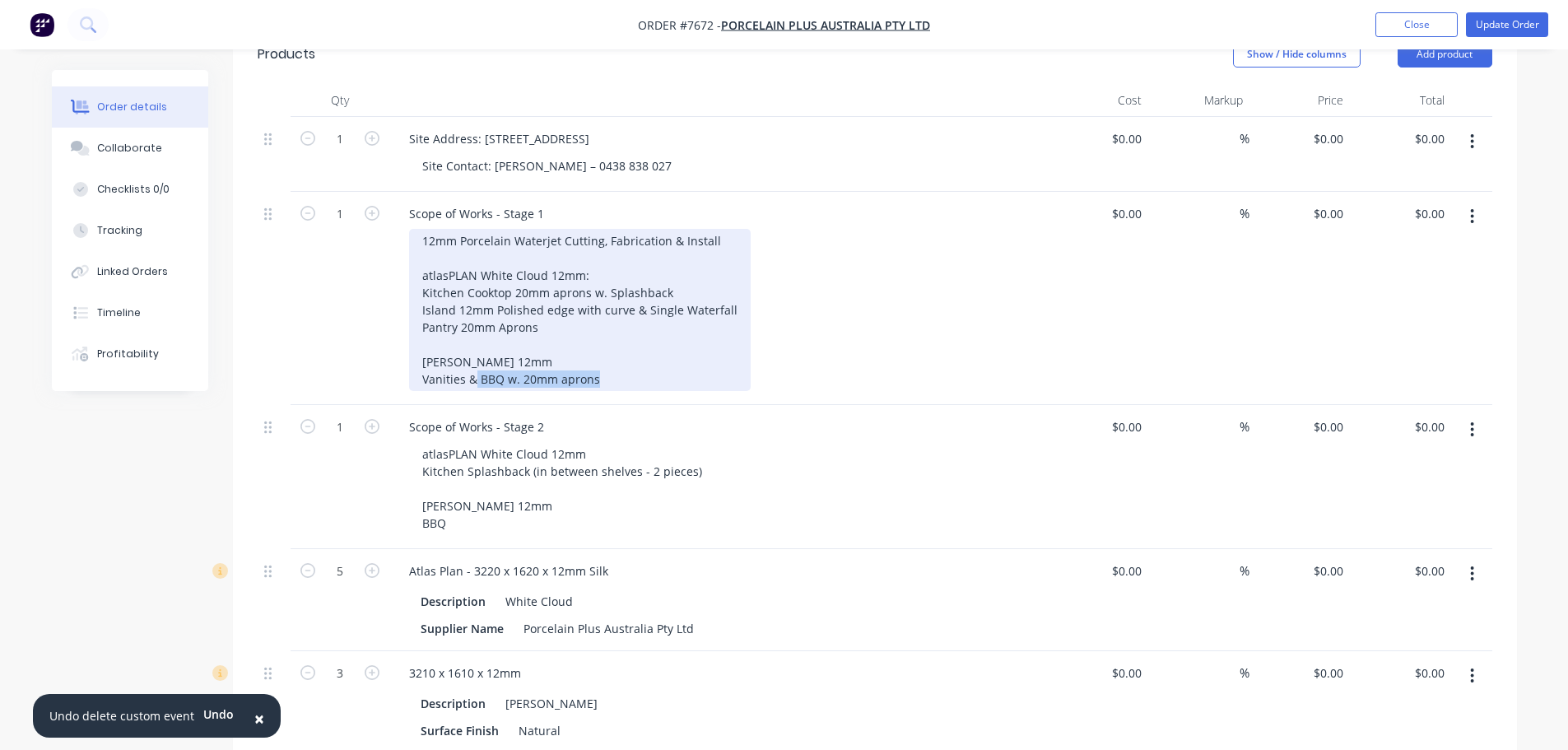
drag, startPoint x: 601, startPoint y: 356, endPoint x: 477, endPoint y: 364, distance: 124.3
click at [477, 364] on div "12mm Porcelain Waterjet Cutting, Fabrication & Install atlasPLAN White Cloud 12…" at bounding box center [580, 310] width 341 height 162
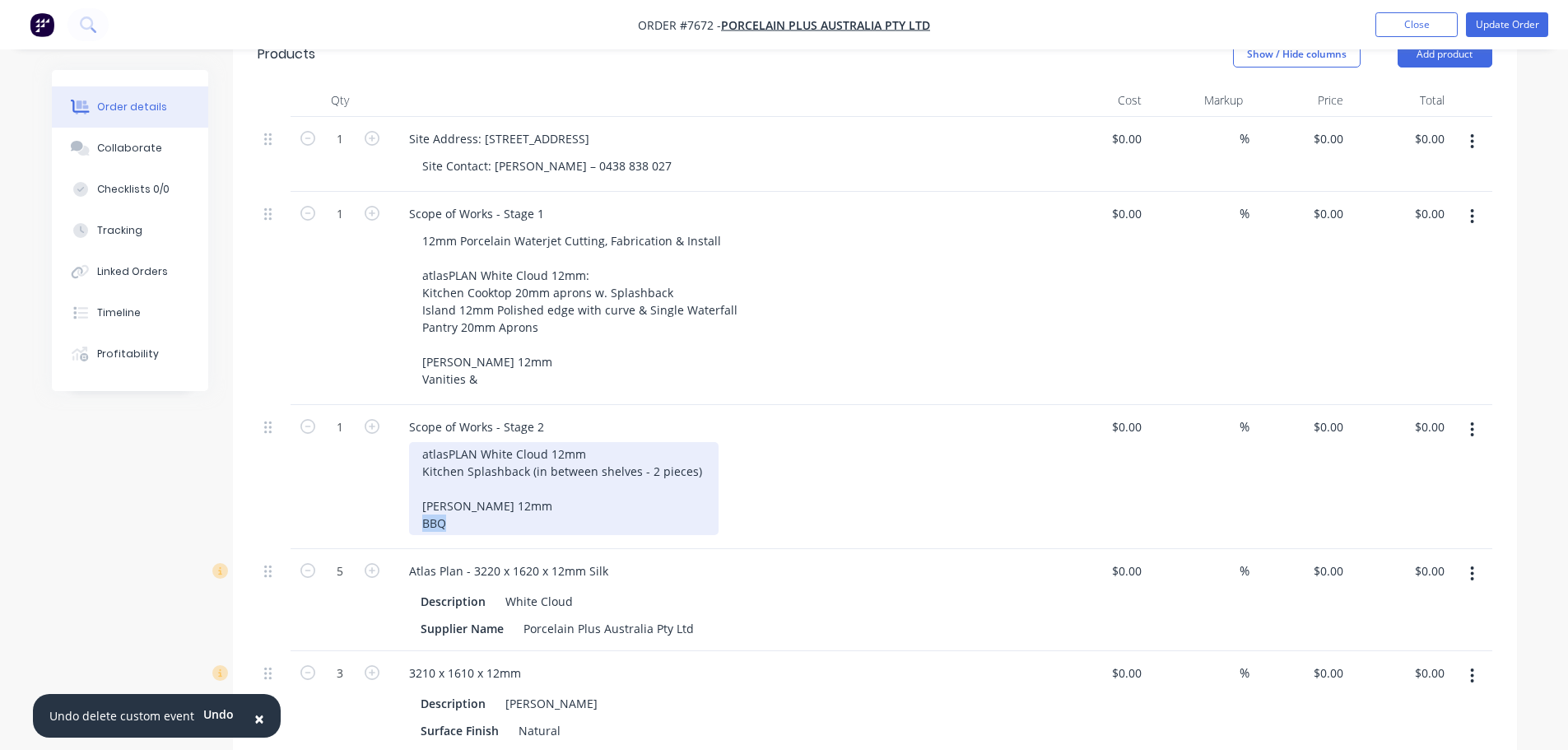
drag, startPoint x: 481, startPoint y: 509, endPoint x: 386, endPoint y: 509, distance: 95.0
click at [386, 509] on div "1 Scope of Works - Stage 2 atlasPLAN White Cloud 12mm Kitchen Splashback (in be…" at bounding box center [876, 476] width 1235 height 144
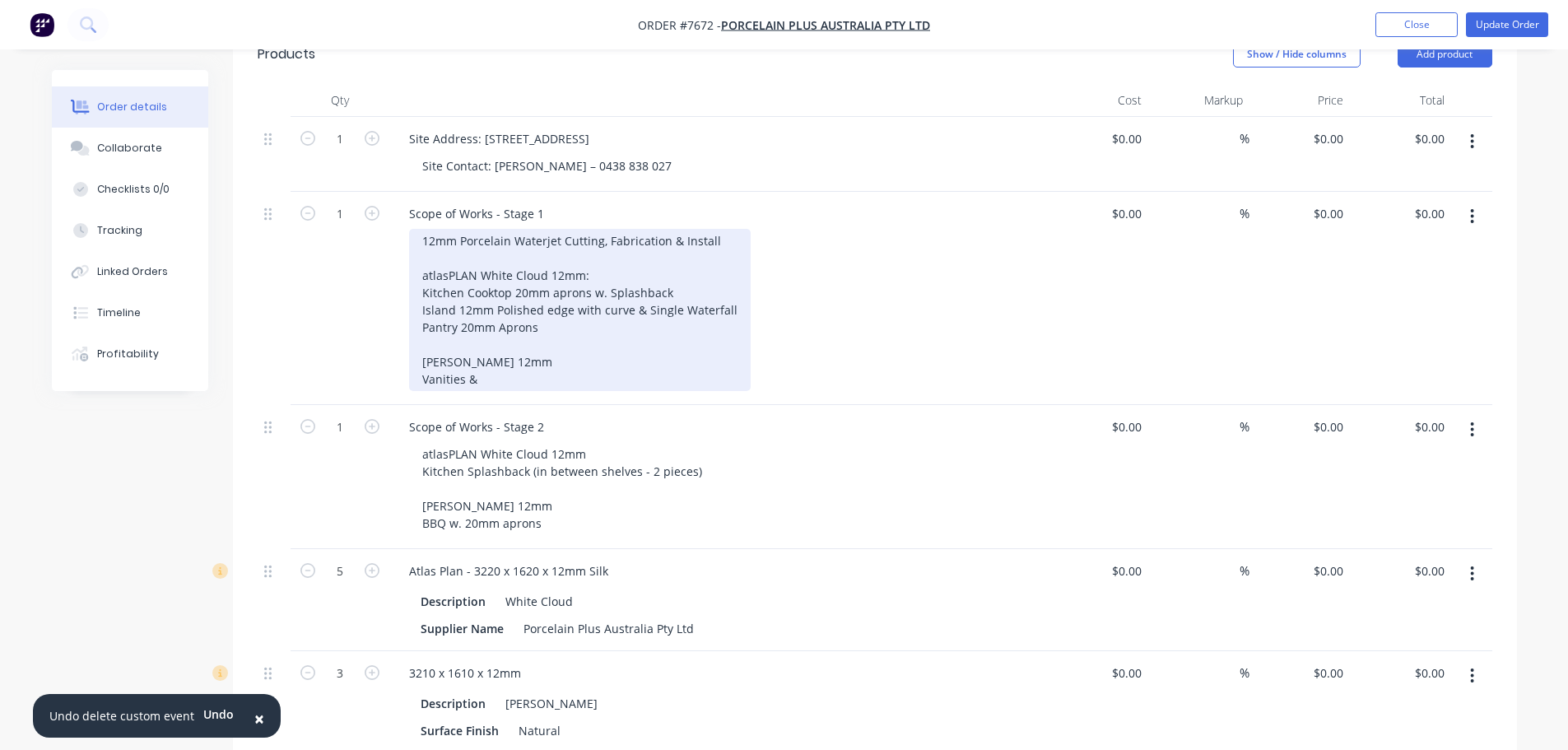
click at [565, 363] on div "12mm Porcelain Waterjet Cutting, Fabrication & Install atlasPLAN White Cloud 12…" at bounding box center [580, 310] width 341 height 162
click at [552, 302] on div "12mm Porcelain Waterjet Cutting, Fabrication & Install atlasPLAN White Cloud 12…" at bounding box center [580, 310] width 341 height 162
drag, startPoint x: 593, startPoint y: 303, endPoint x: 540, endPoint y: 304, distance: 53.0
click at [540, 304] on div "12mm Porcelain Waterjet Cutting, Fabrication & Install atlasPLAN White Cloud 12…" at bounding box center [580, 310] width 341 height 162
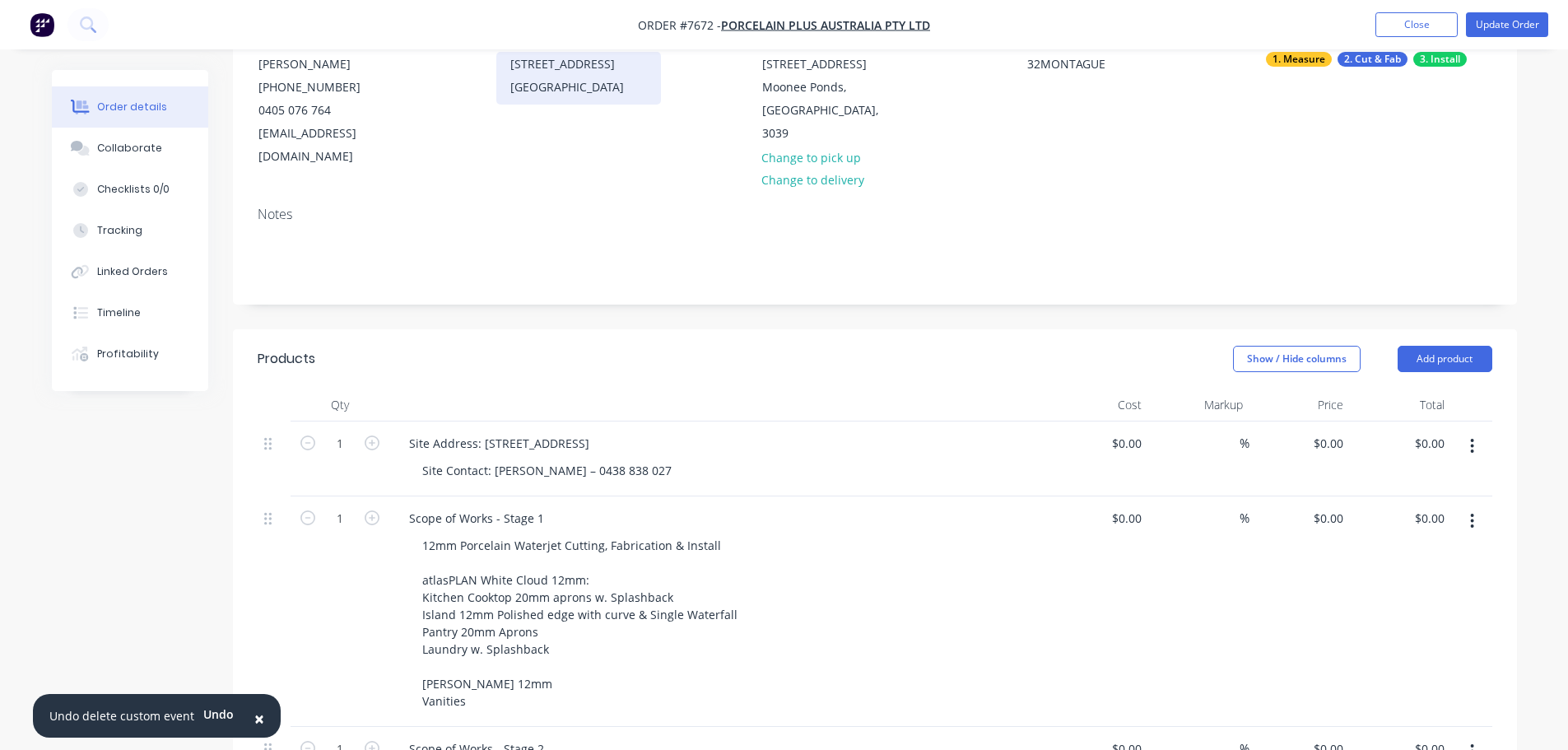
scroll to position [0, 0]
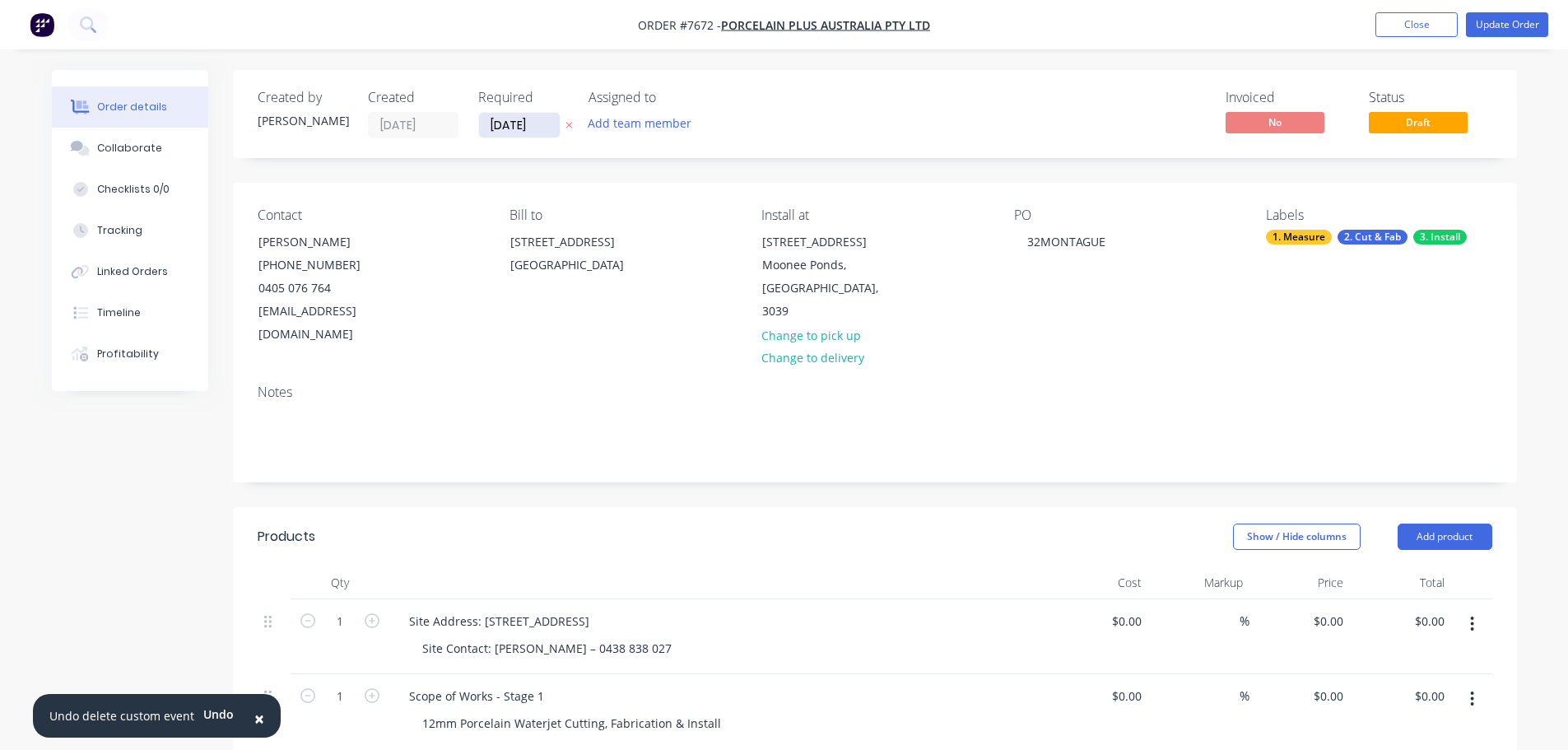
click at [496, 124] on input "[DATE]" at bounding box center [519, 125] width 81 height 25
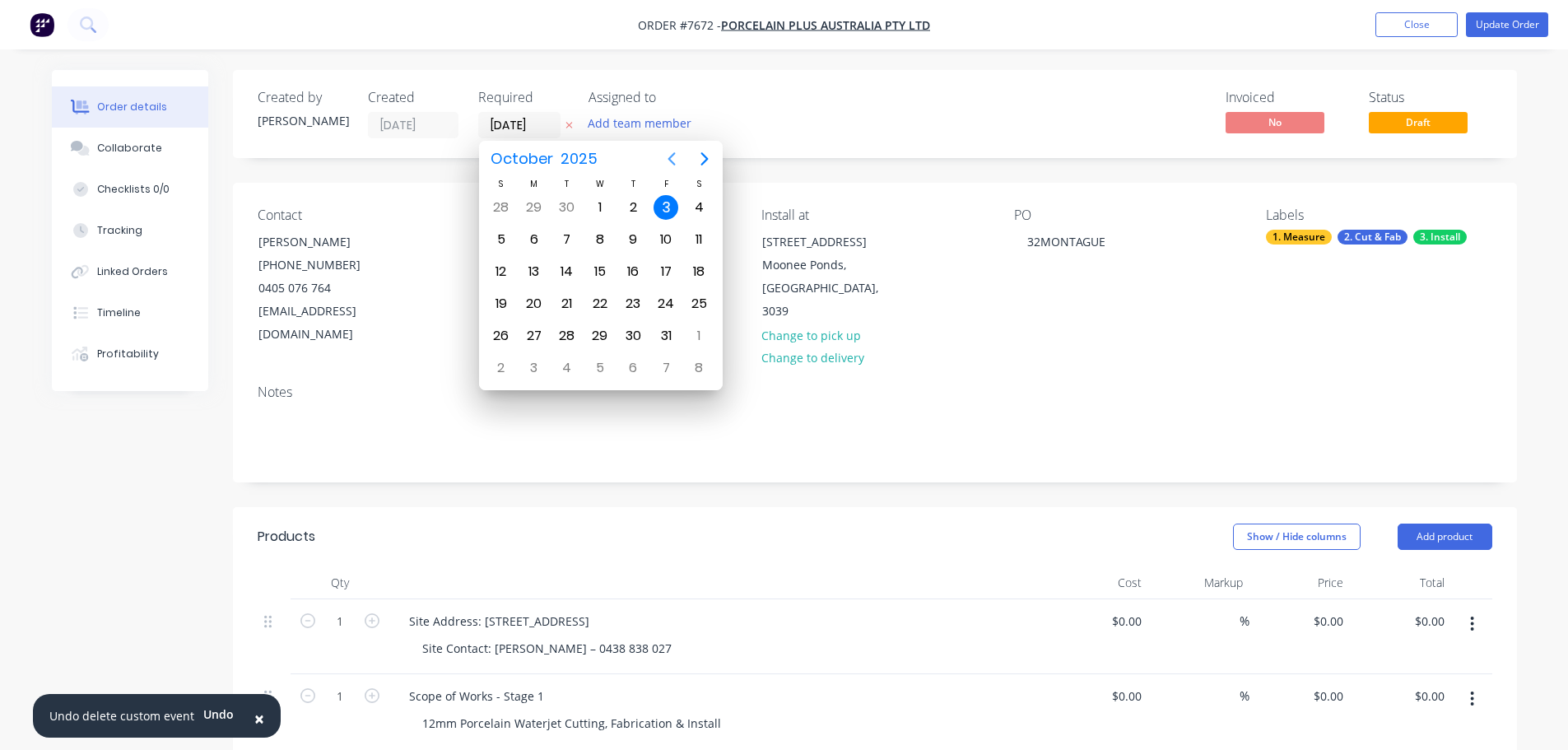
click at [666, 157] on icon "Previous page" at bounding box center [672, 159] width 20 height 20
click at [669, 340] on div "3" at bounding box center [666, 335] width 25 height 25
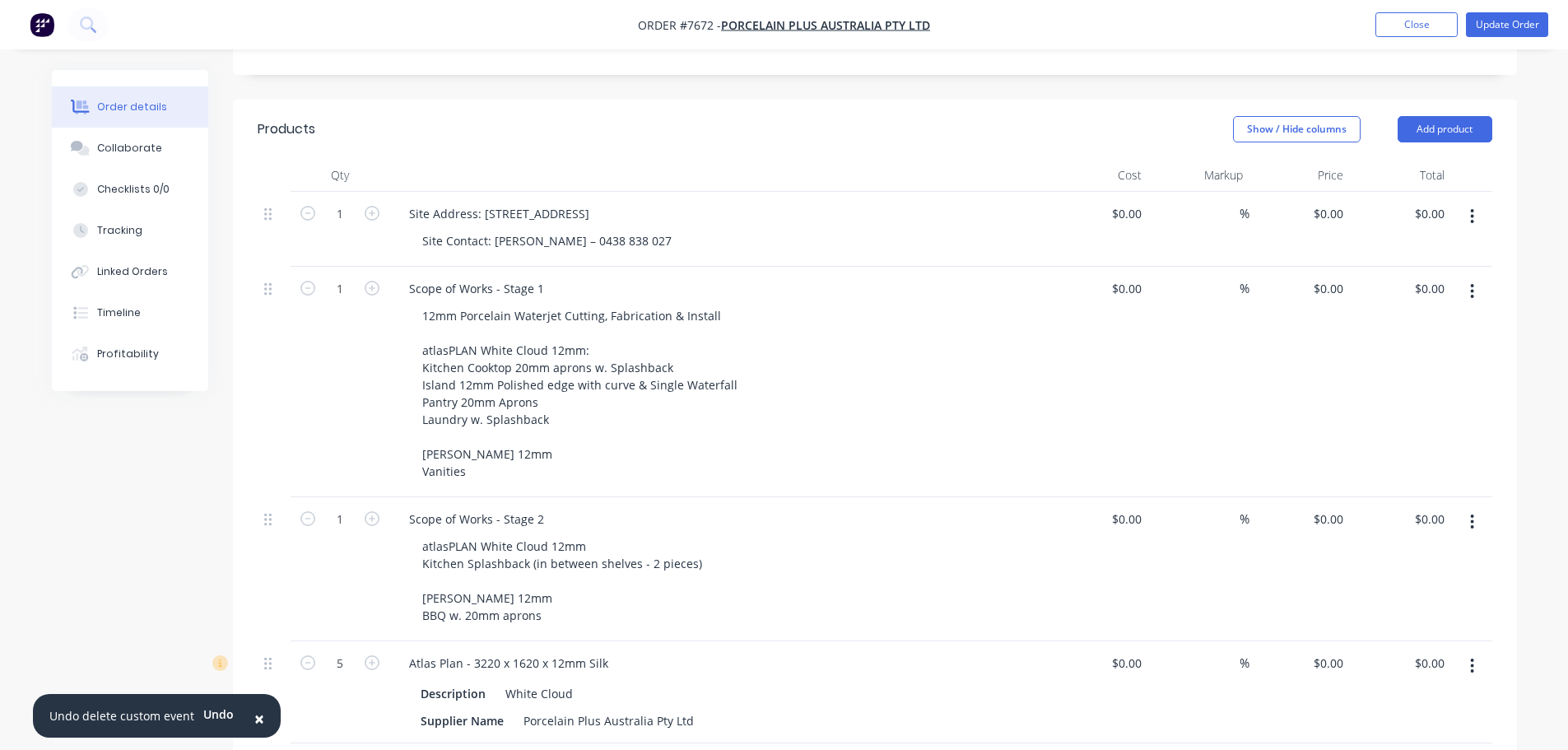
scroll to position [404, 0]
click at [1500, 25] on button "Update Order" at bounding box center [1508, 25] width 82 height 25
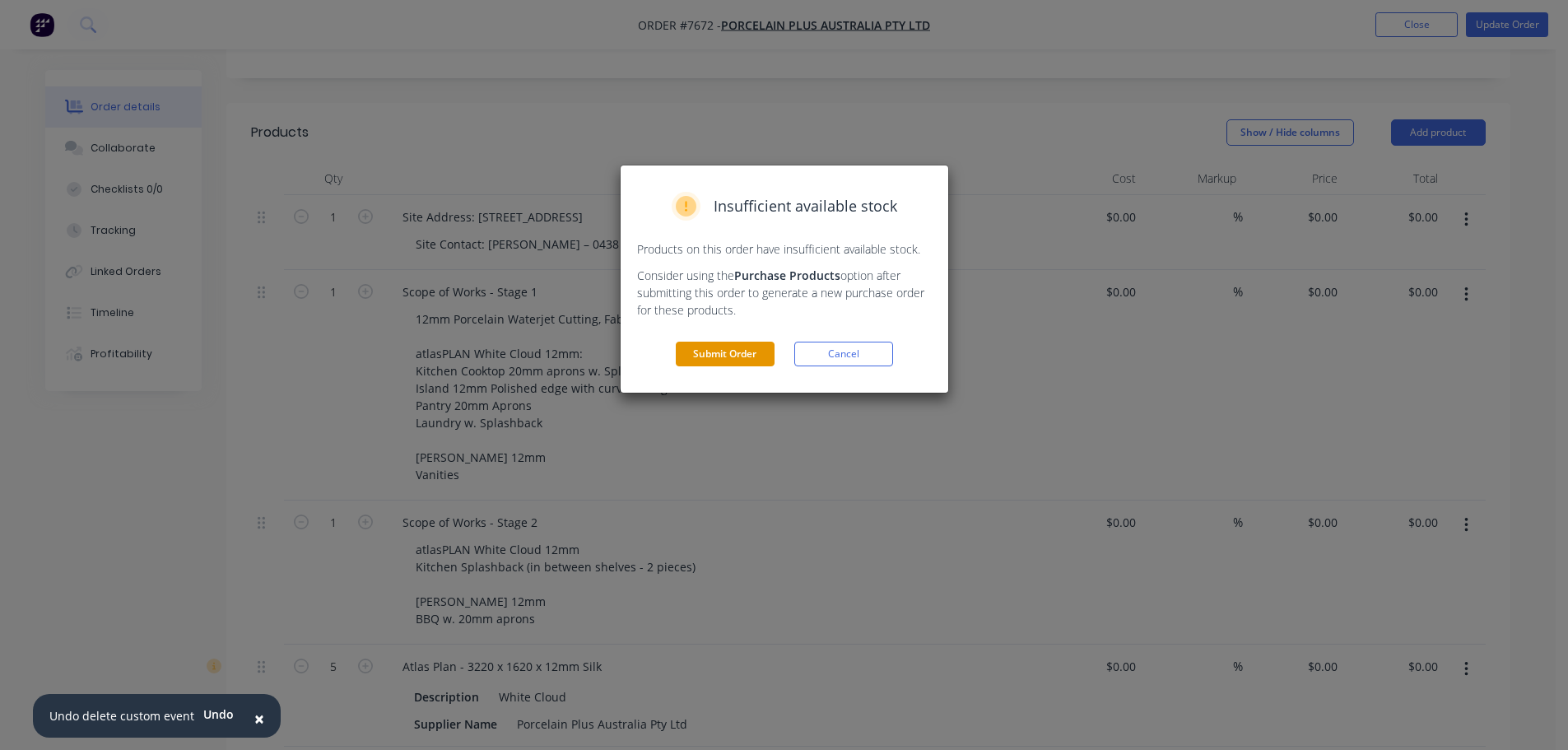
click at [695, 355] on button "Submit Order" at bounding box center [725, 354] width 99 height 25
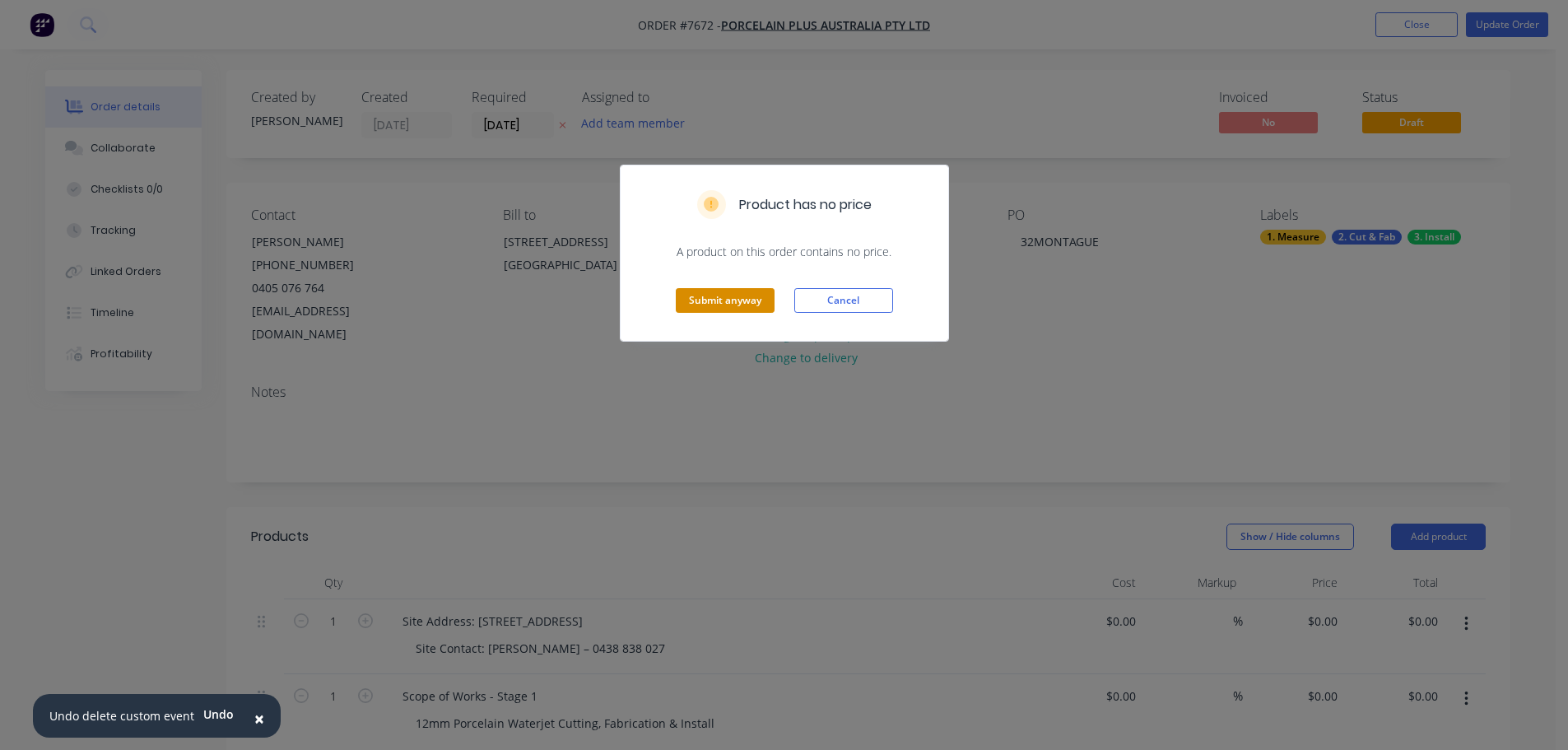
click at [726, 302] on button "Submit anyway" at bounding box center [725, 301] width 99 height 25
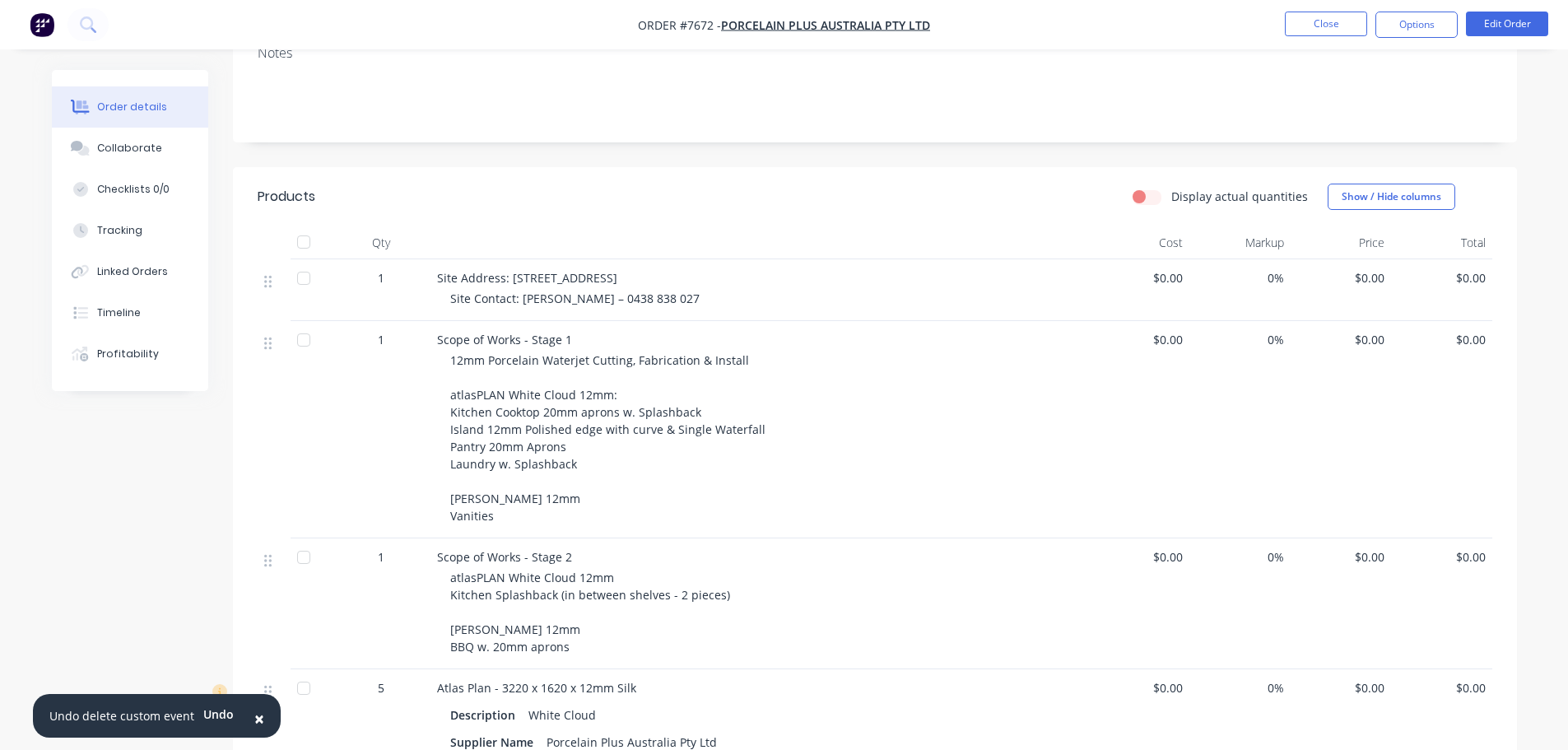
scroll to position [165, 0]
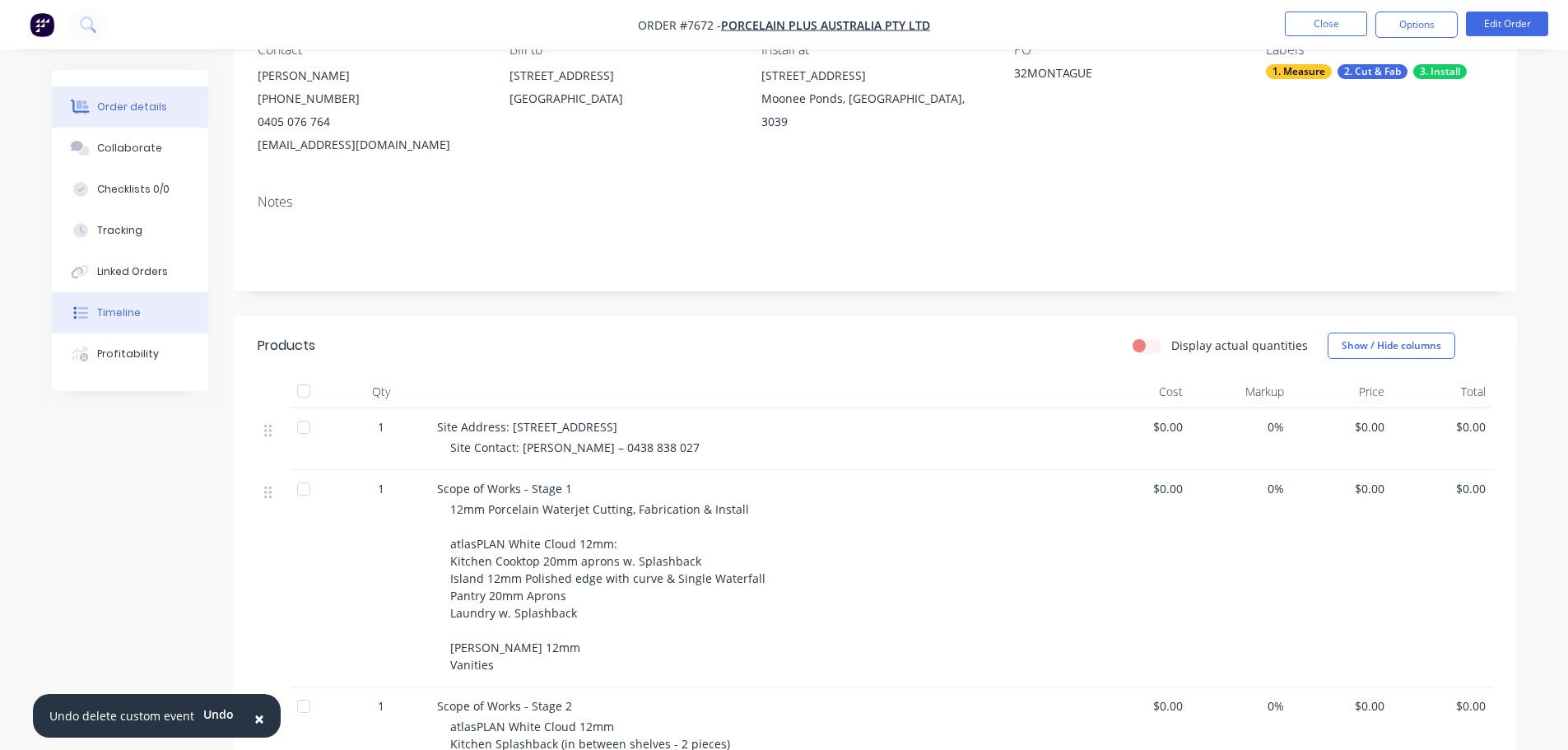
click at [118, 302] on button "Timeline" at bounding box center [130, 313] width 157 height 41
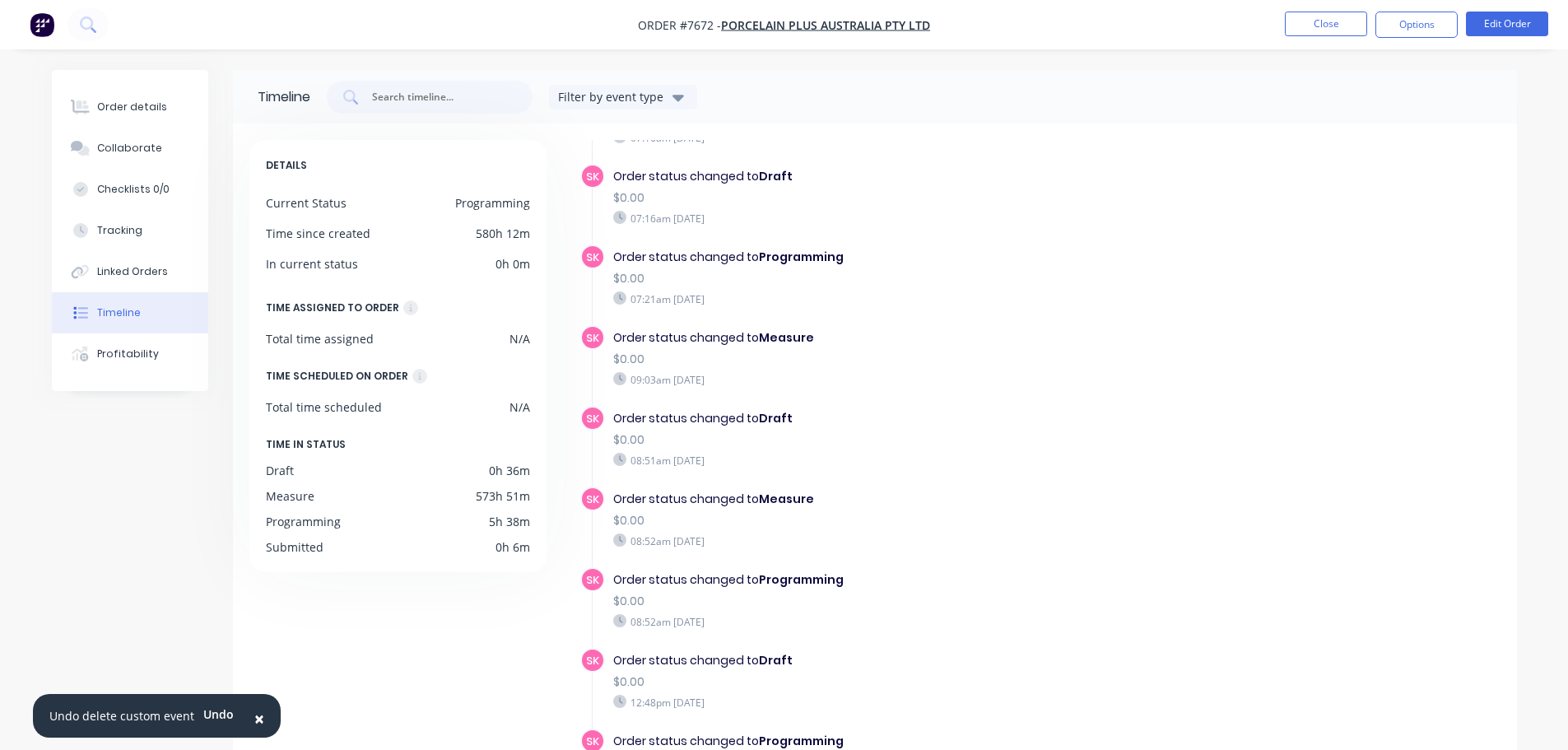
scroll to position [534, 0]
click at [171, 282] on button "Linked Orders" at bounding box center [130, 272] width 157 height 41
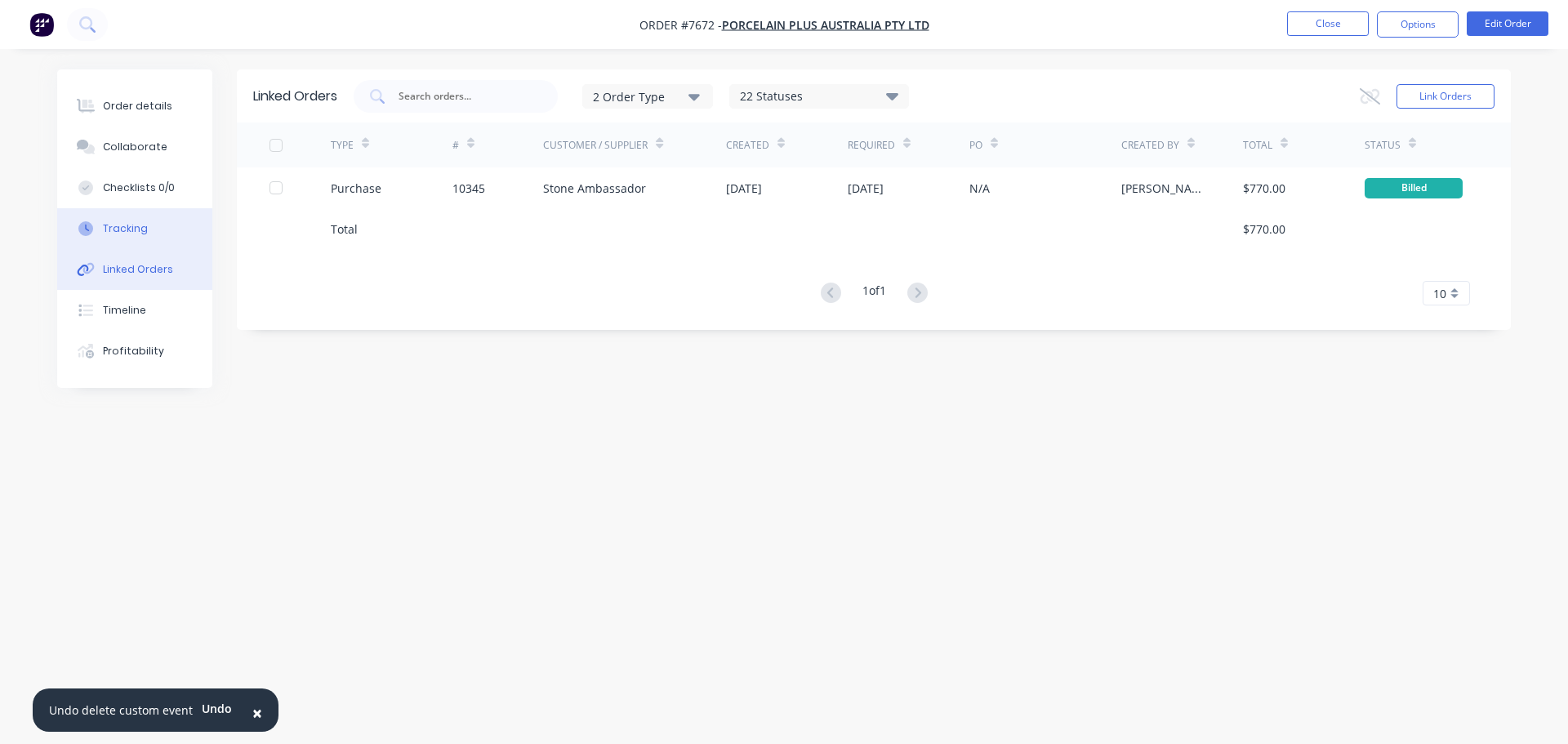
click at [147, 221] on button "Tracking" at bounding box center [135, 229] width 155 height 41
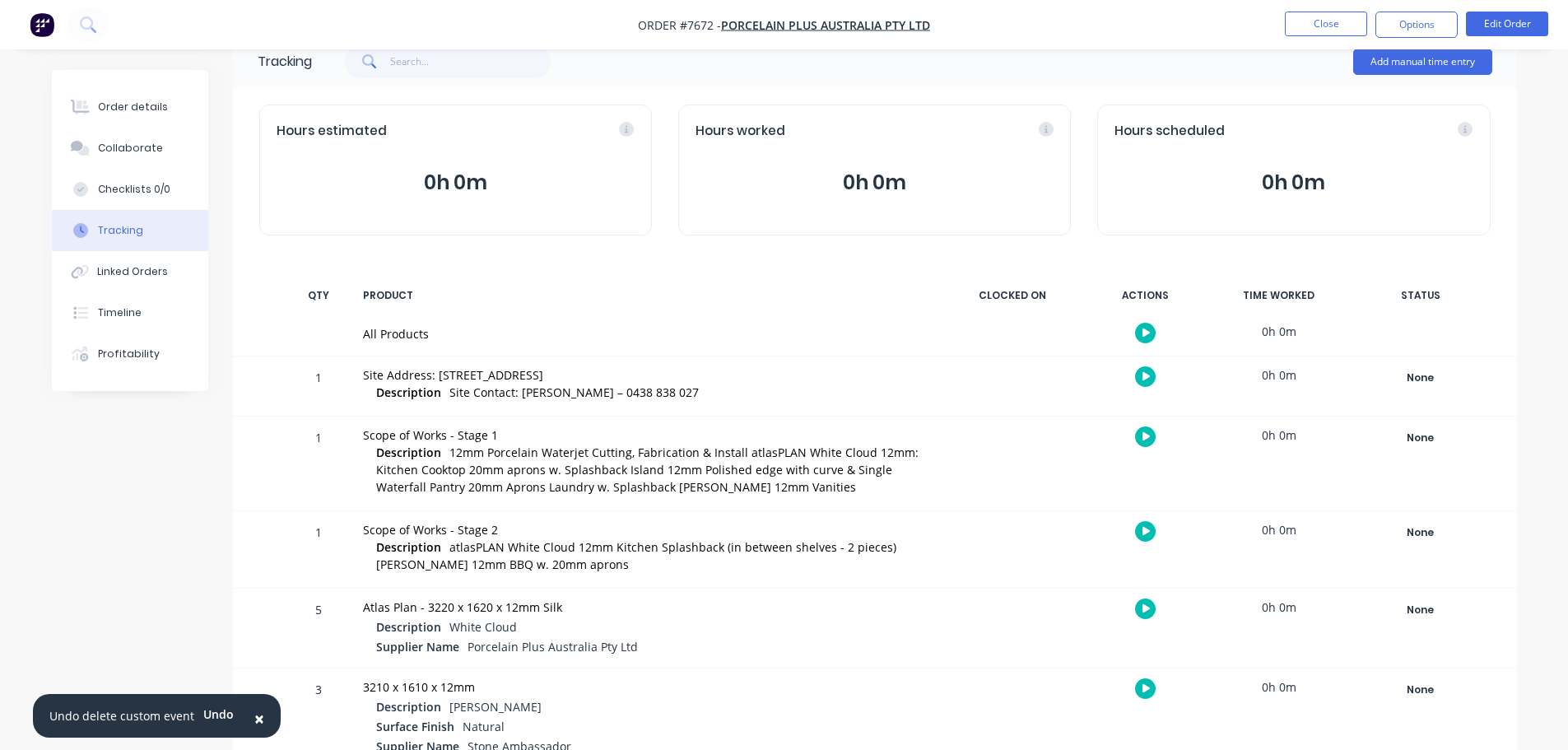
scroll to position [70, 0]
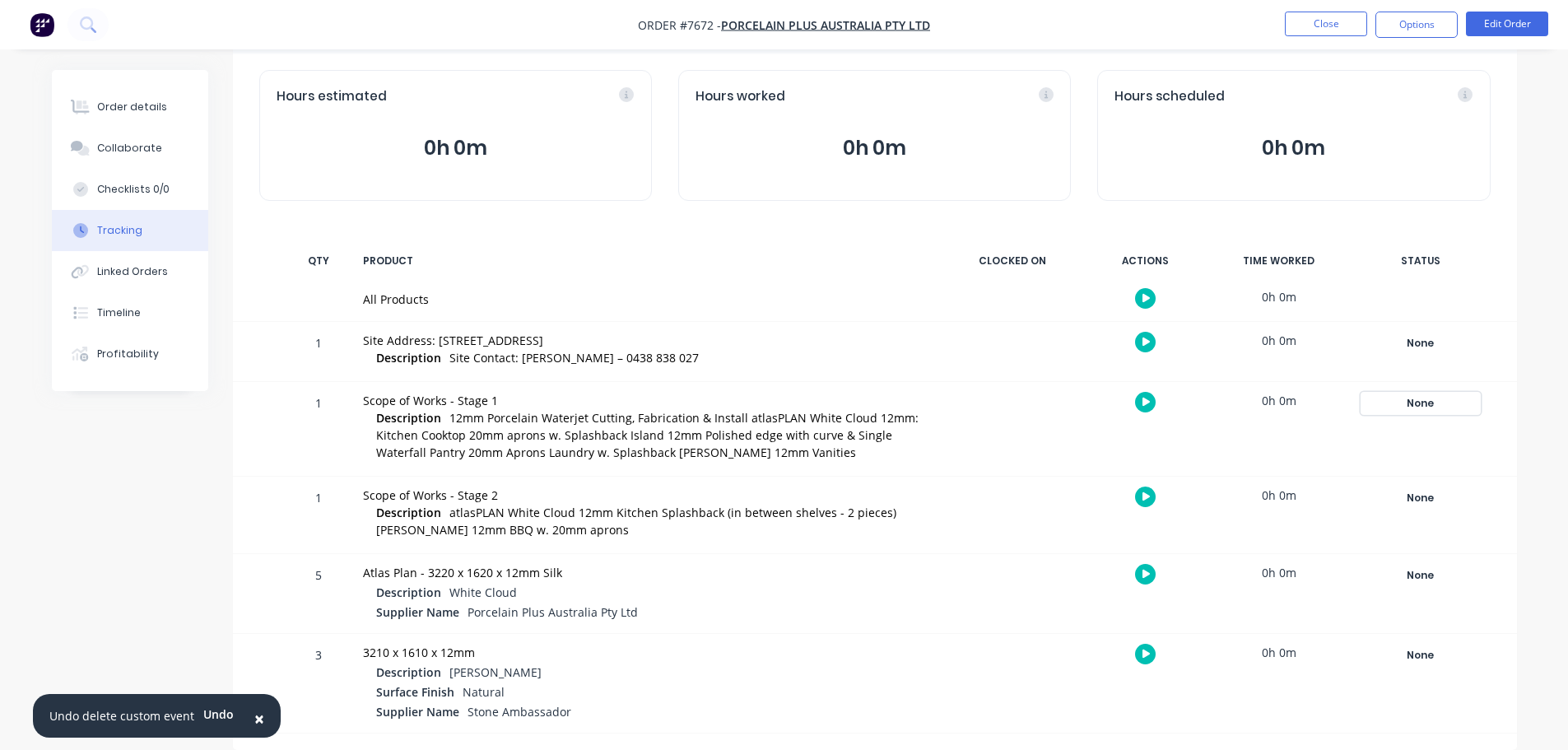
click at [1424, 403] on div "None" at bounding box center [1421, 403] width 119 height 21
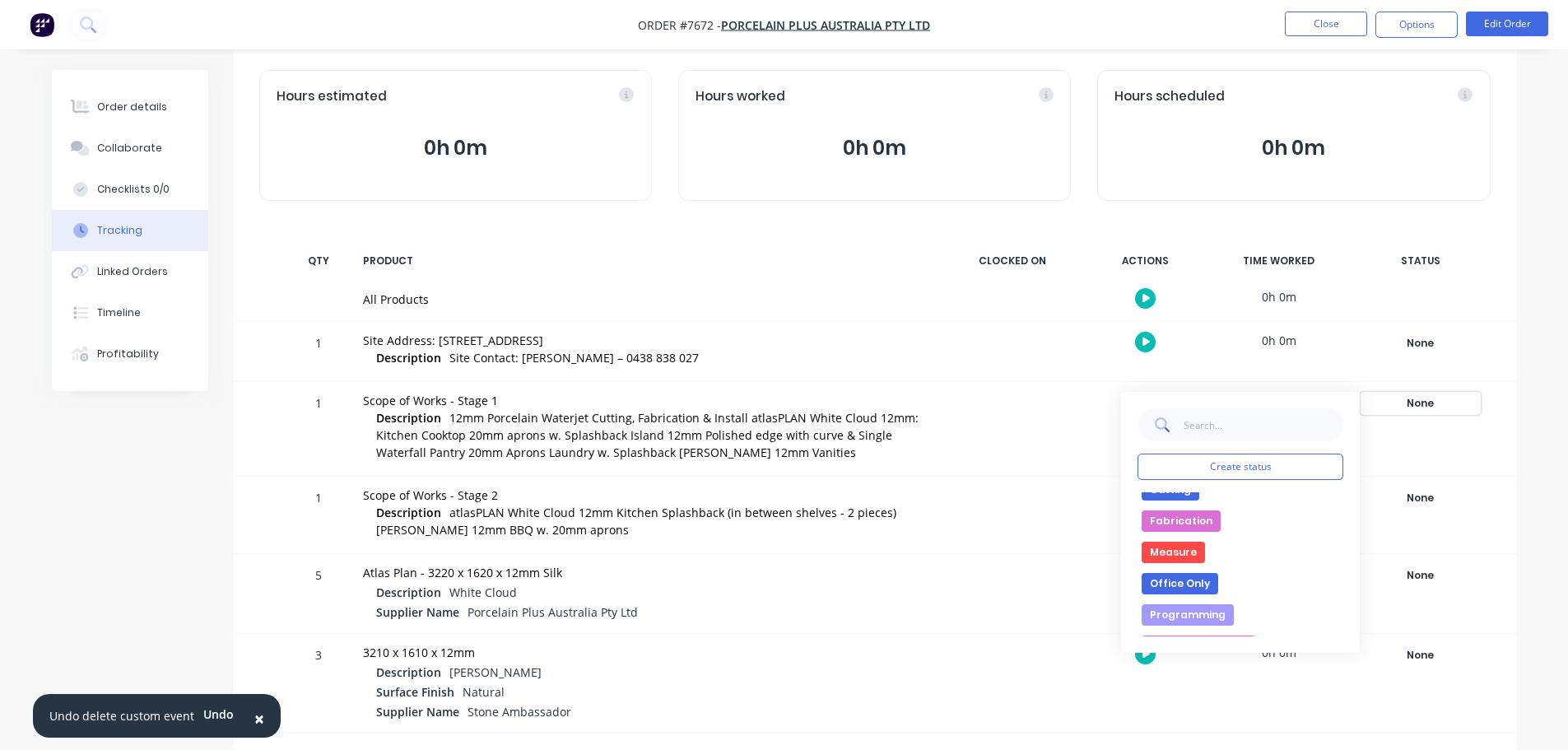
scroll to position [247, 0]
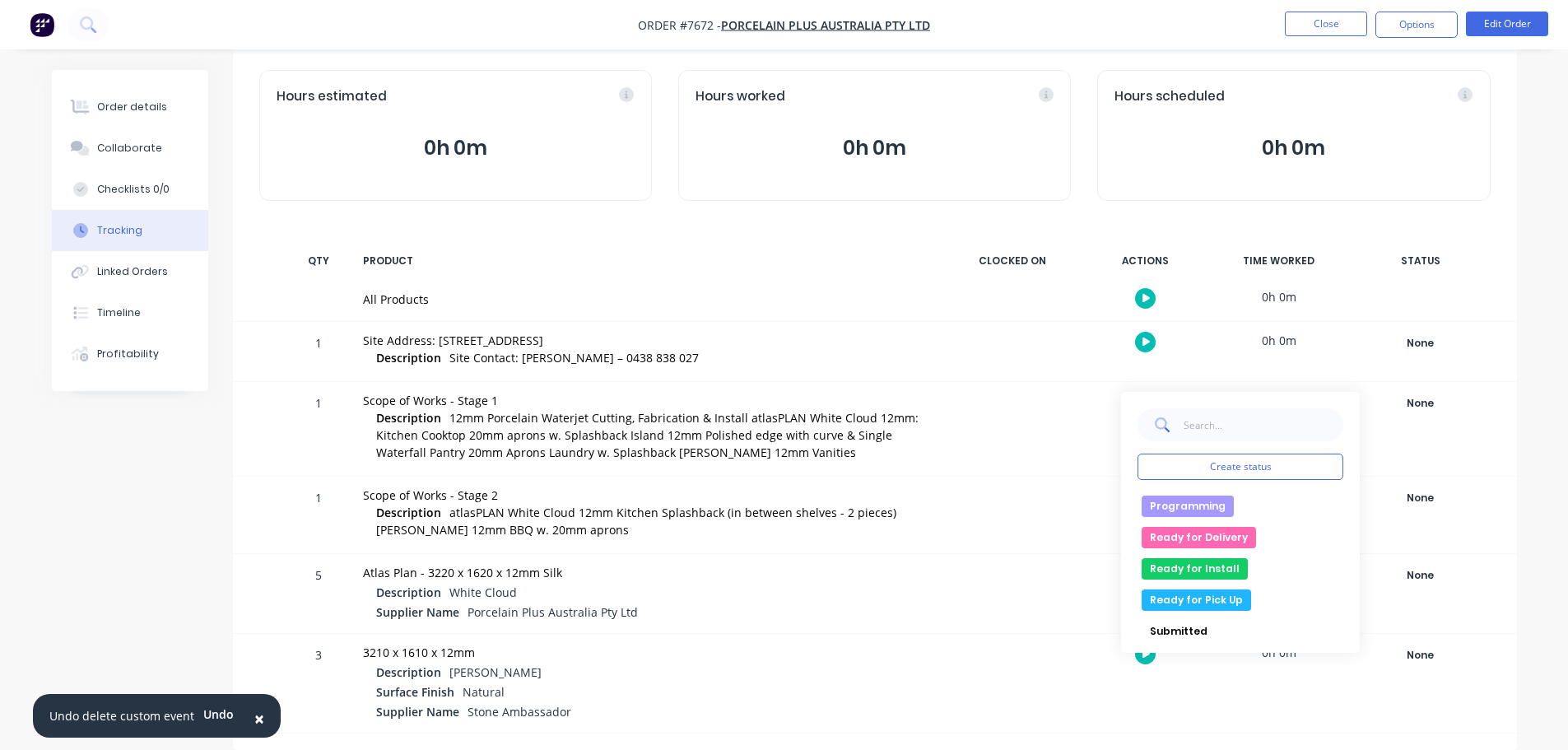
click at [1194, 513] on button "Programming" at bounding box center [1188, 506] width 92 height 21
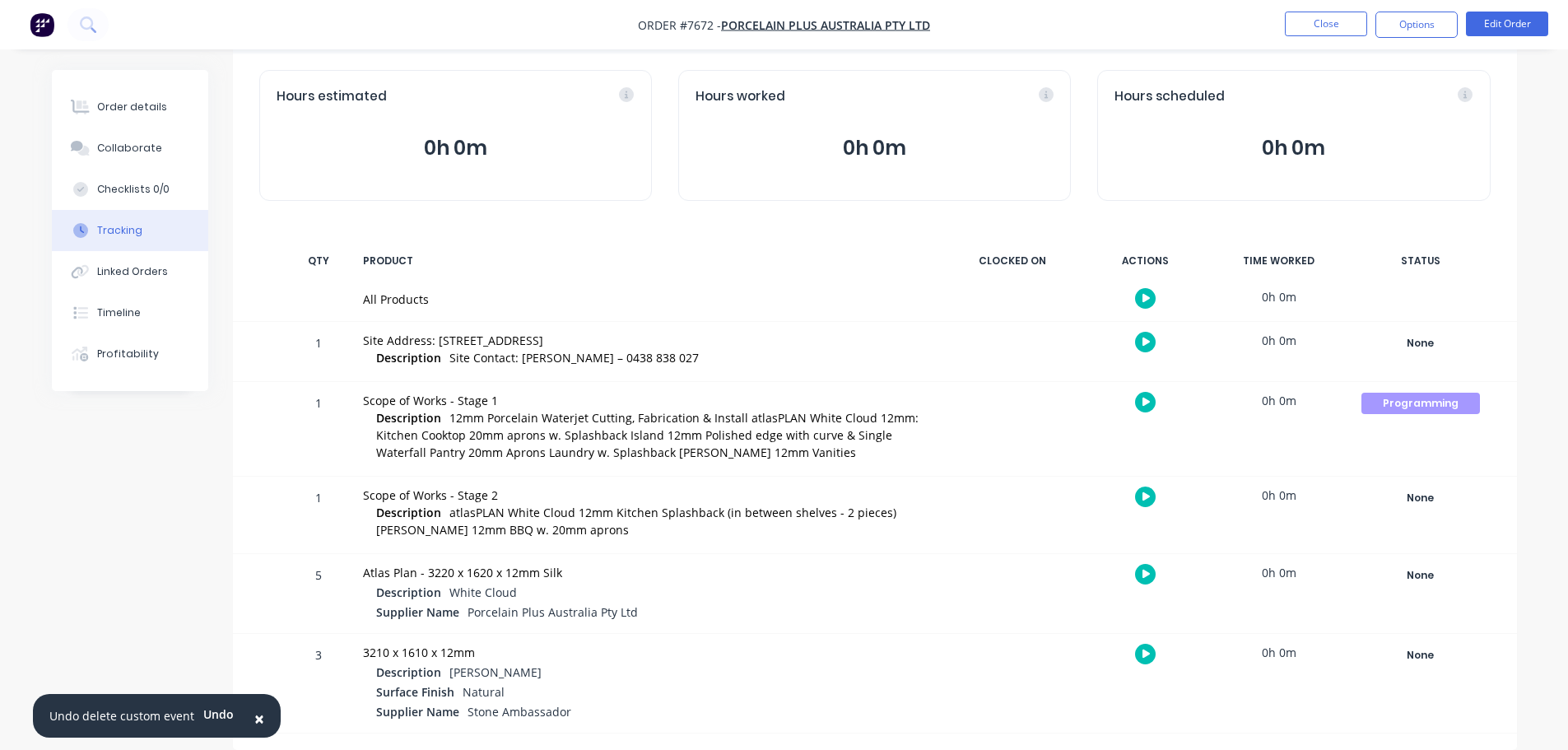
scroll to position [0, 0]
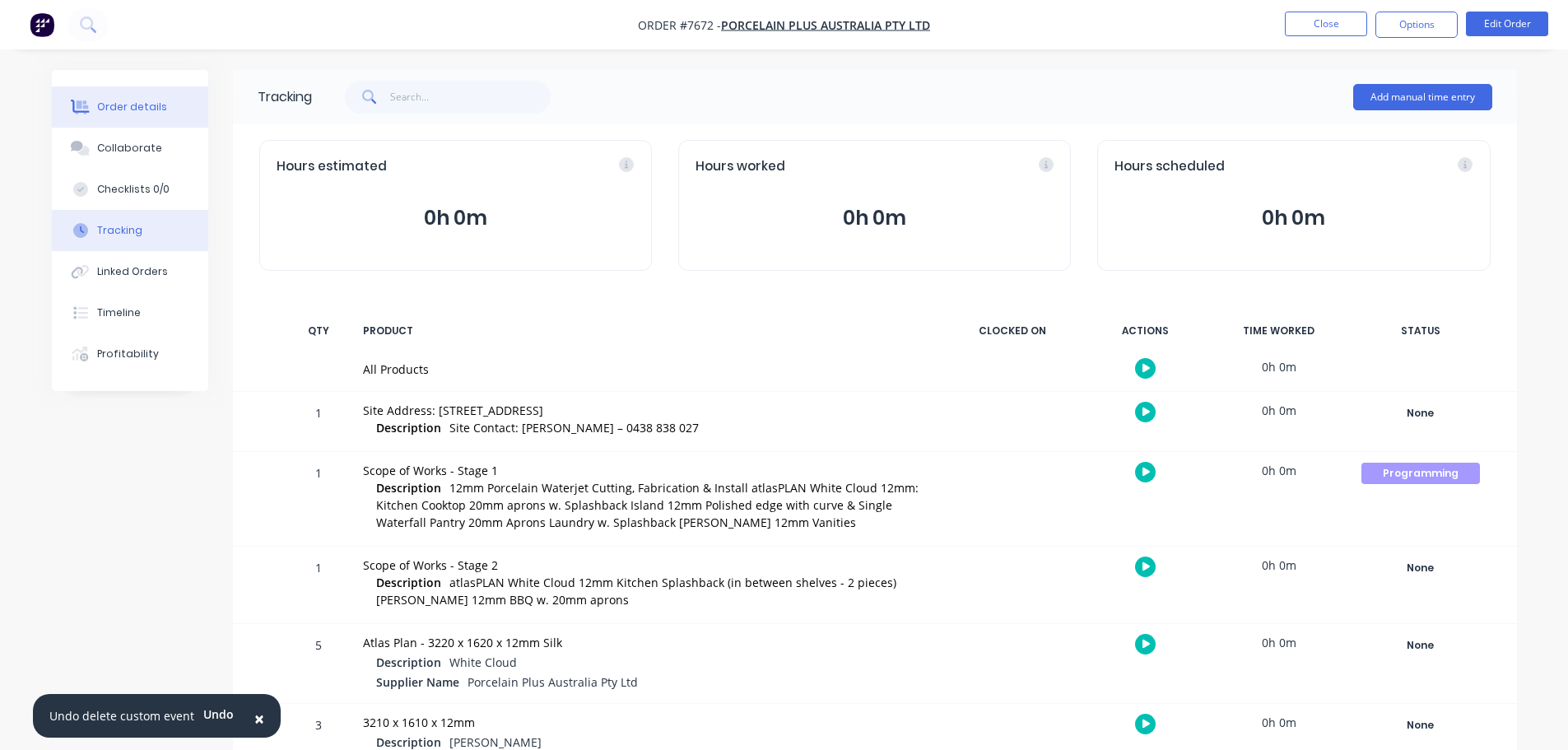
click at [110, 96] on button "Order details" at bounding box center [130, 107] width 157 height 41
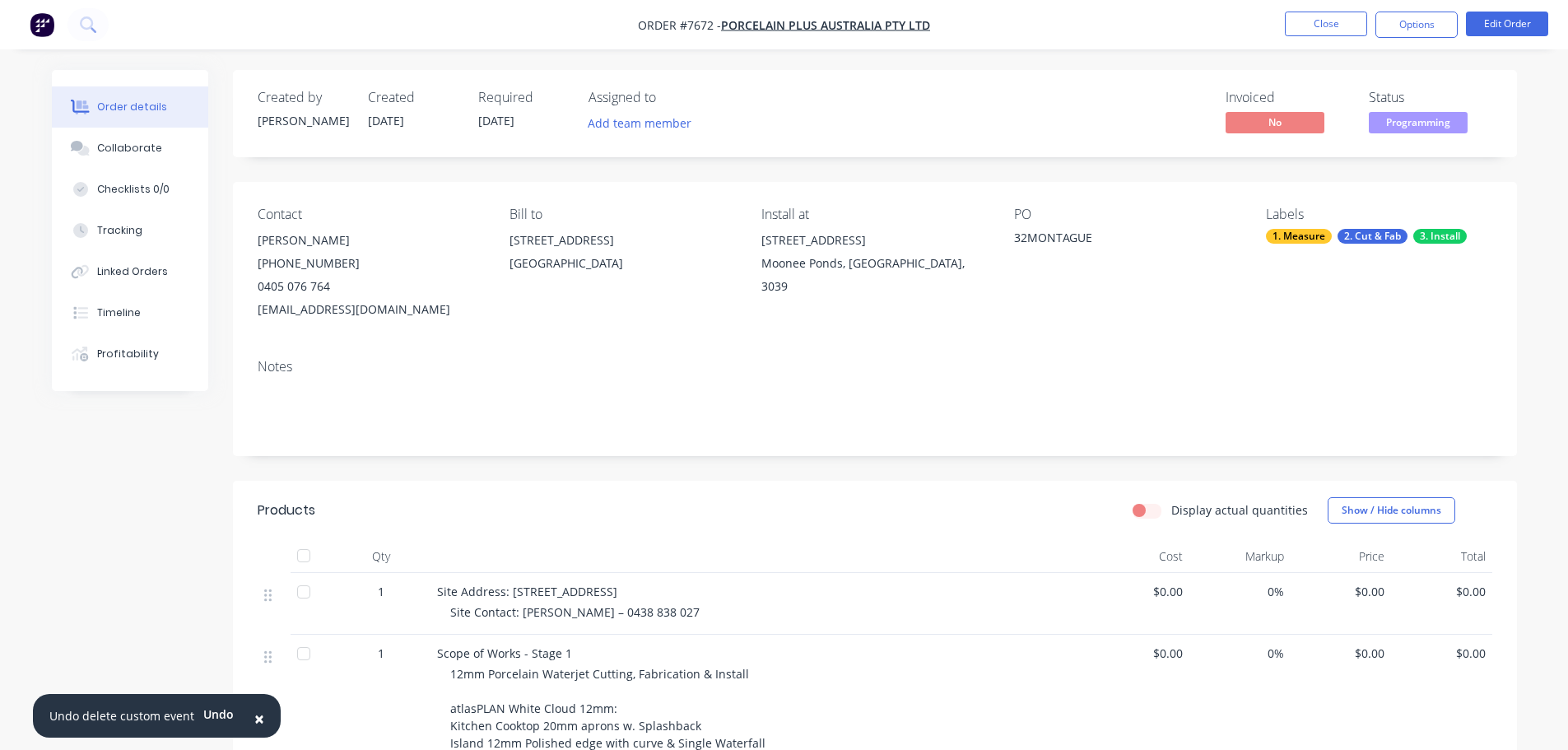
click at [1409, 125] on span "Programming" at bounding box center [1419, 122] width 99 height 21
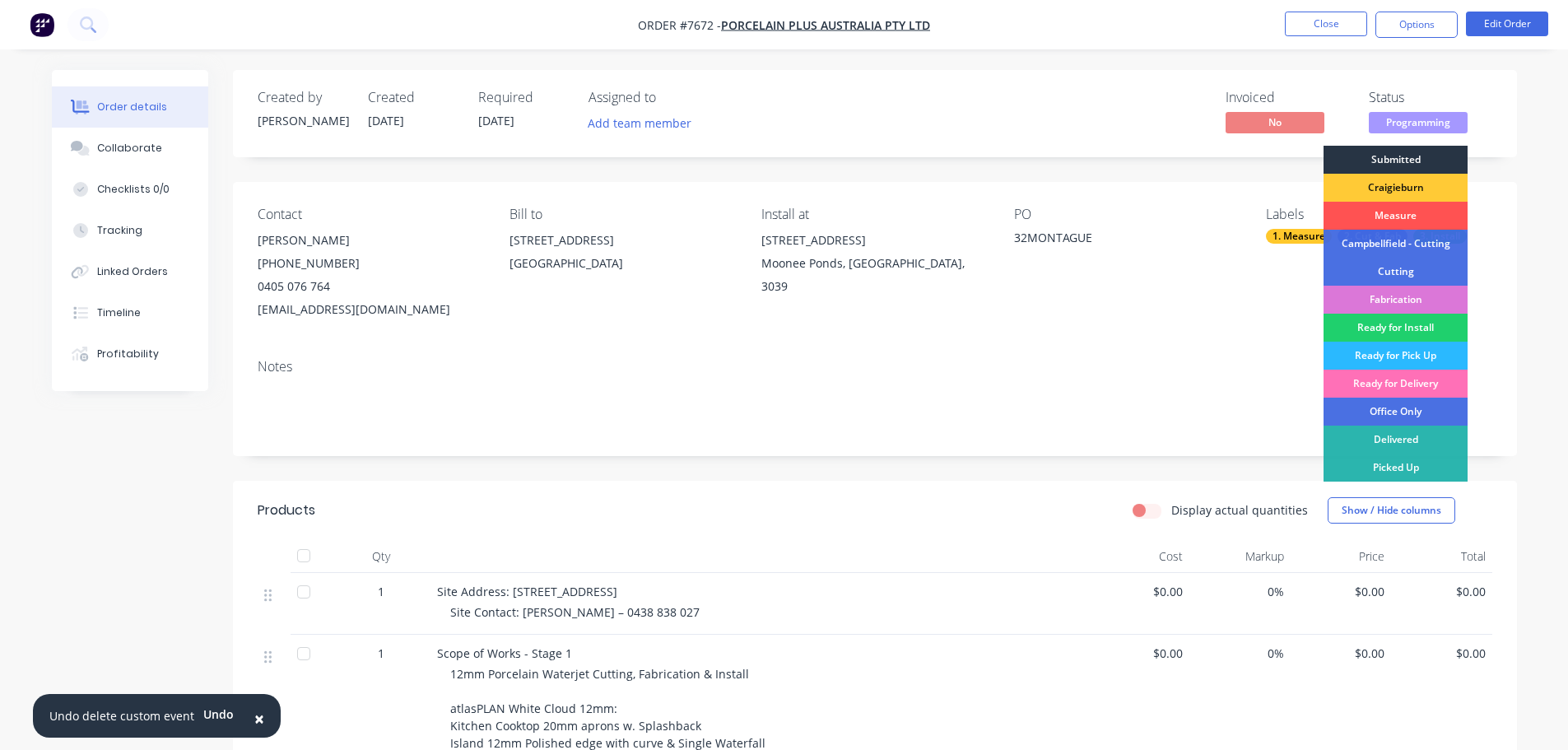
click at [1388, 155] on div "Submitted" at bounding box center [1396, 160] width 144 height 28
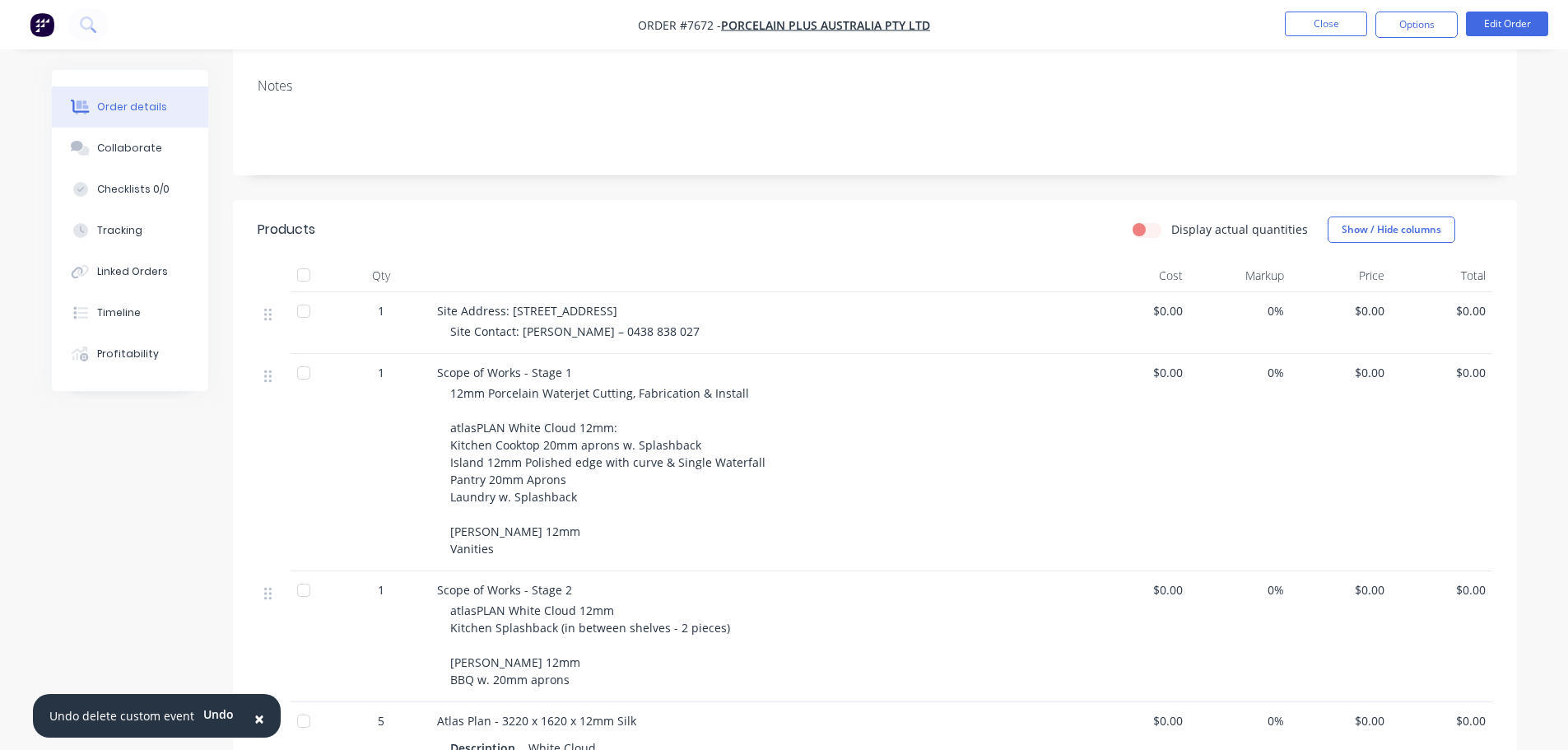
scroll to position [411, 0]
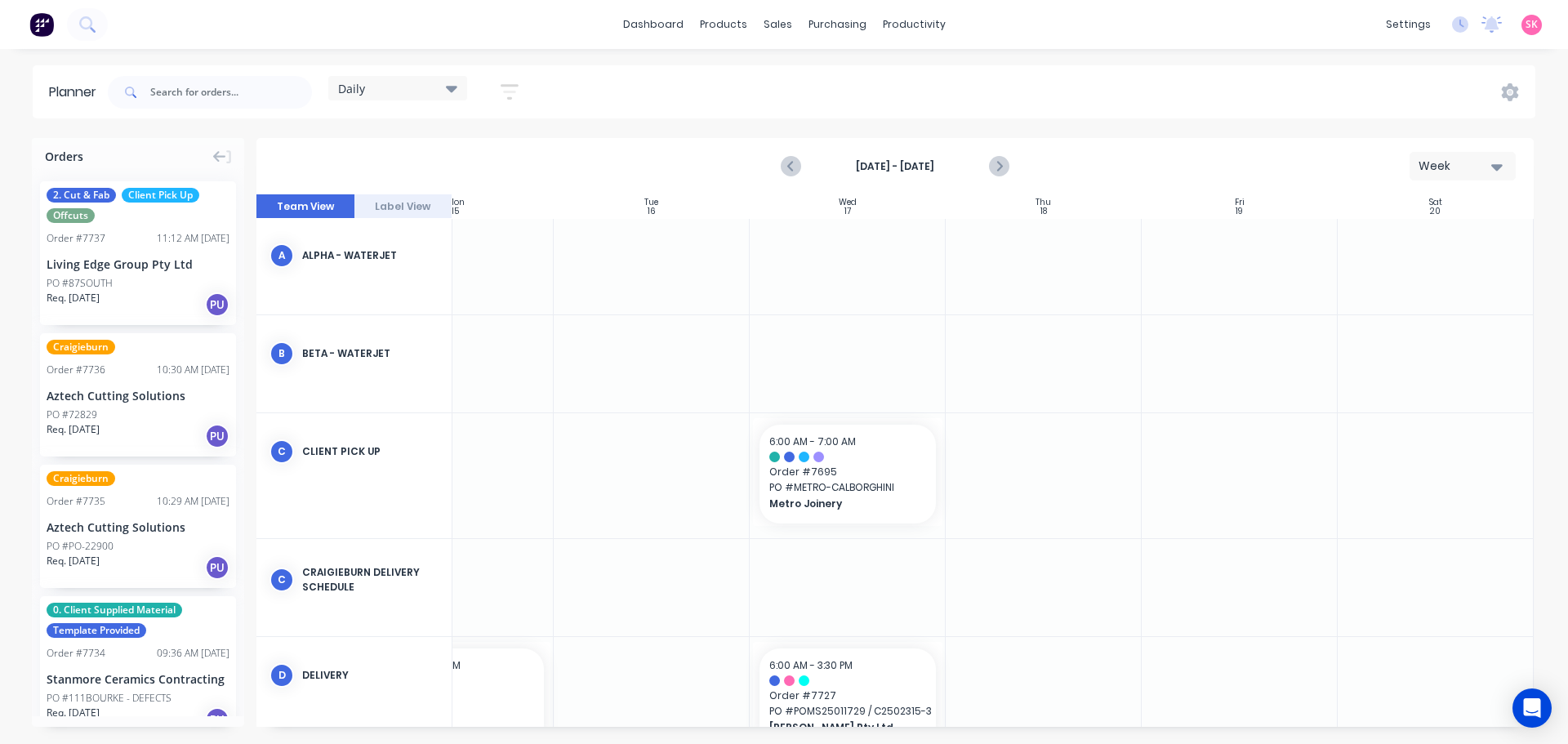
scroll to position [0, 294]
click at [1015, 168] on div "[DATE] - [DATE] Week" at bounding box center [896, 166] width 1274 height 53
click at [1000, 168] on icon "Next page" at bounding box center [998, 167] width 7 height 13
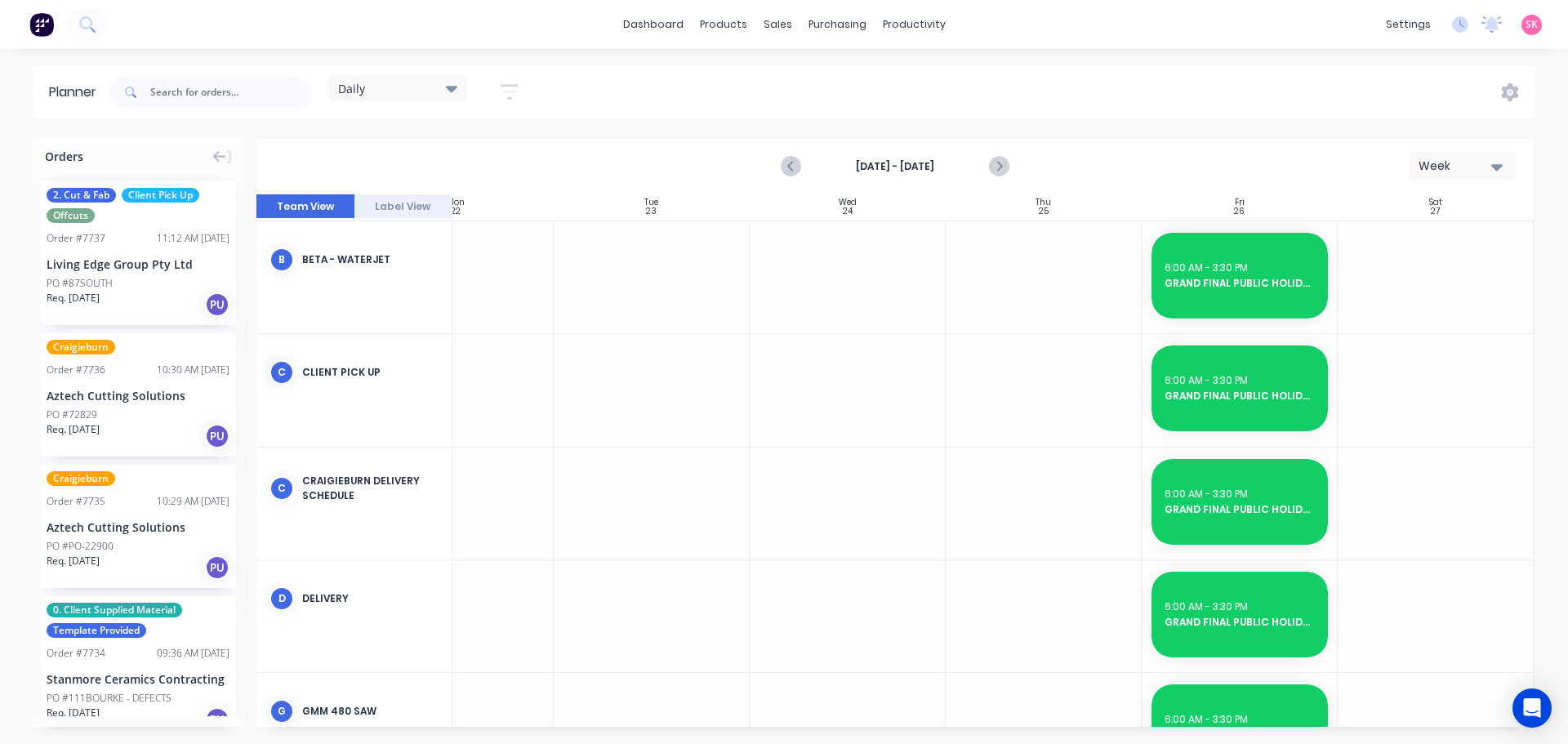
scroll to position [427, 294]
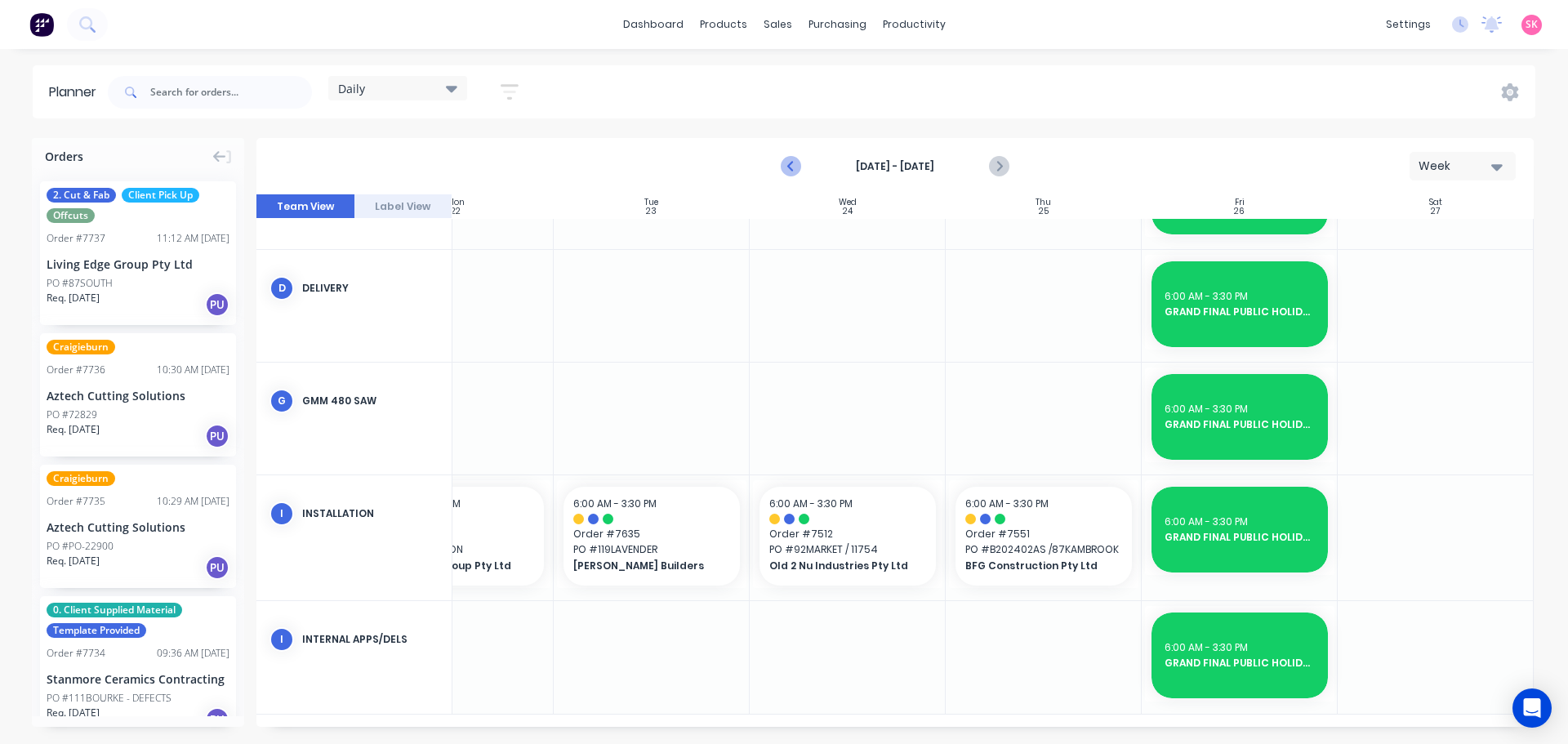
click at [791, 162] on icon "Previous page" at bounding box center [792, 167] width 20 height 20
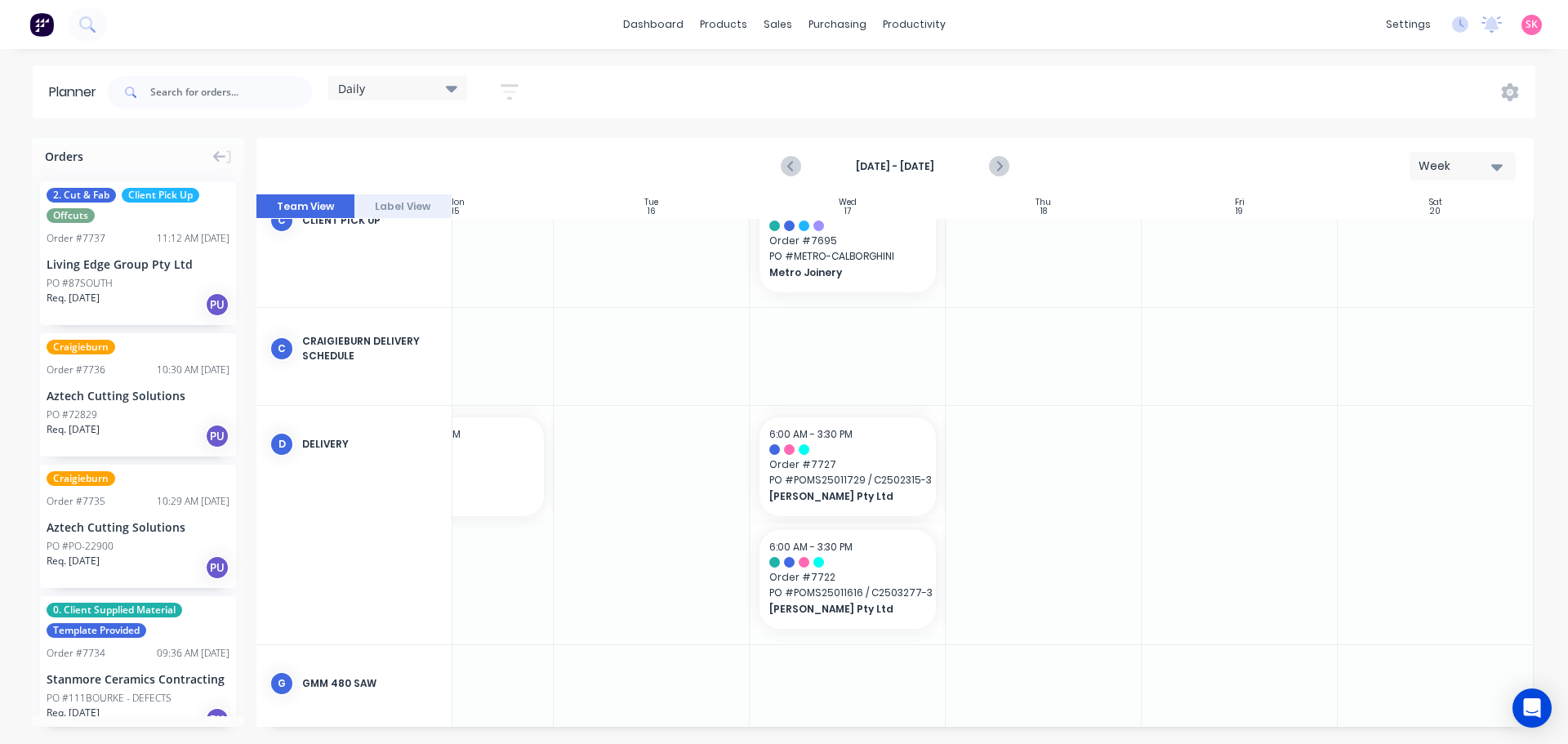
scroll to position [190, 294]
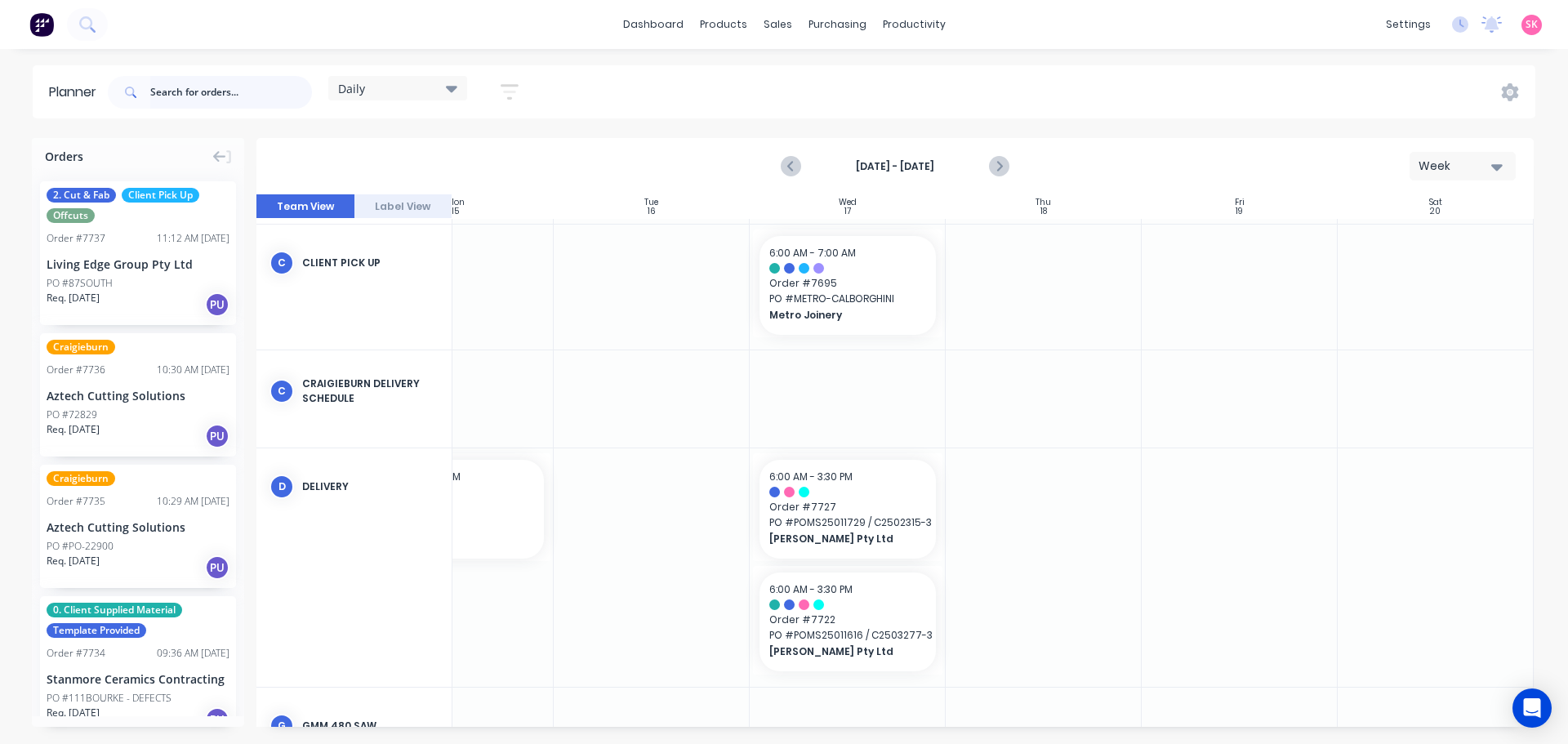
click at [252, 99] on input "text" at bounding box center [231, 92] width 162 height 33
type input "[GEOGRAPHIC_DATA]"
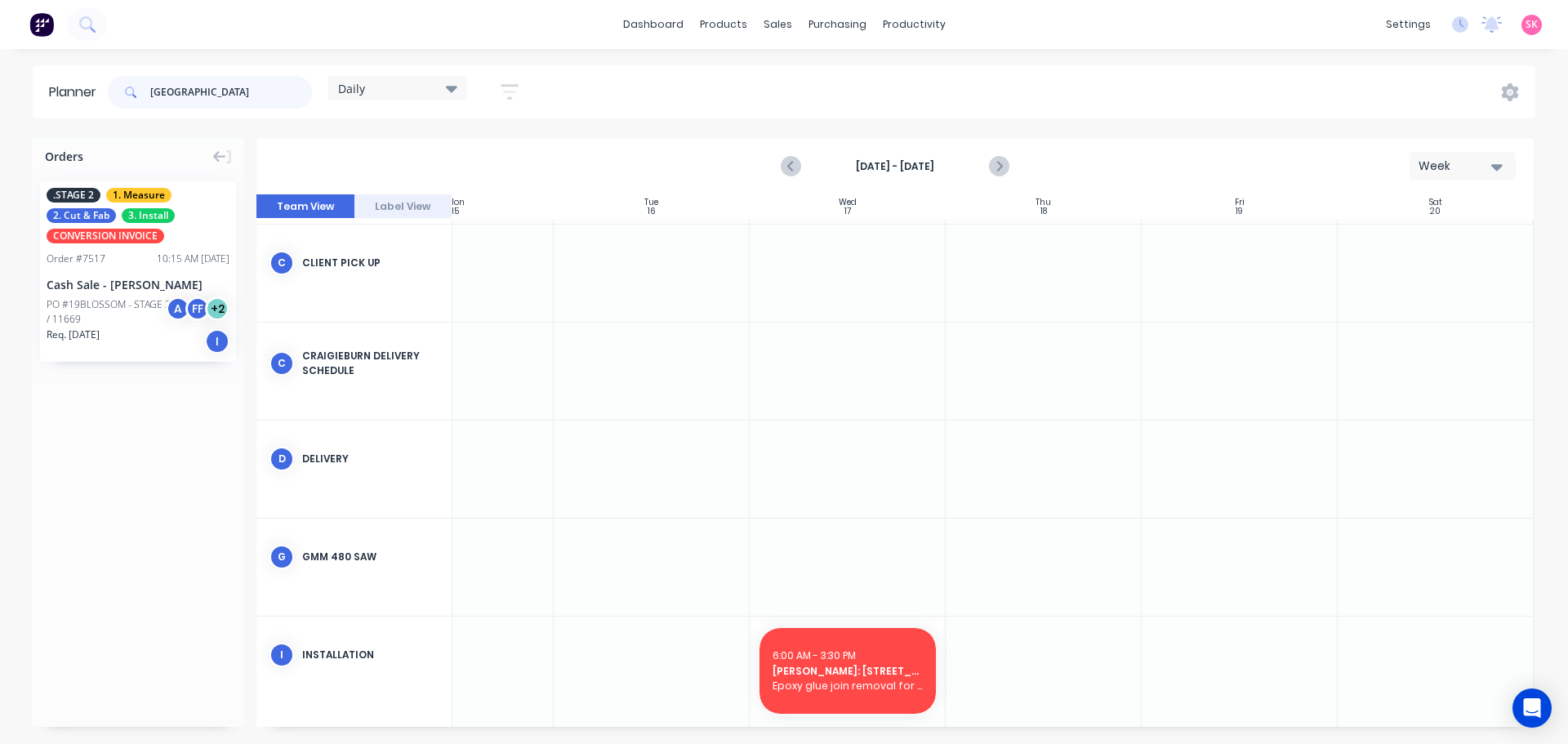
drag, startPoint x: 209, startPoint y: 94, endPoint x: 45, endPoint y: 85, distance: 164.2
click at [45, 85] on header "Planner mill park Daily Save new view None edit Daily (Default) edit Craigiebur…" at bounding box center [784, 92] width 1503 height 53
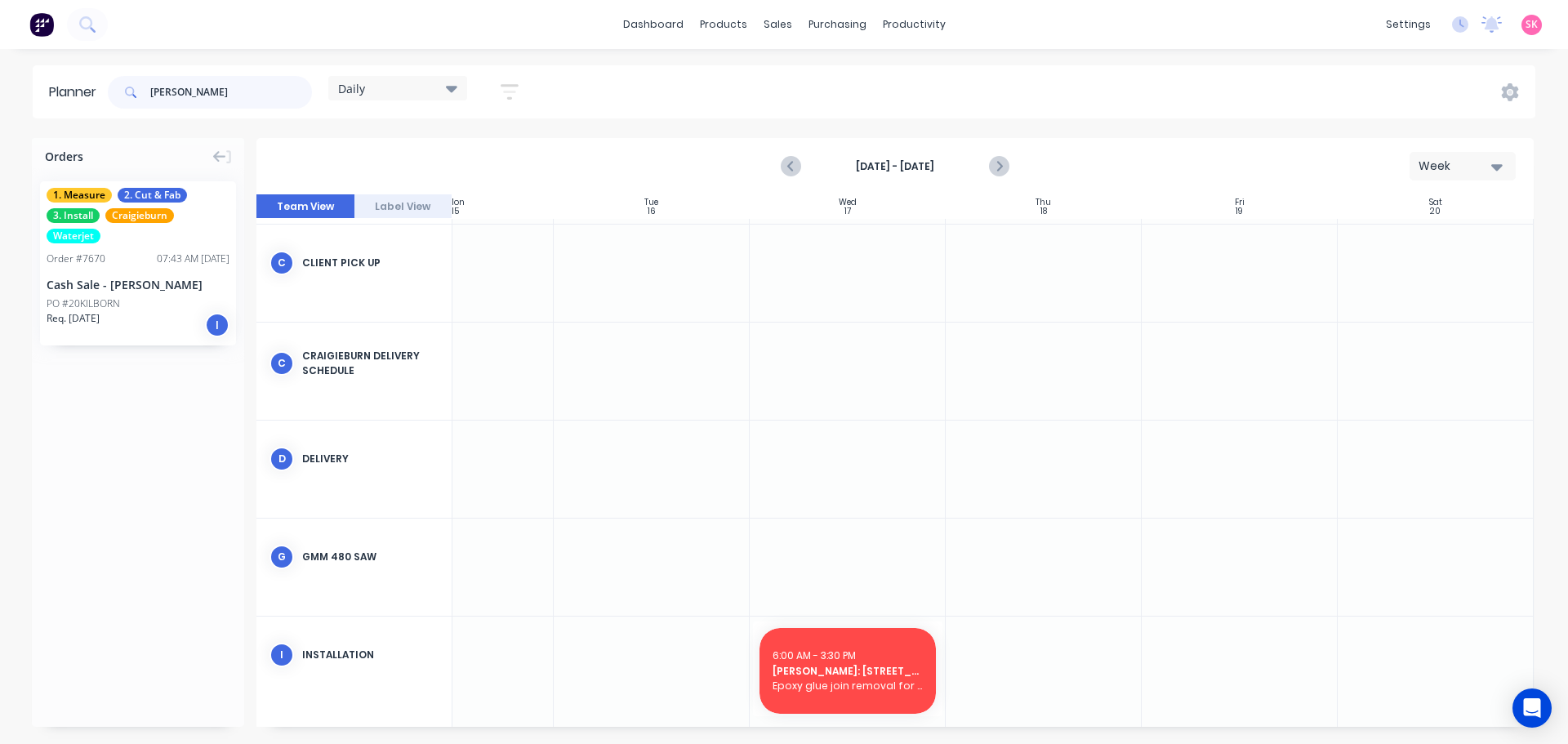
type input "[PERSON_NAME]"
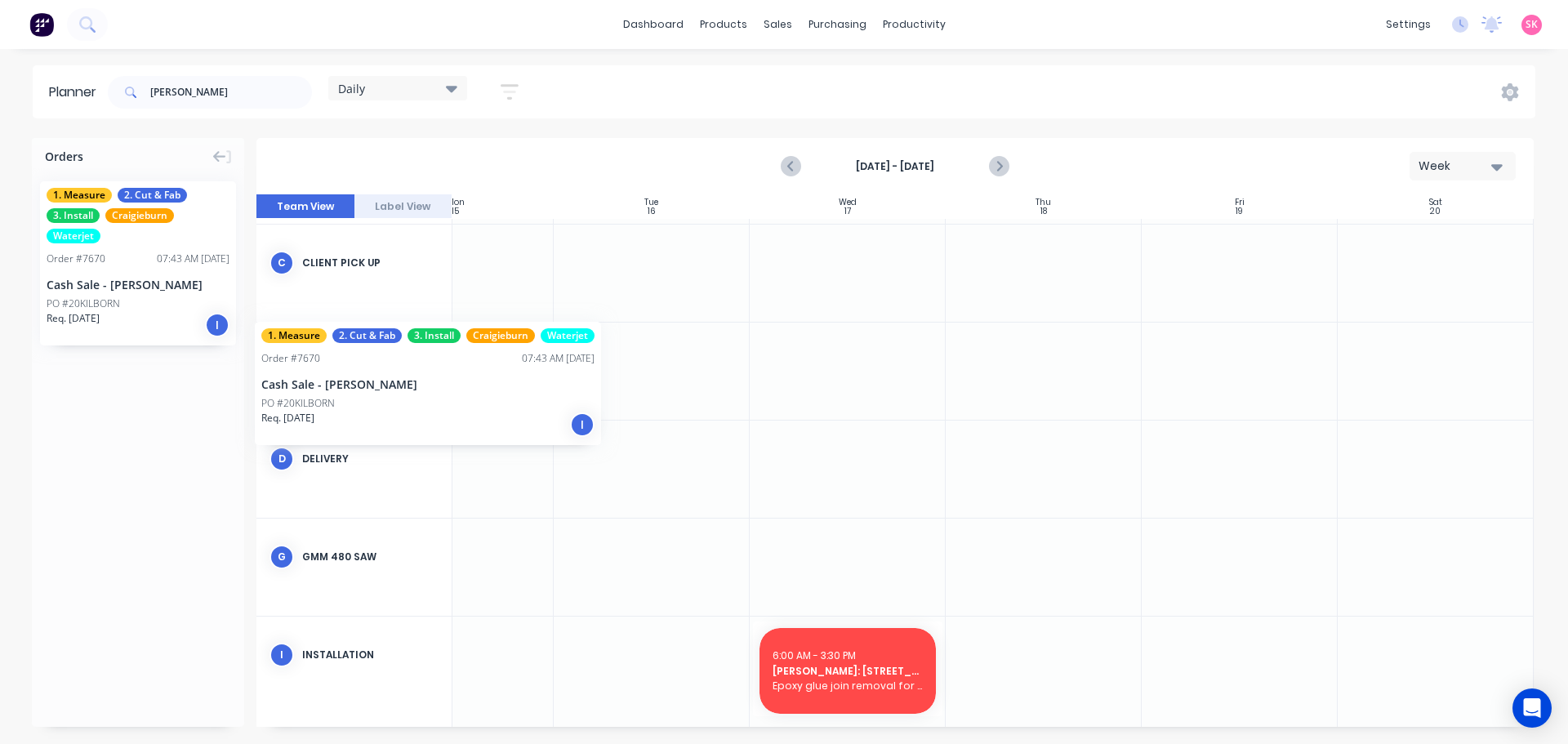
scroll to position [190, 285]
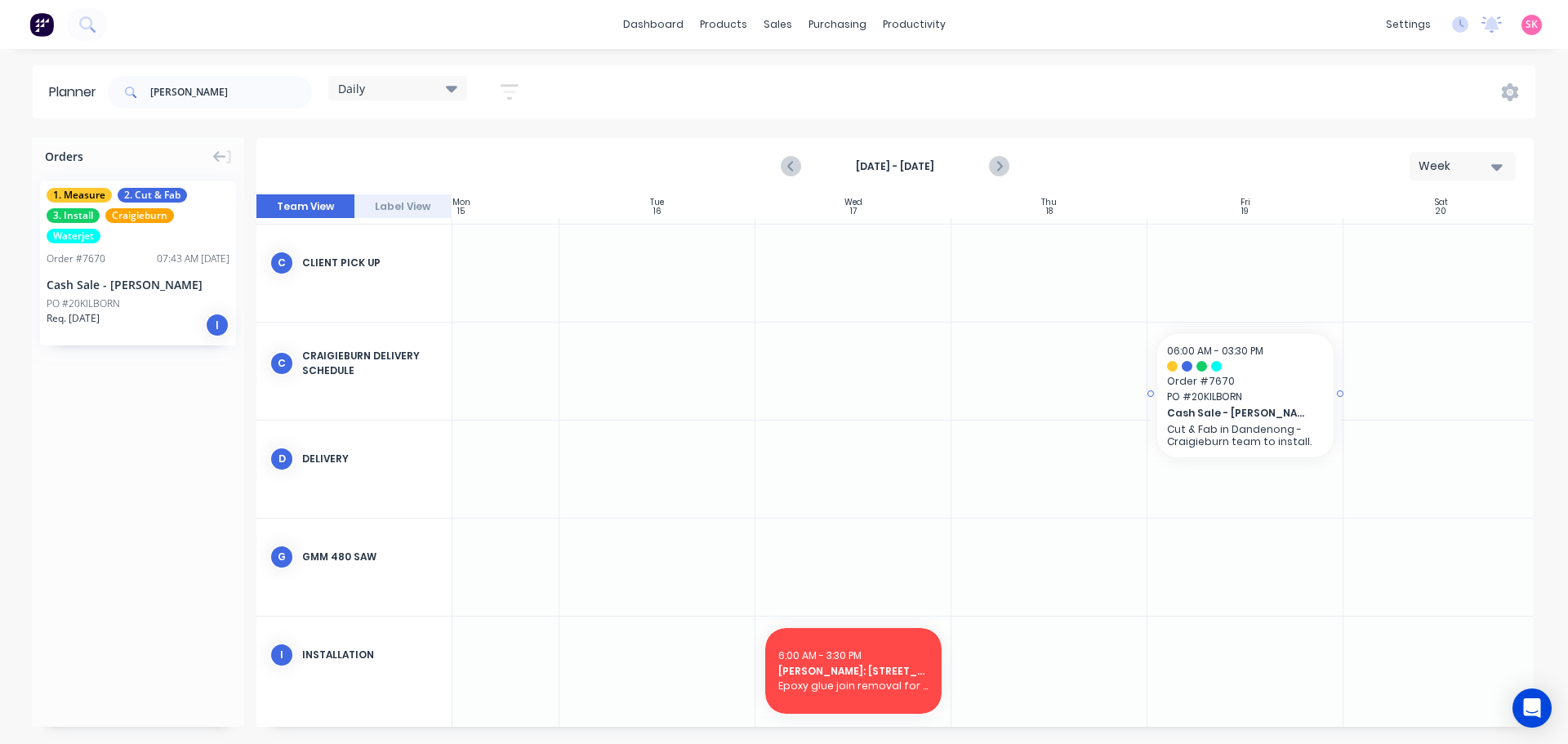
drag, startPoint x: 106, startPoint y: 278, endPoint x: 1217, endPoint y: 386, distance: 1116.2
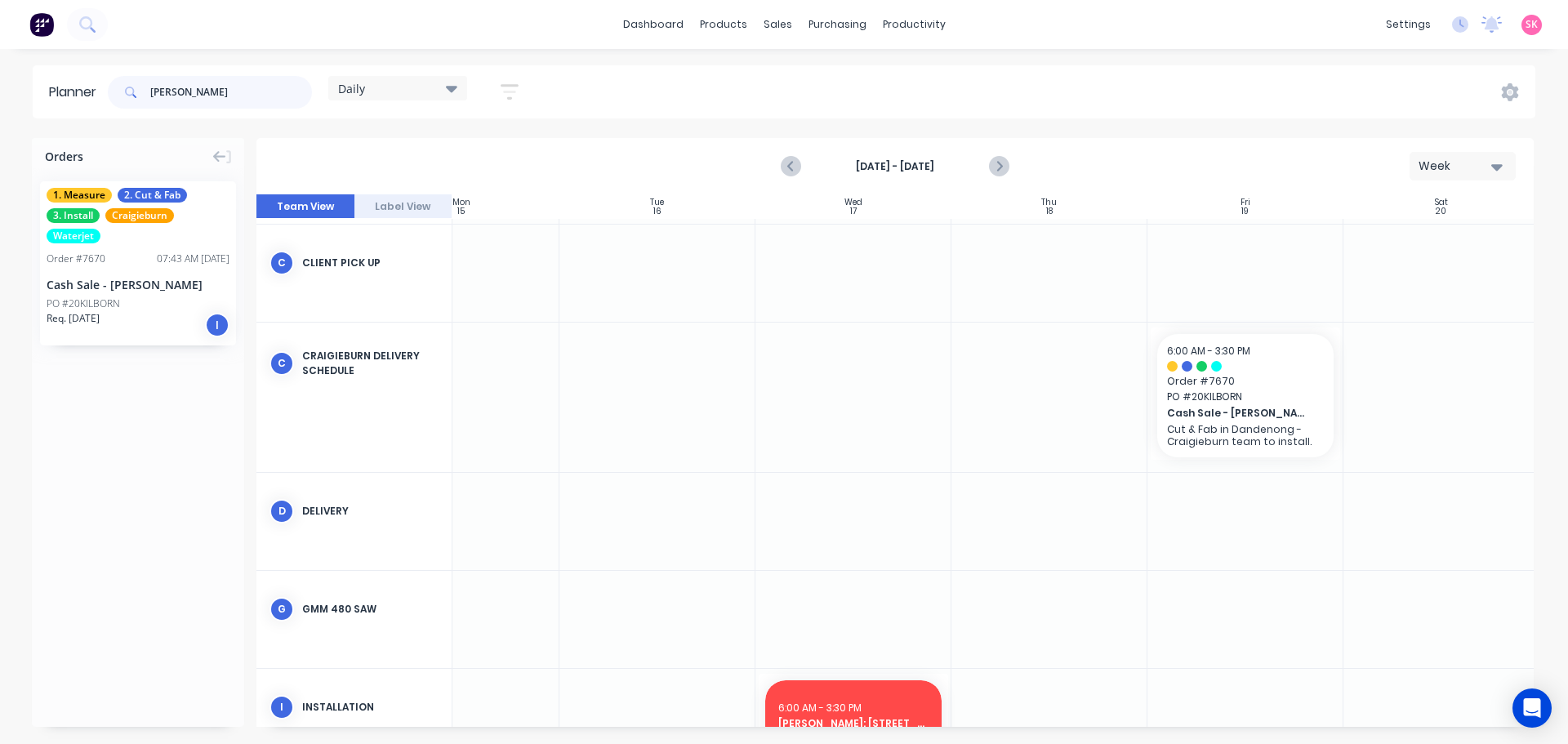
drag, startPoint x: 227, startPoint y: 101, endPoint x: -57, endPoint y: 83, distance: 284.6
click at [0, 83] on html "dashboard products sales purchasing productivity dashboard products Product Cat…" at bounding box center [784, 372] width 1568 height 744
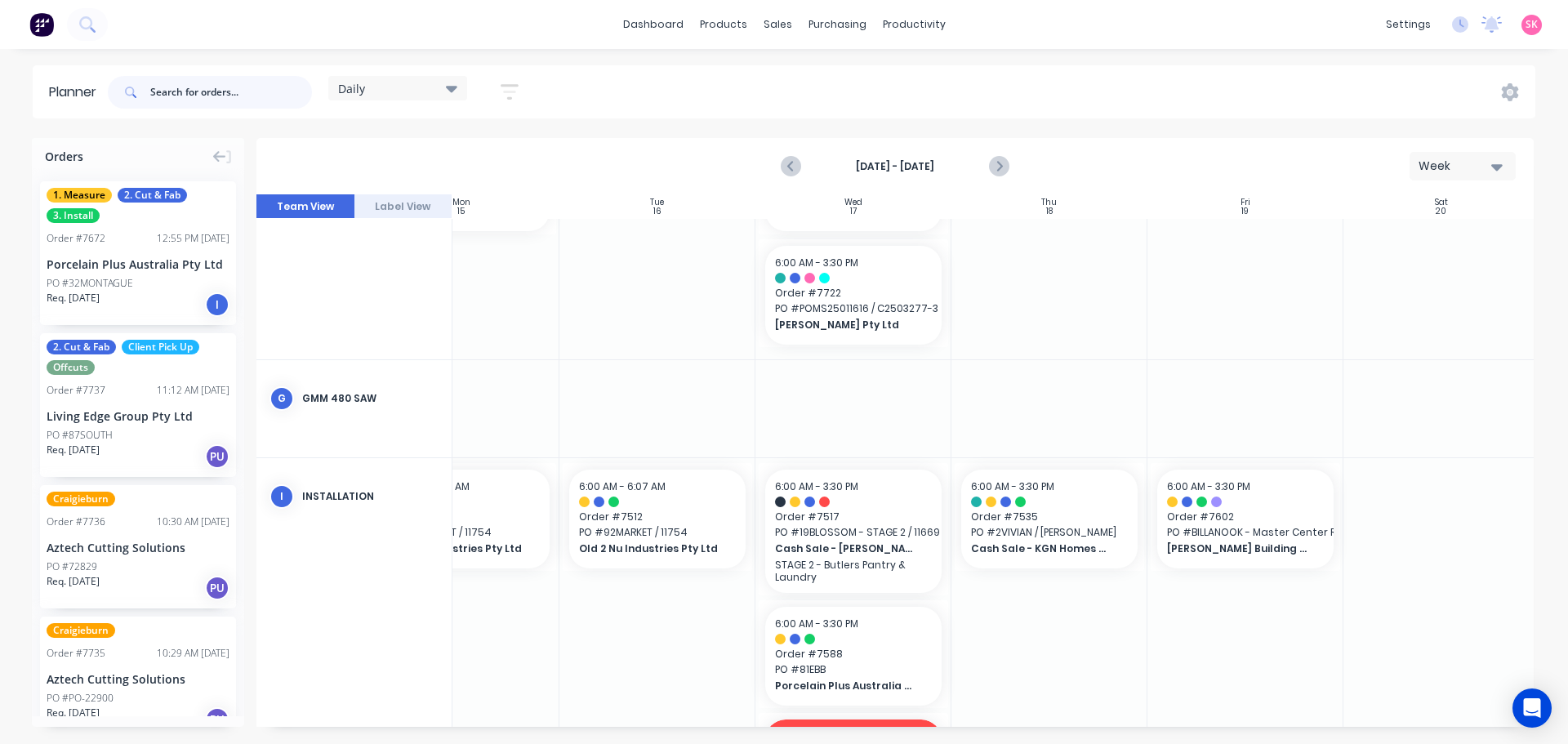
scroll to position [571, 285]
click at [991, 166] on icon "Next page" at bounding box center [998, 167] width 20 height 20
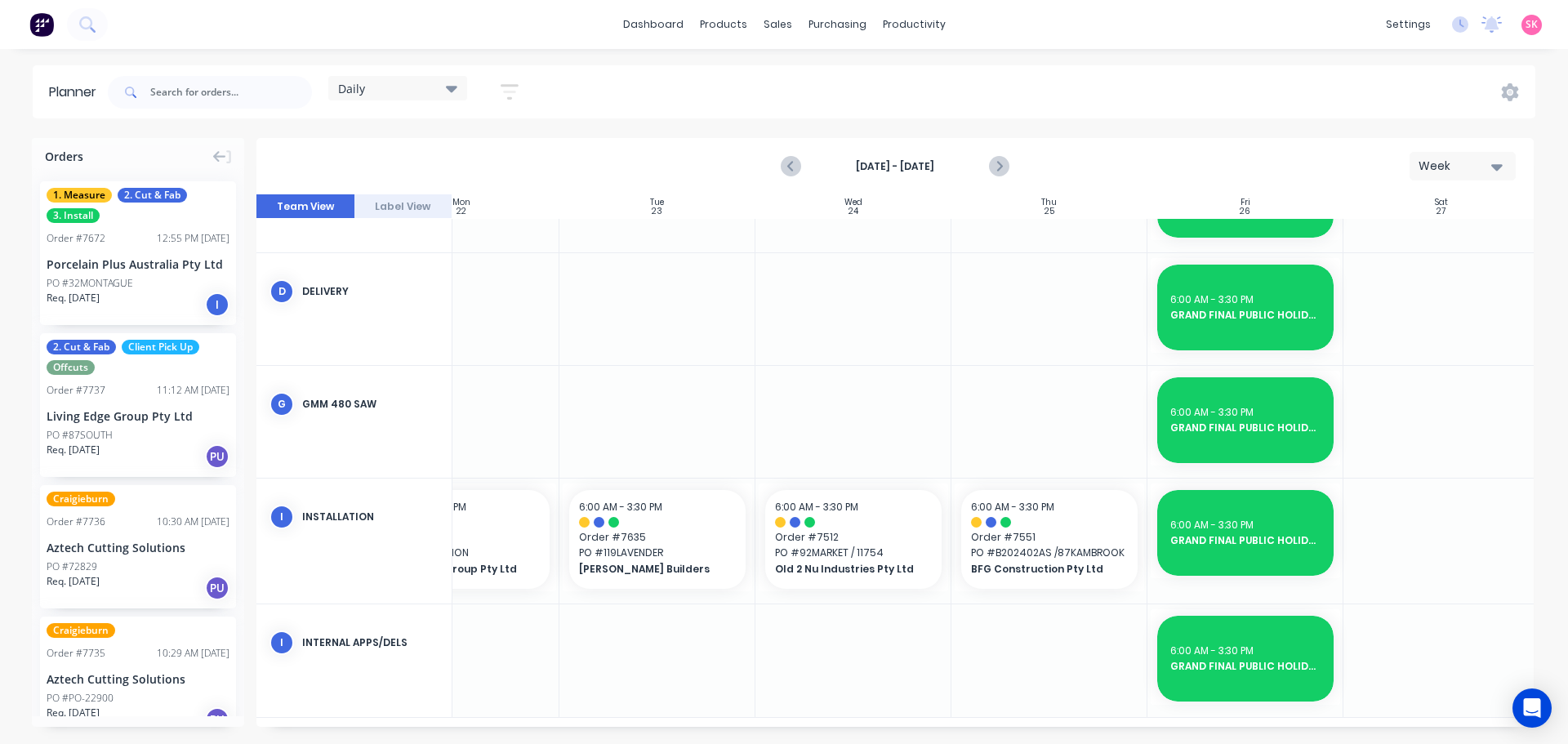
scroll to position [427, 285]
